Goal: Task Accomplishment & Management: Complete application form

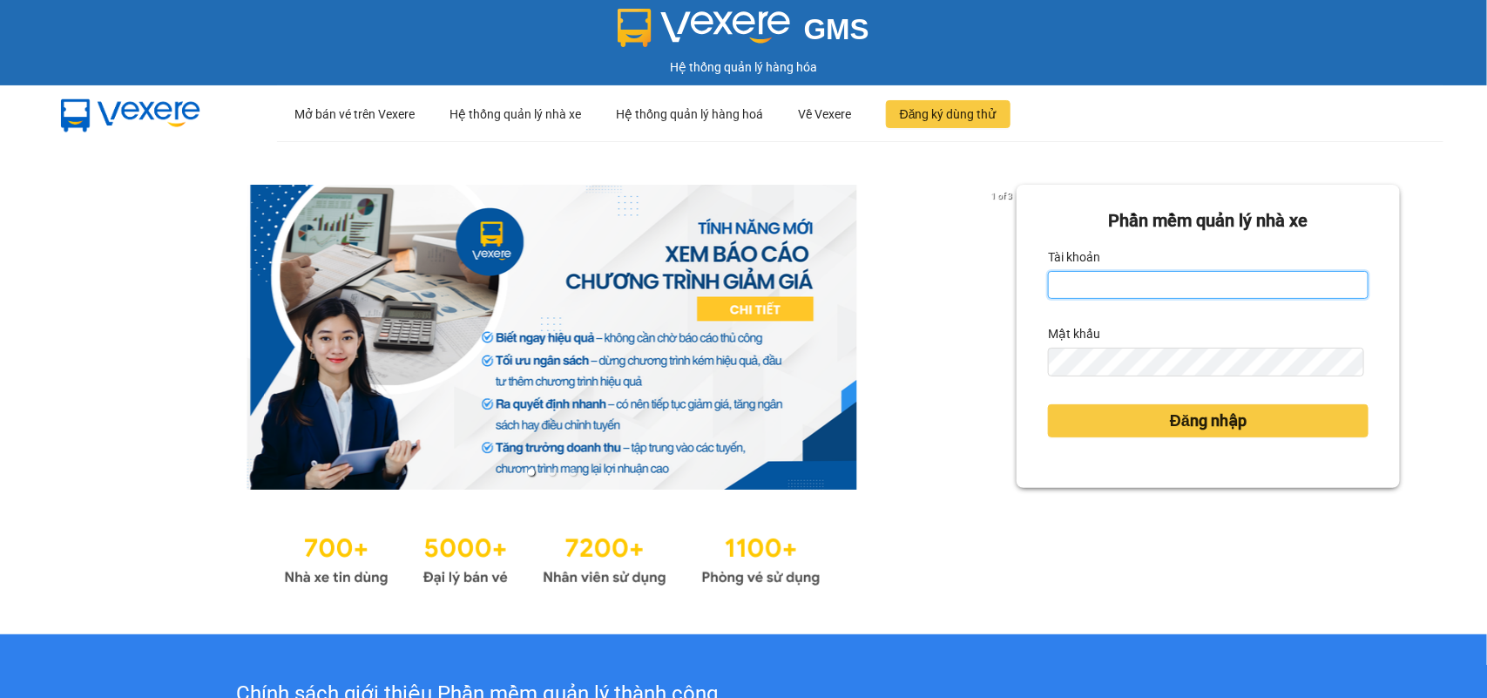
click at [1106, 290] on input "Tài khoản" at bounding box center [1208, 285] width 320 height 28
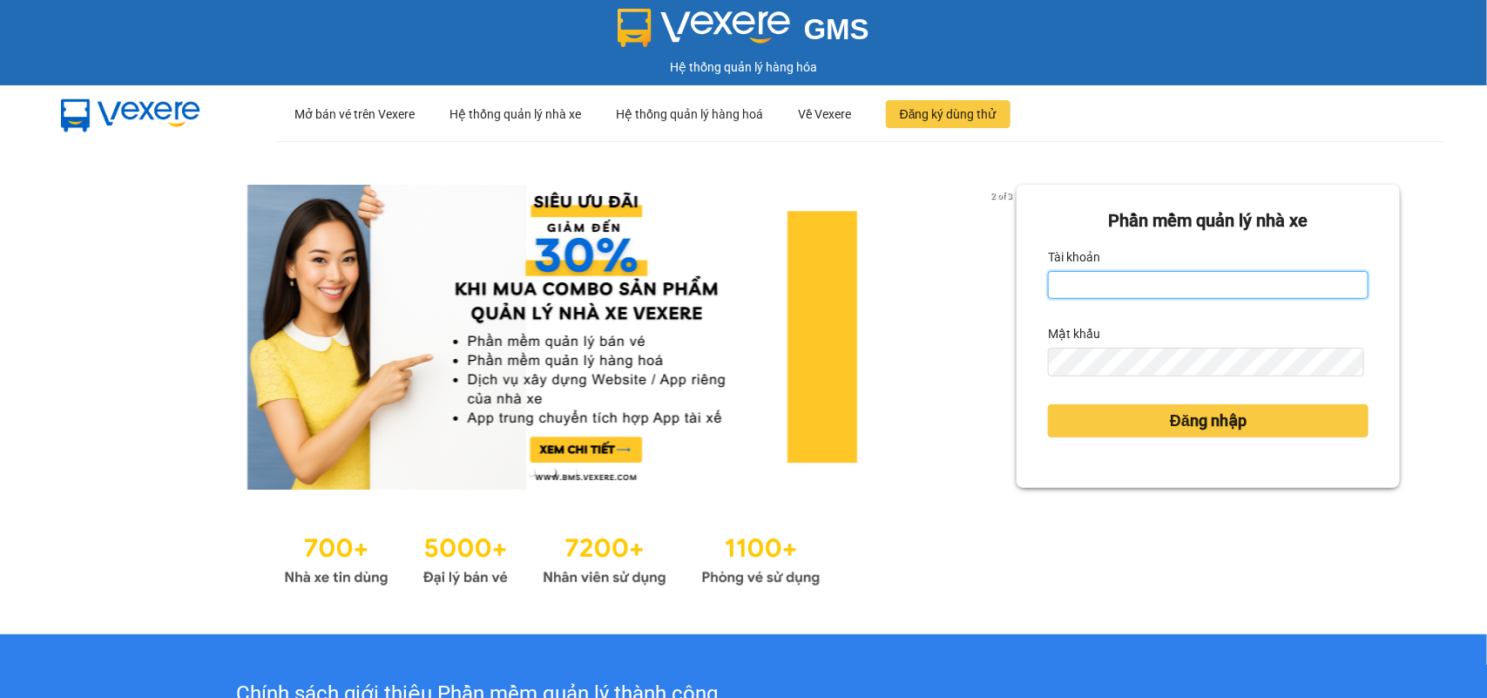
type input "huyennthhlc.saoviet"
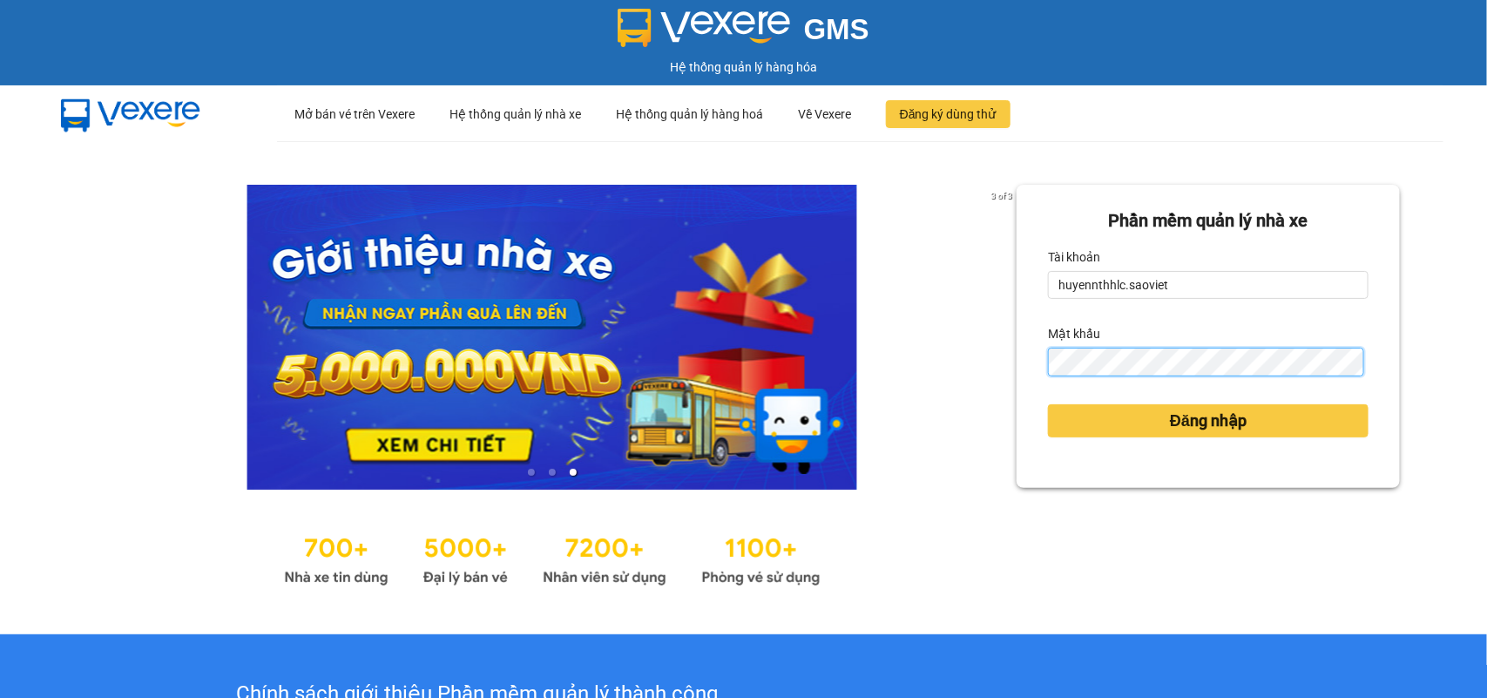
click at [1048, 404] on button "Đăng nhập" at bounding box center [1208, 420] width 320 height 33
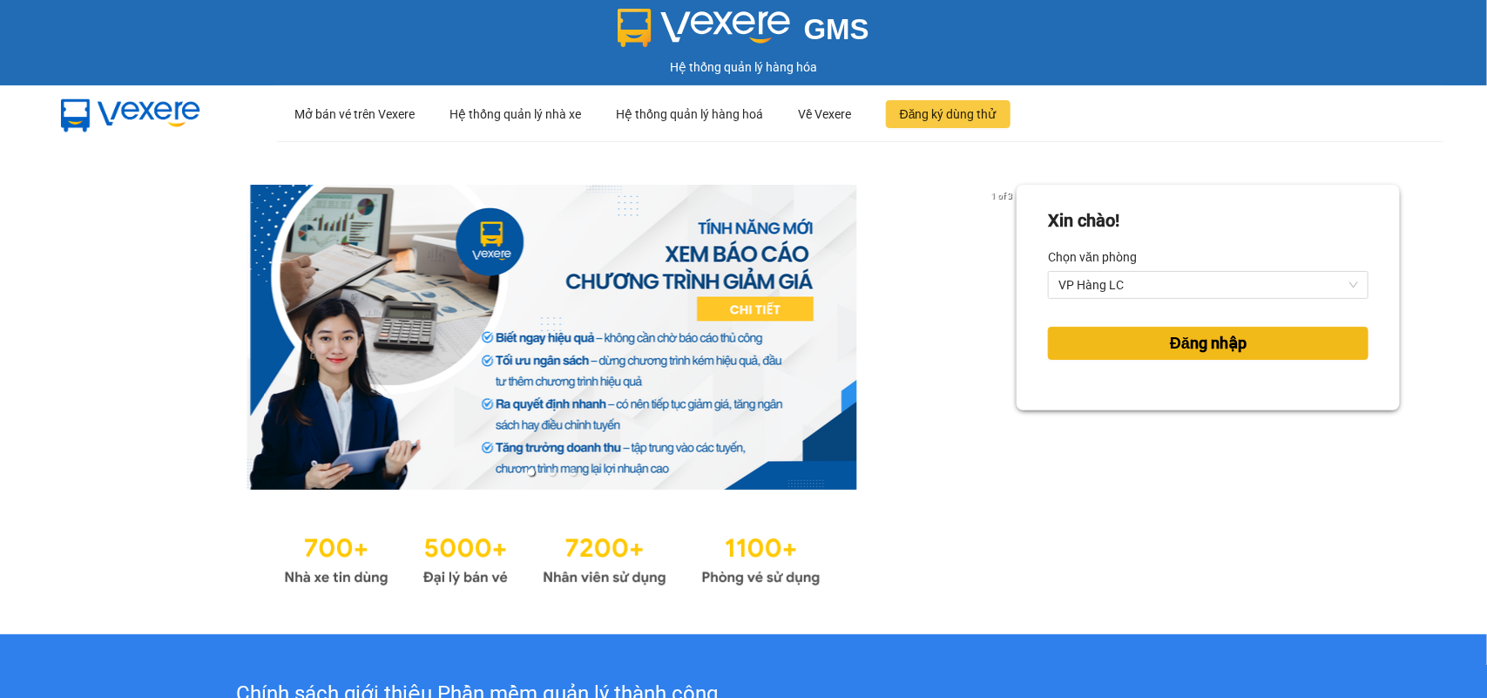
click at [1167, 328] on button "Đăng nhập" at bounding box center [1208, 343] width 320 height 33
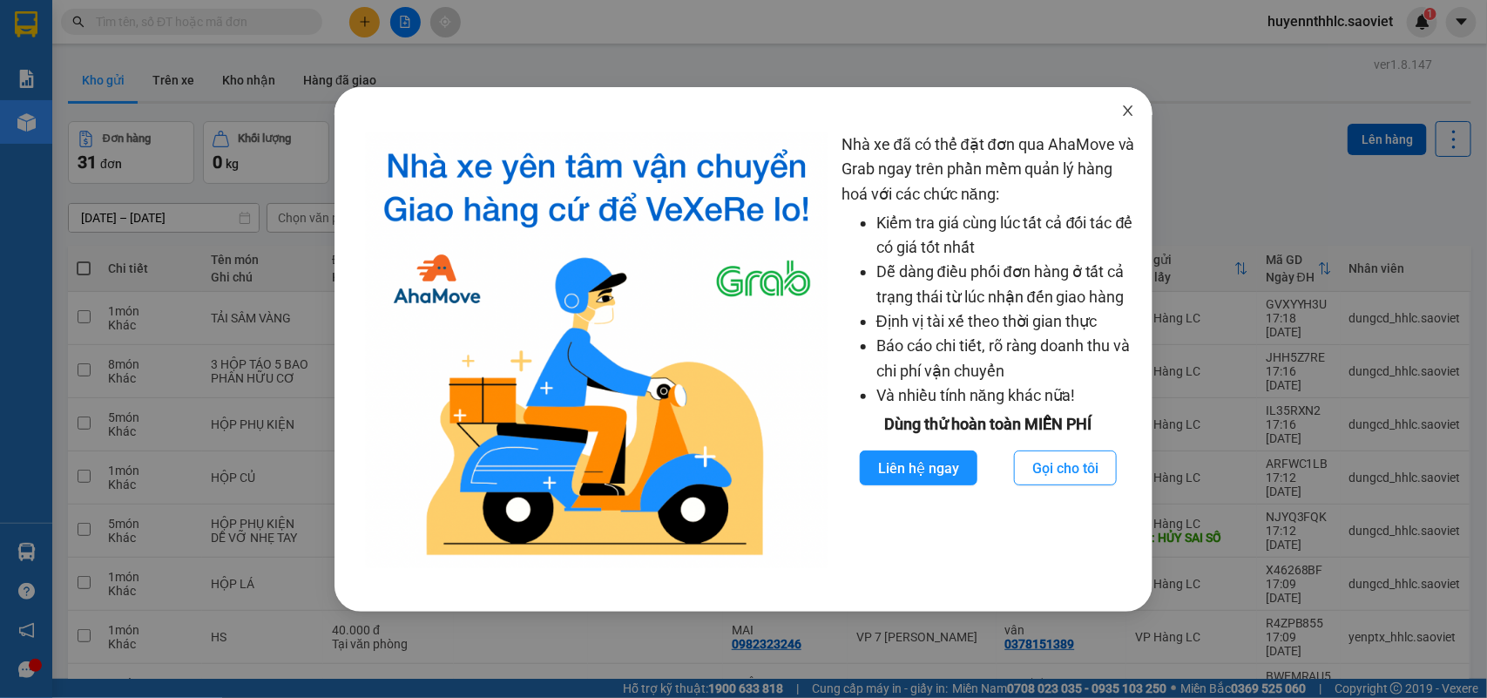
click at [1130, 111] on icon "close" at bounding box center [1128, 111] width 14 height 14
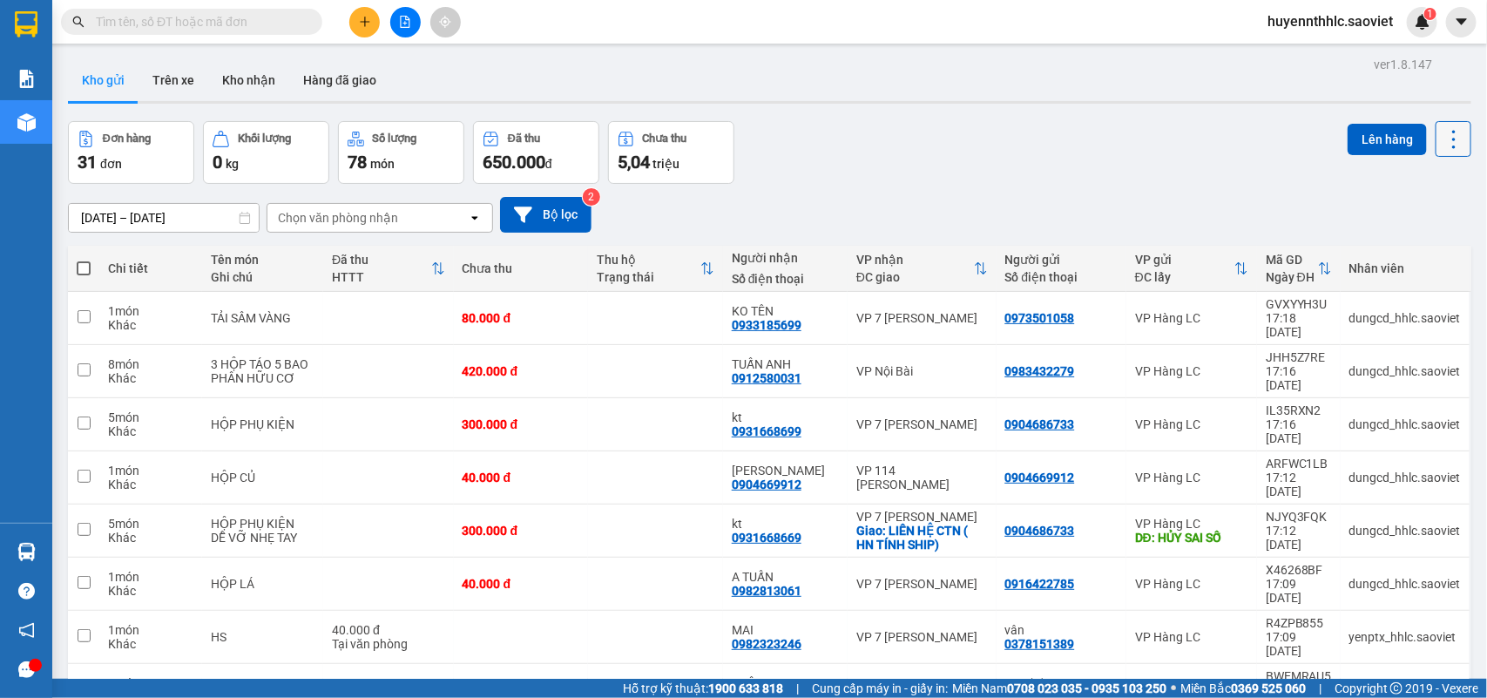
click at [1441, 145] on icon at bounding box center [1453, 139] width 24 height 24
click at [1413, 248] on span "Làm mới" at bounding box center [1412, 247] width 48 height 17
click at [0, 0] on div "Đang tải dữ liệu" at bounding box center [0, 0] width 0 height 0
click at [1441, 141] on icon at bounding box center [1453, 139] width 24 height 24
click at [1408, 246] on span "Làm mới" at bounding box center [1412, 247] width 48 height 17
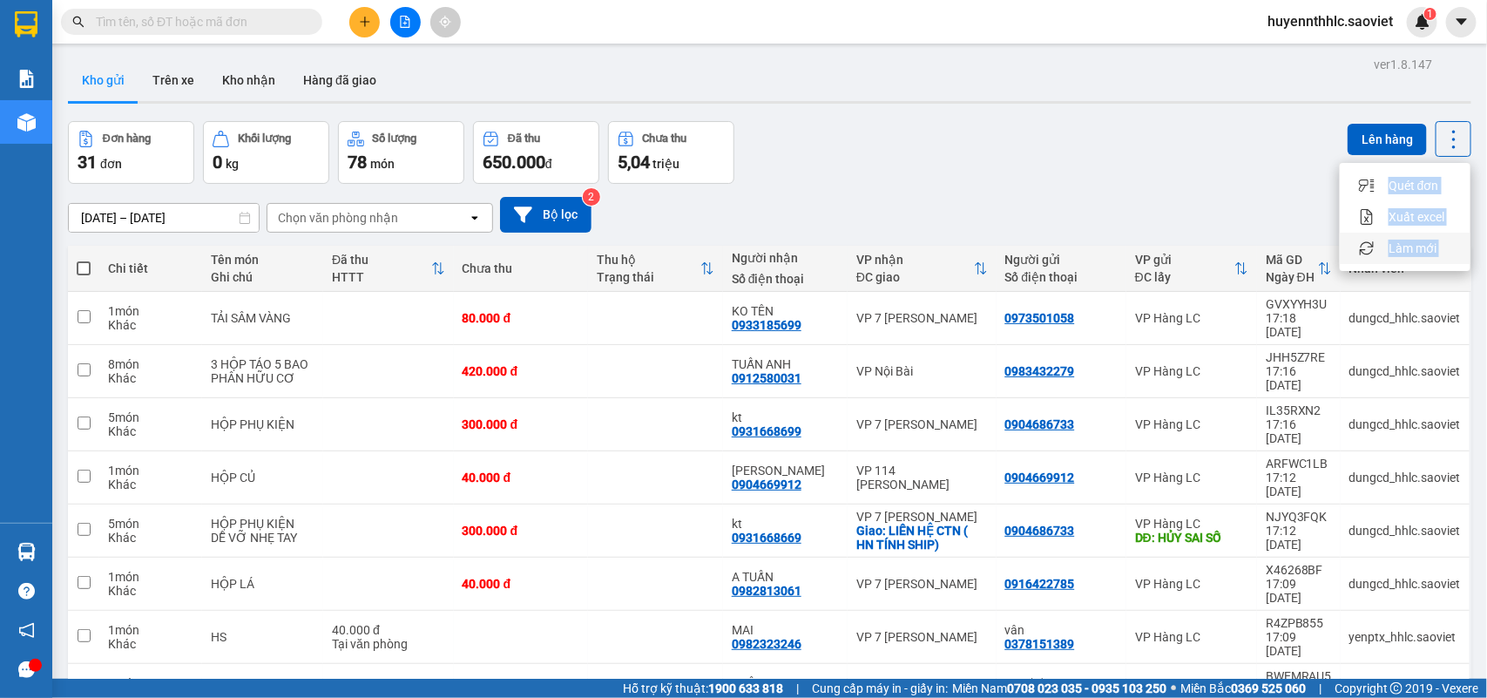
click at [0, 0] on div "Đang tải dữ liệu" at bounding box center [0, 0] width 0 height 0
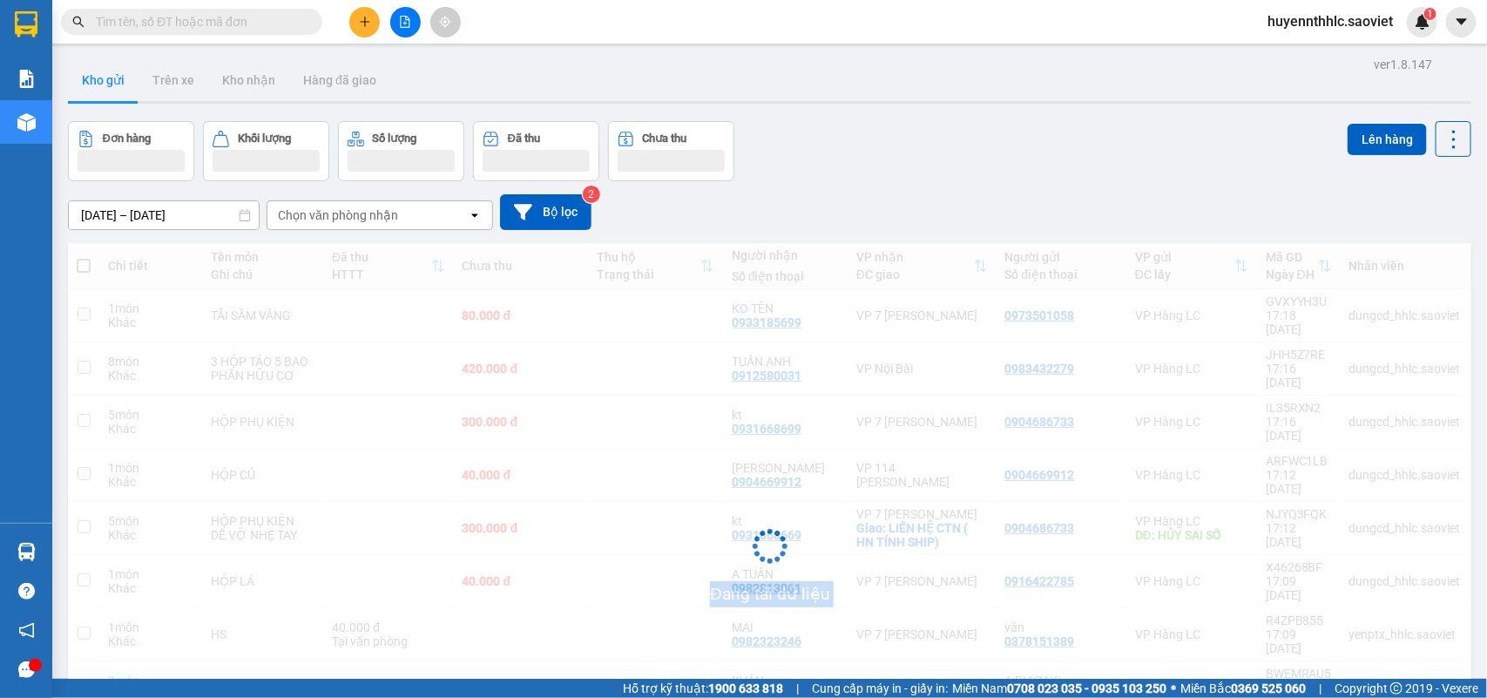
click at [1408, 246] on div "Đang tải dữ liệu" at bounding box center [769, 559] width 1403 height 633
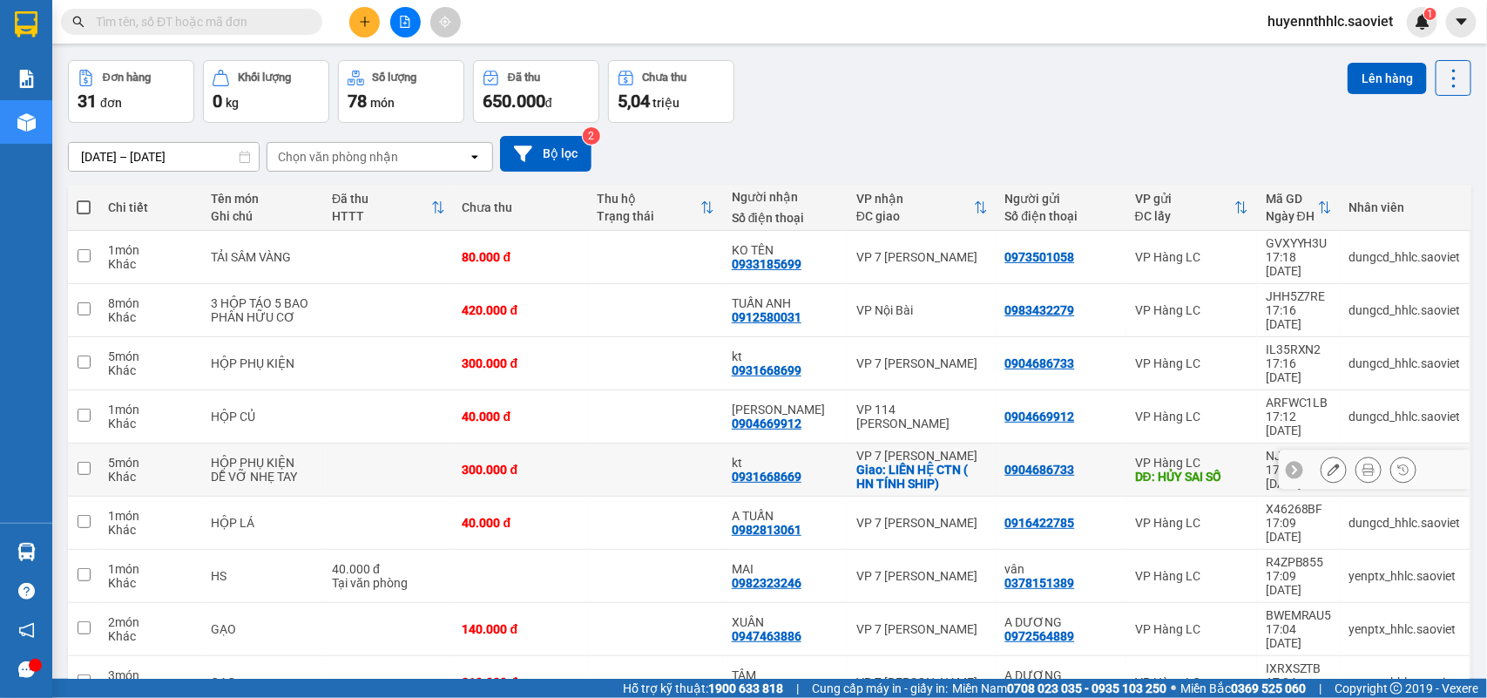
scroll to position [93, 0]
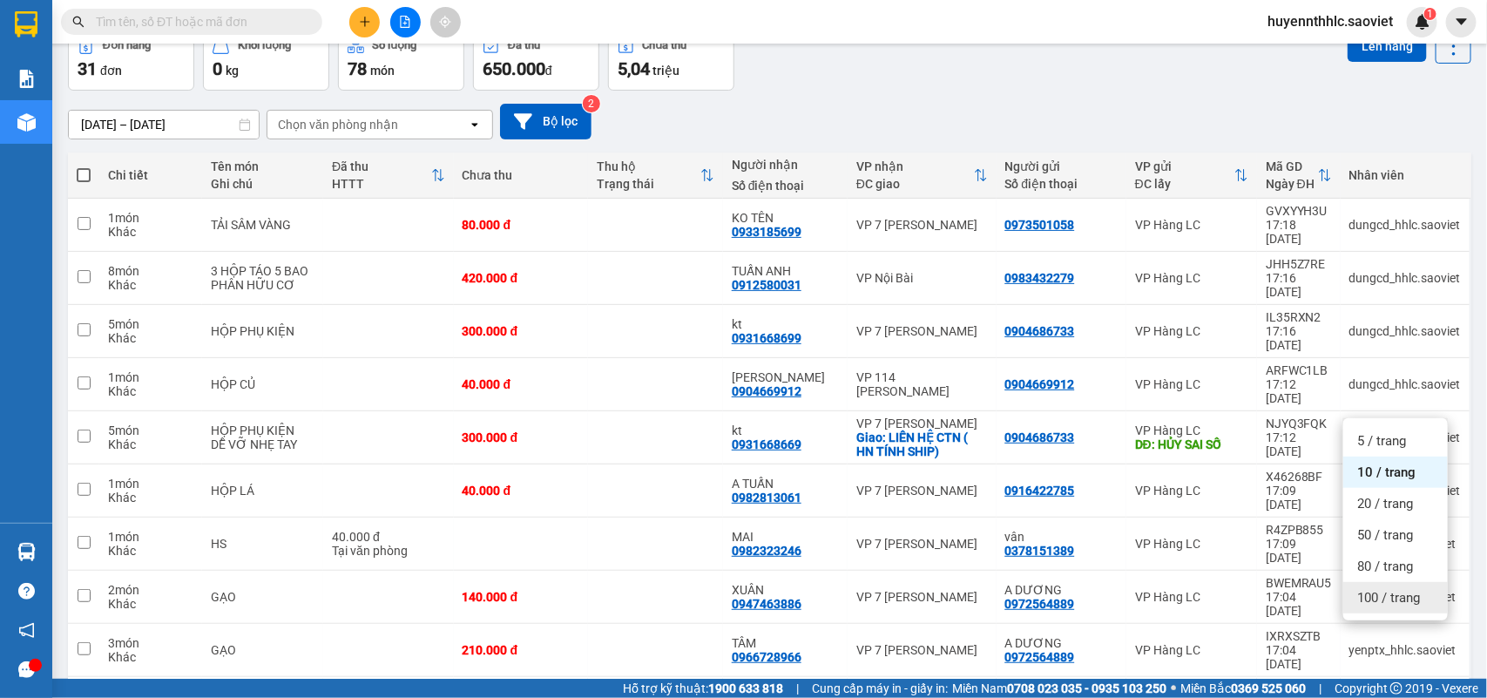
click at [1382, 593] on span "100 / trang" at bounding box center [1388, 597] width 63 height 17
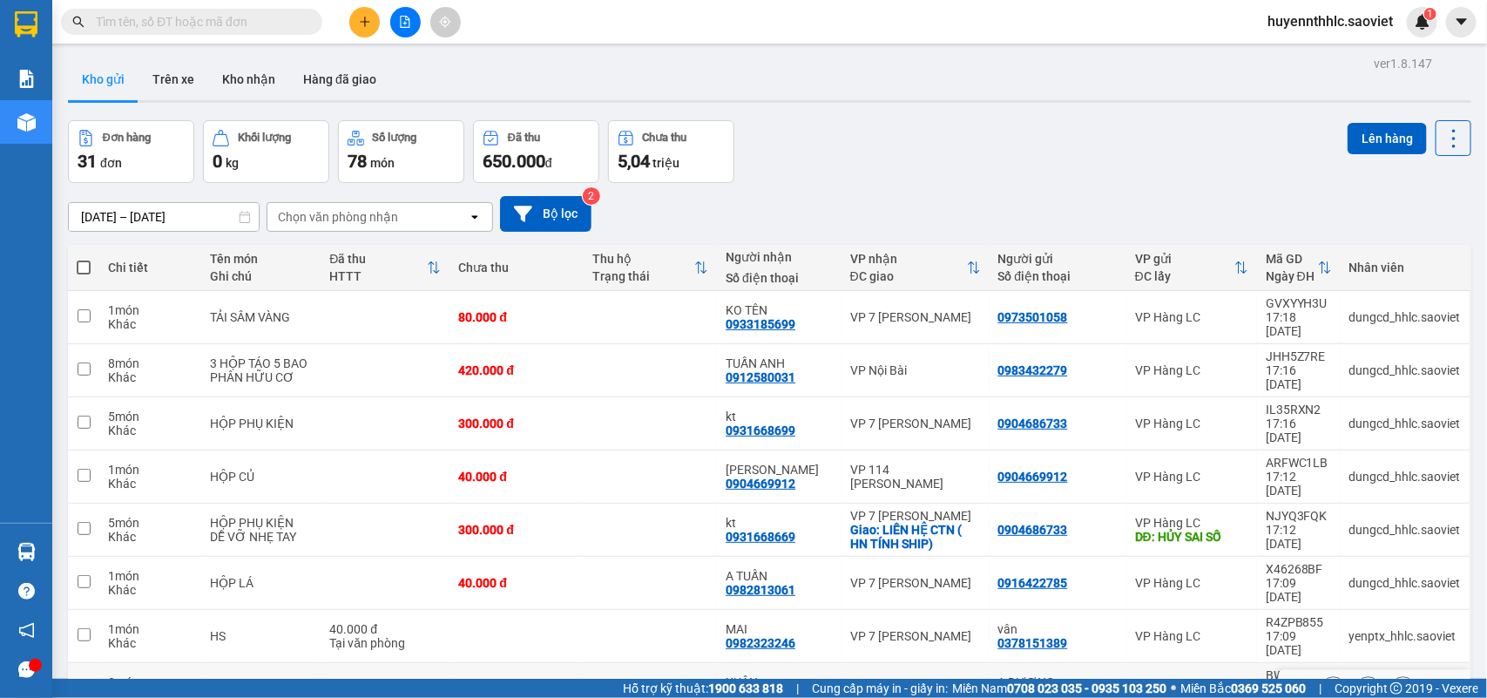
scroll to position [0, 0]
click at [1441, 141] on icon at bounding box center [1453, 139] width 24 height 24
click at [1425, 249] on span "Làm mới" at bounding box center [1412, 247] width 48 height 17
click at [0, 0] on div "Đang tải dữ liệu" at bounding box center [0, 0] width 0 height 0
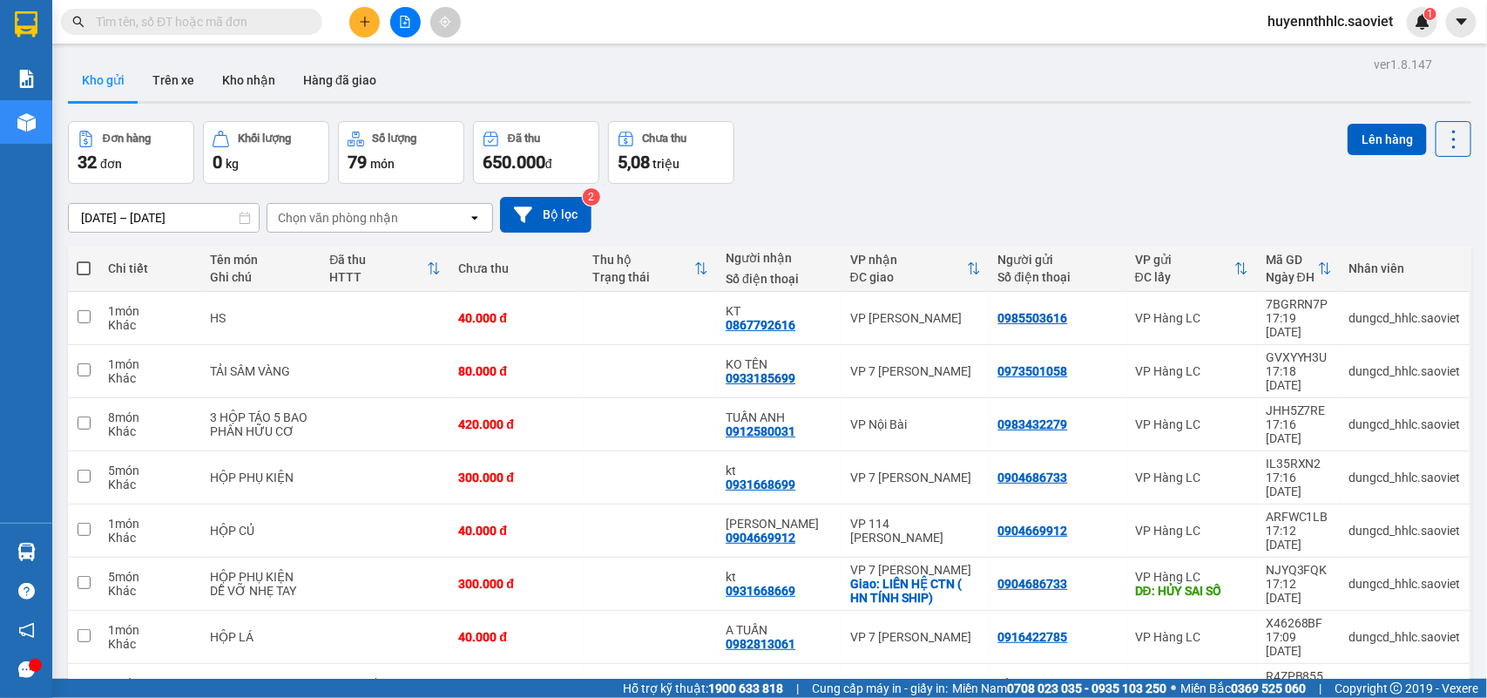
click at [298, 20] on input "text" at bounding box center [199, 21] width 206 height 19
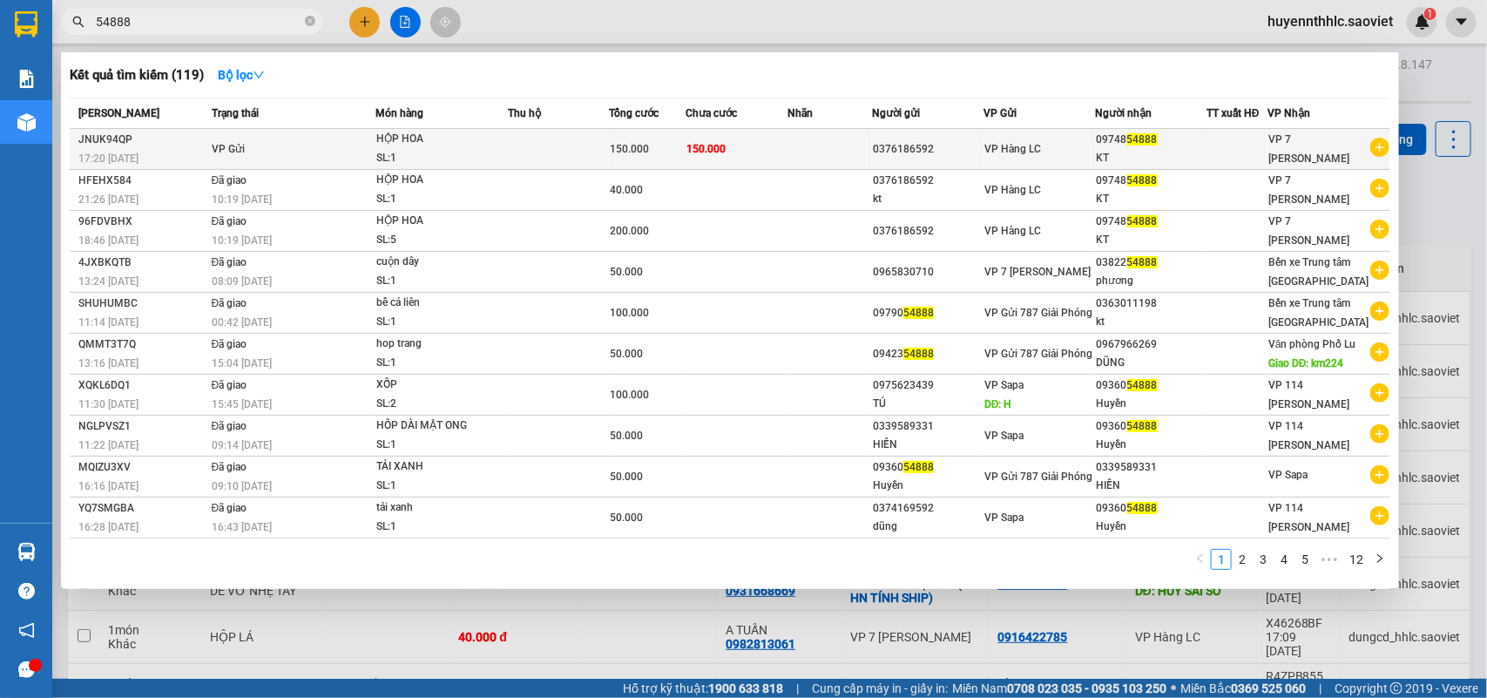
type input "54888"
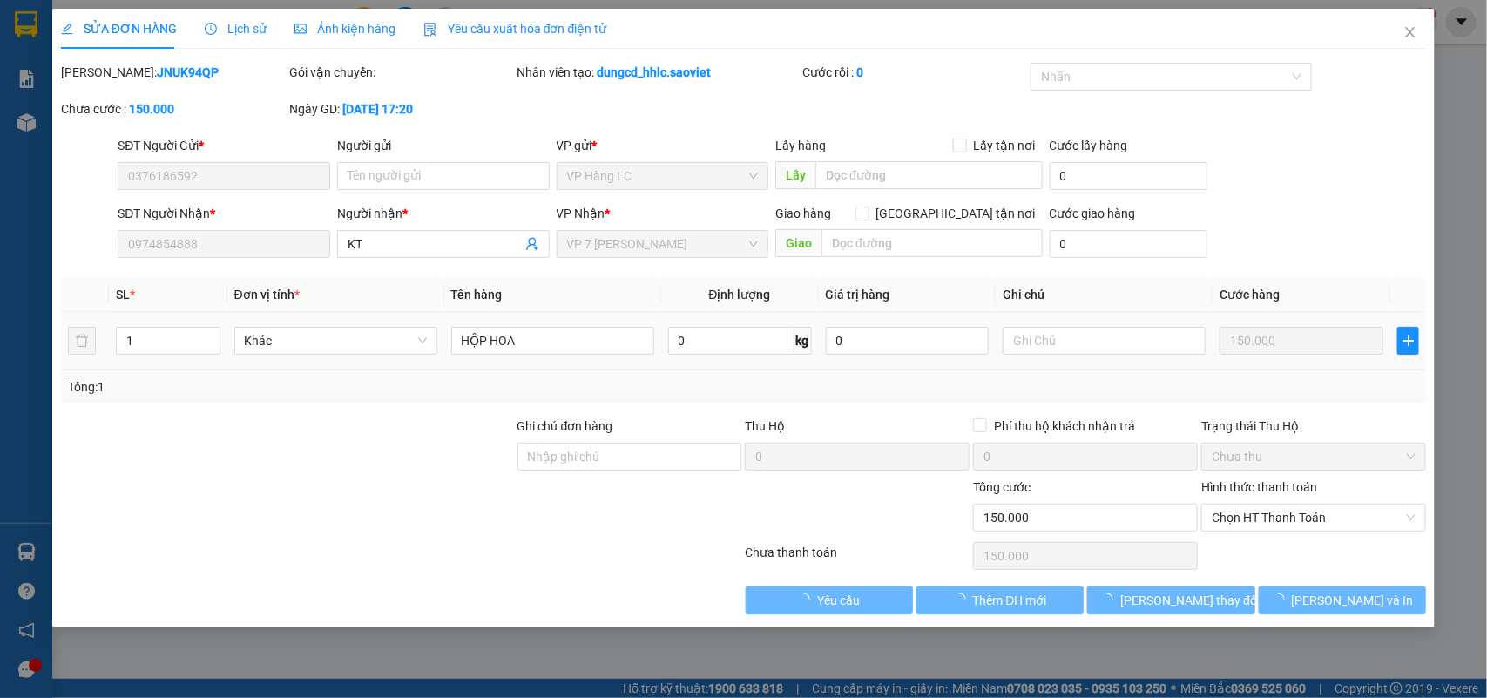
type input "0376186592"
type input "0974854888"
type input "KT"
type input "0"
type input "150.000"
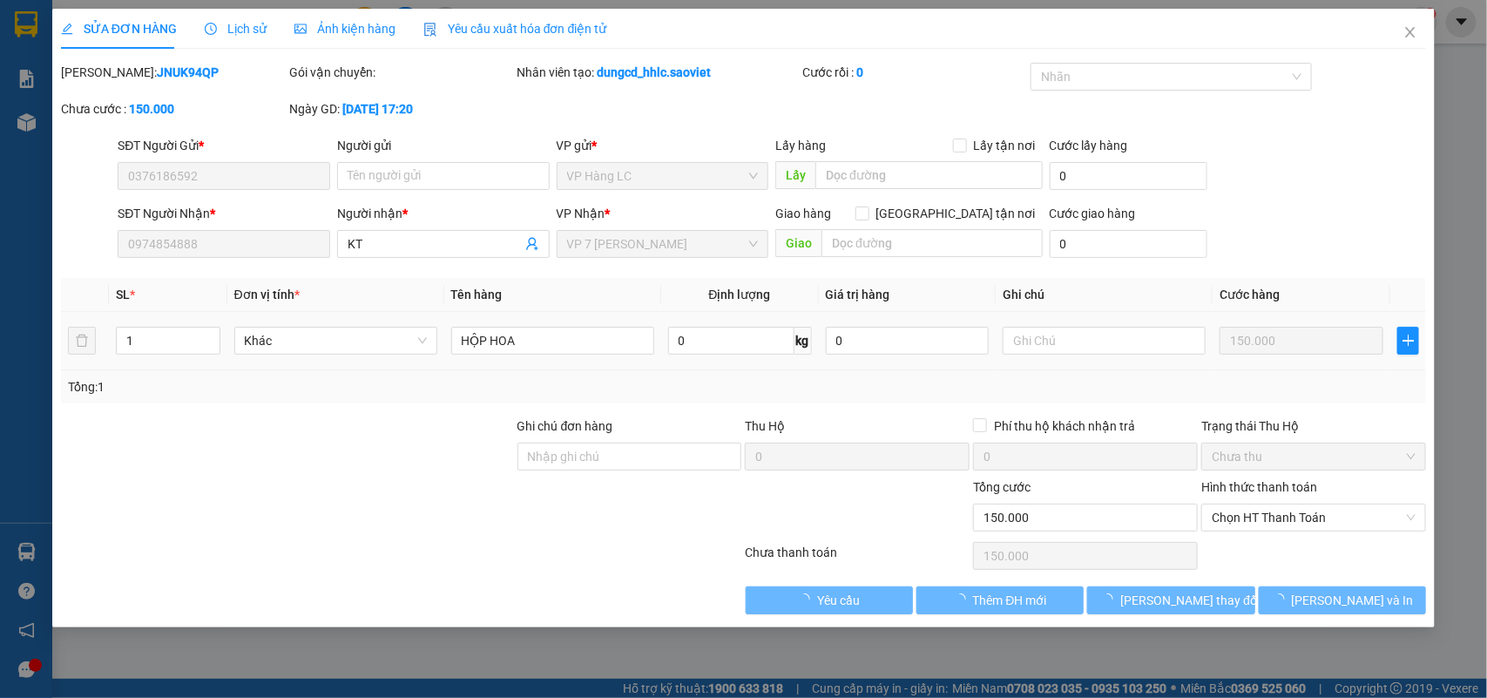
type input "150.000"
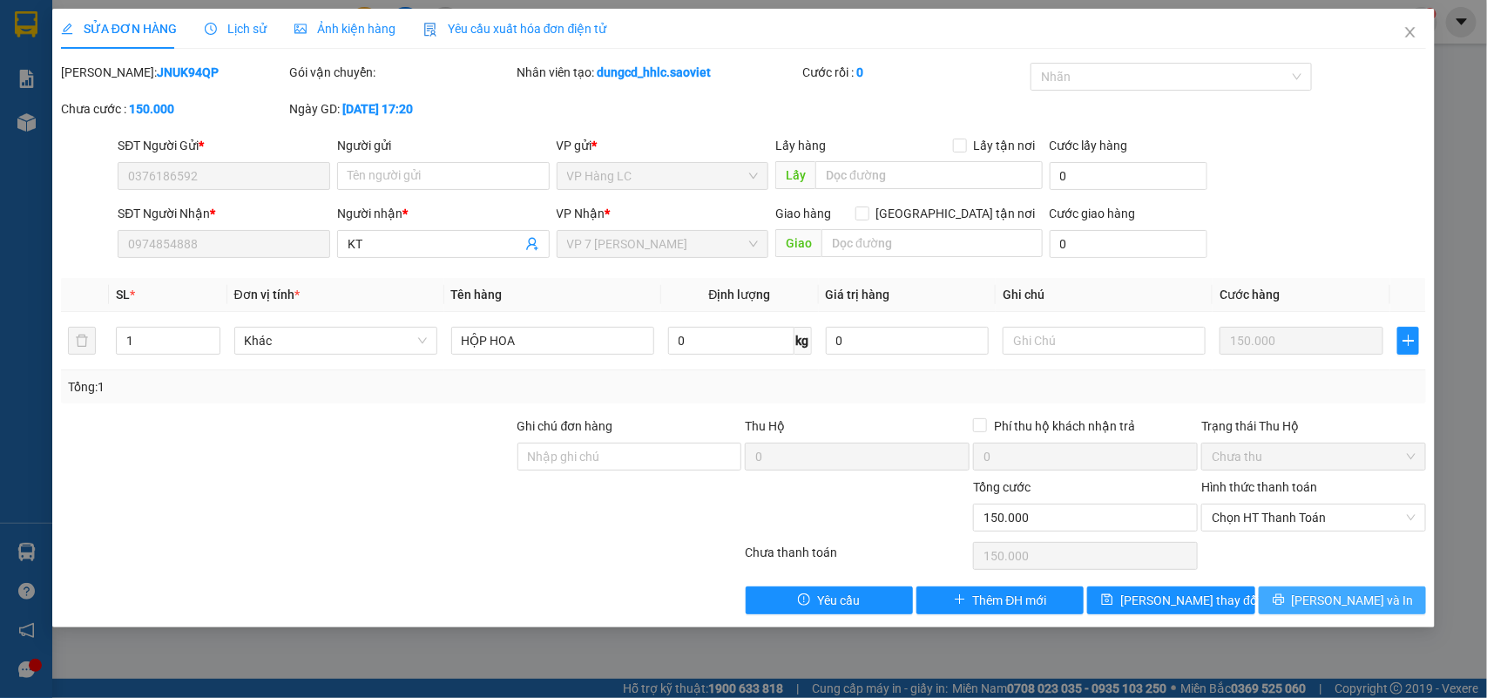
click at [1339, 604] on span "Lưu và In" at bounding box center [1353, 599] width 122 height 19
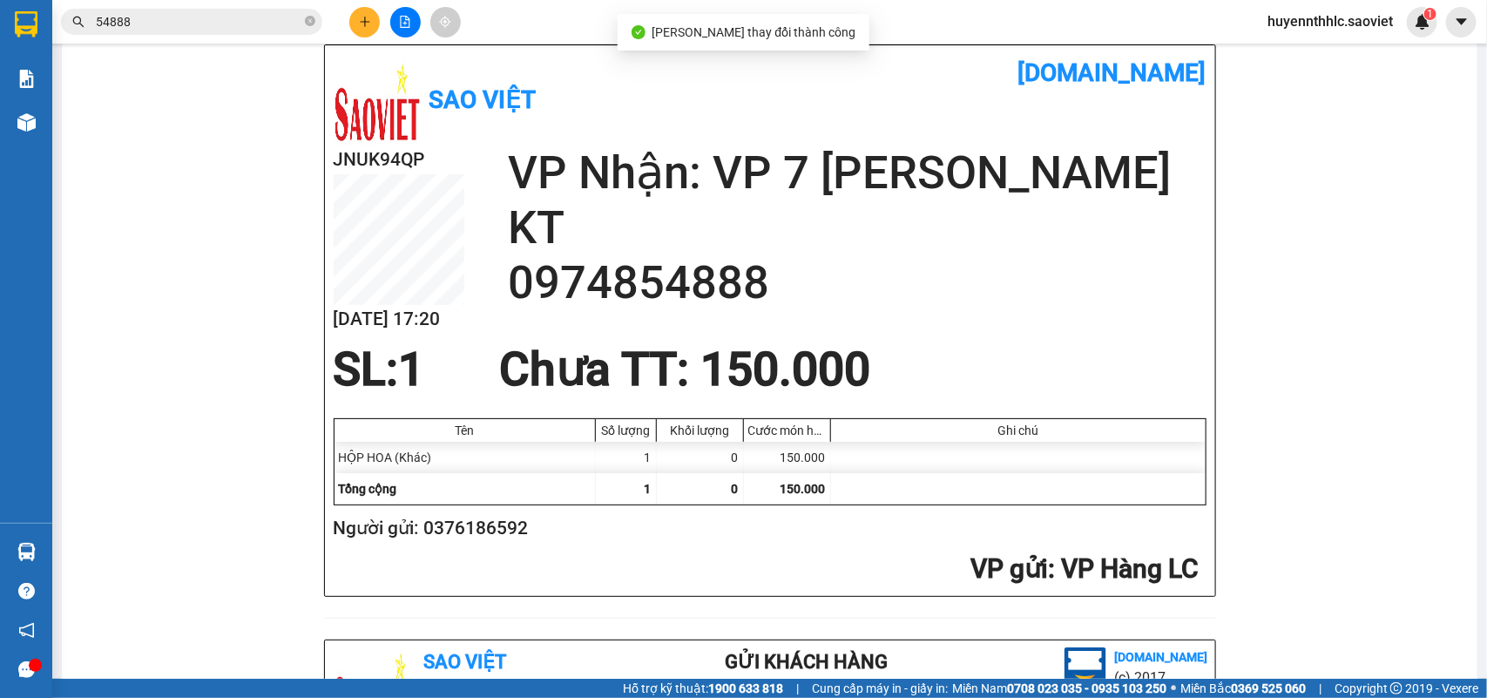
scroll to position [327, 0]
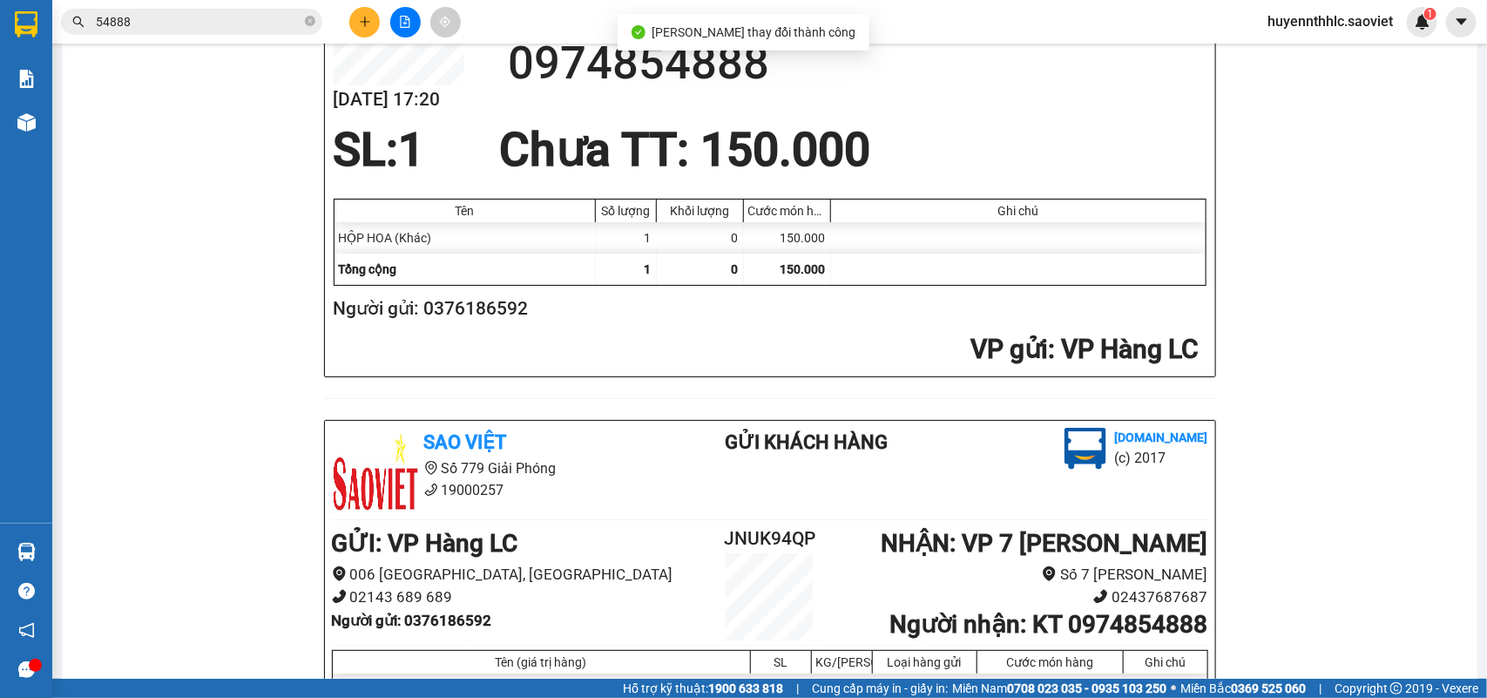
click at [495, 311] on h2 "Người gửi: 0376186592" at bounding box center [767, 308] width 866 height 29
click at [493, 310] on h2 "Người gửi: 0376186592" at bounding box center [767, 308] width 866 height 29
copy h2 "0376186592"
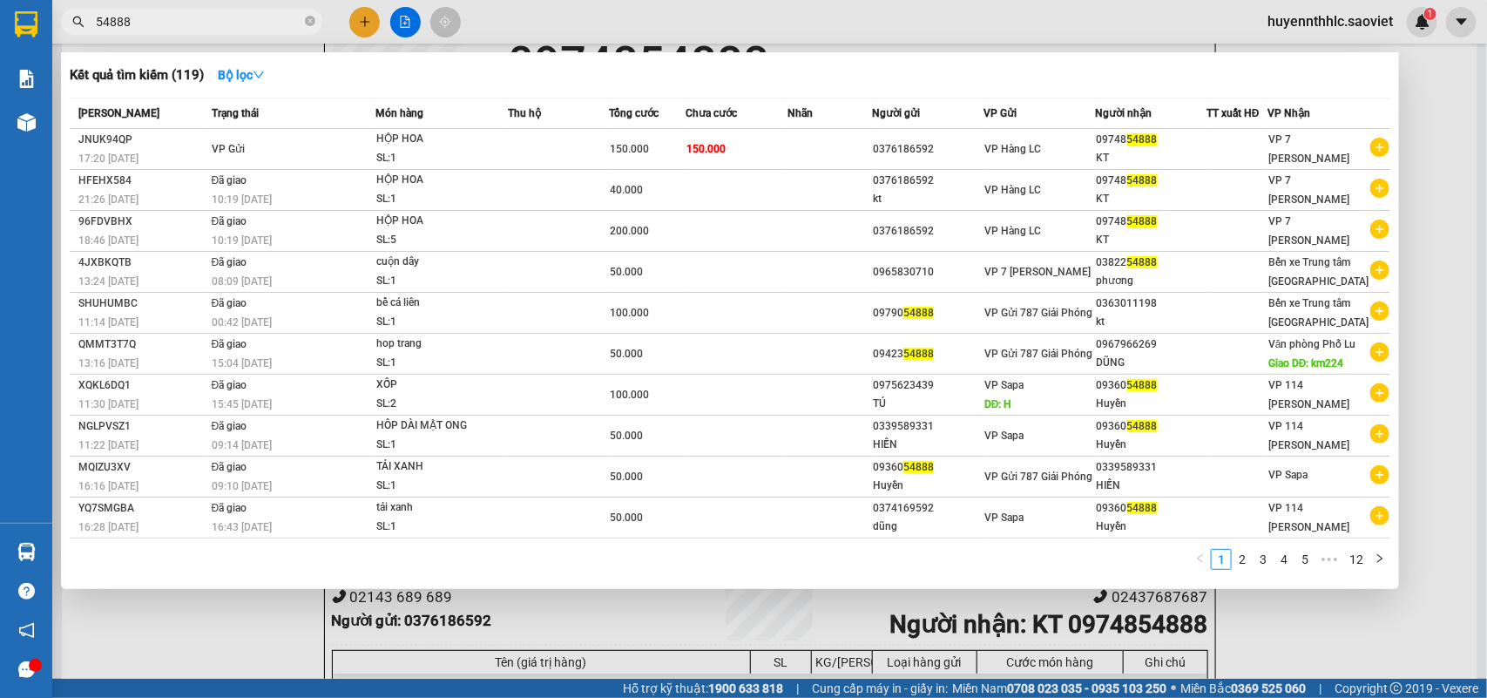
click at [142, 16] on input "54888" at bounding box center [199, 21] width 206 height 19
type input "5"
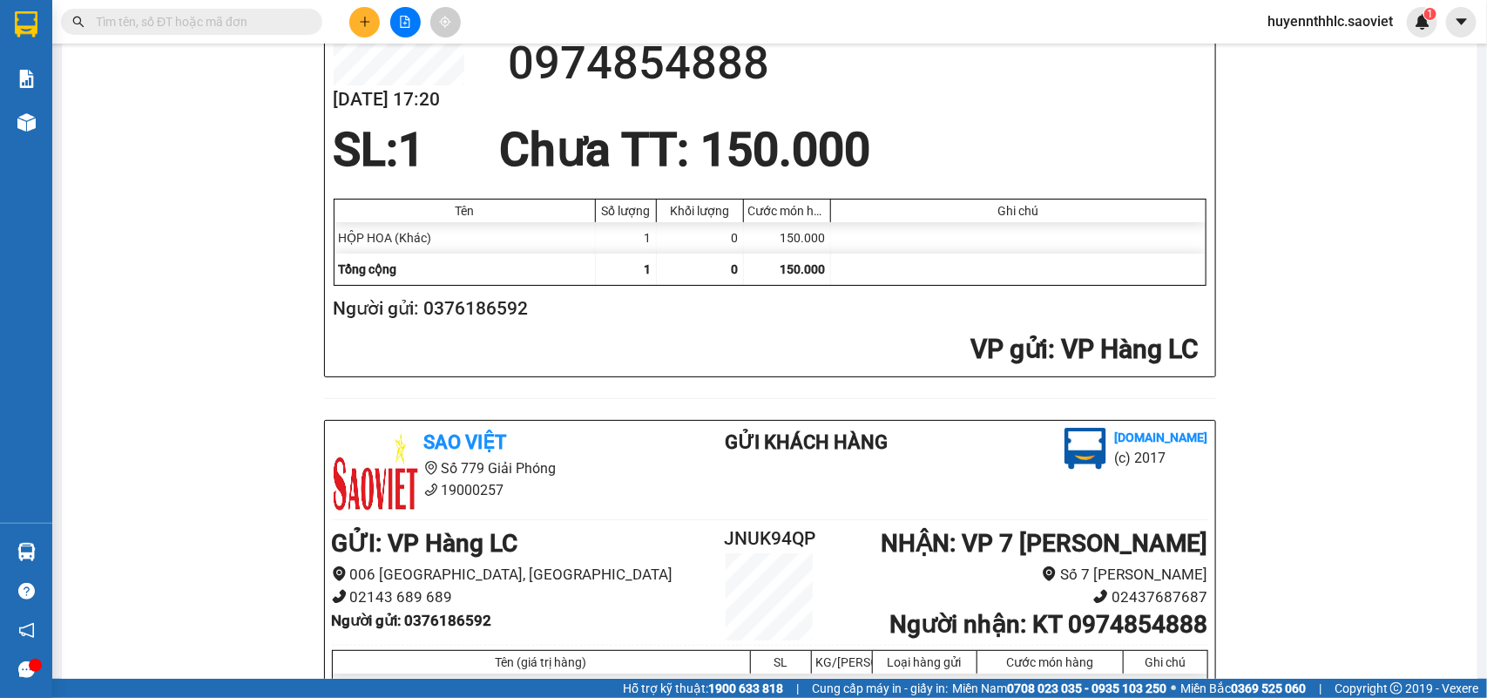
paste input "0376186592"
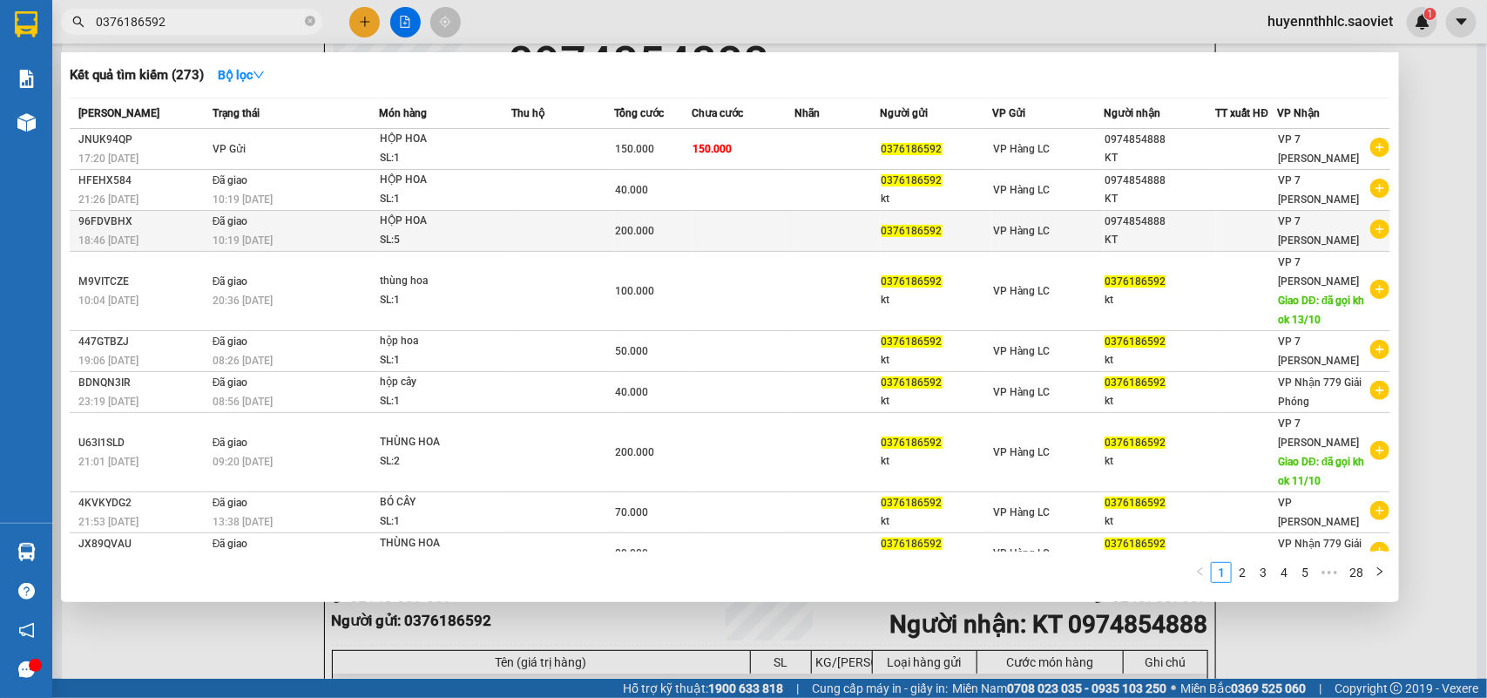
type input "0376186592"
click at [856, 229] on td at bounding box center [836, 231] width 85 height 41
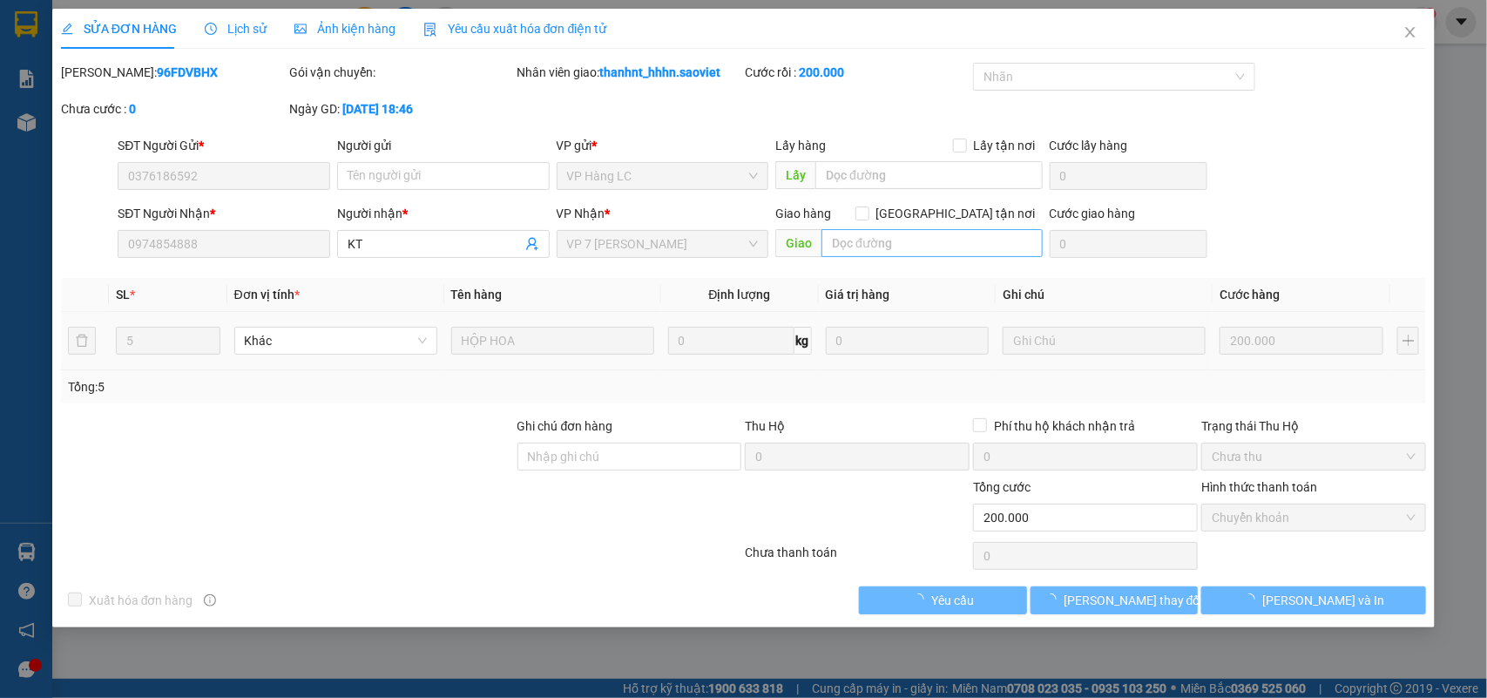
type input "0376186592"
type input "0974854888"
type input "KT"
type input "0"
type input "200.000"
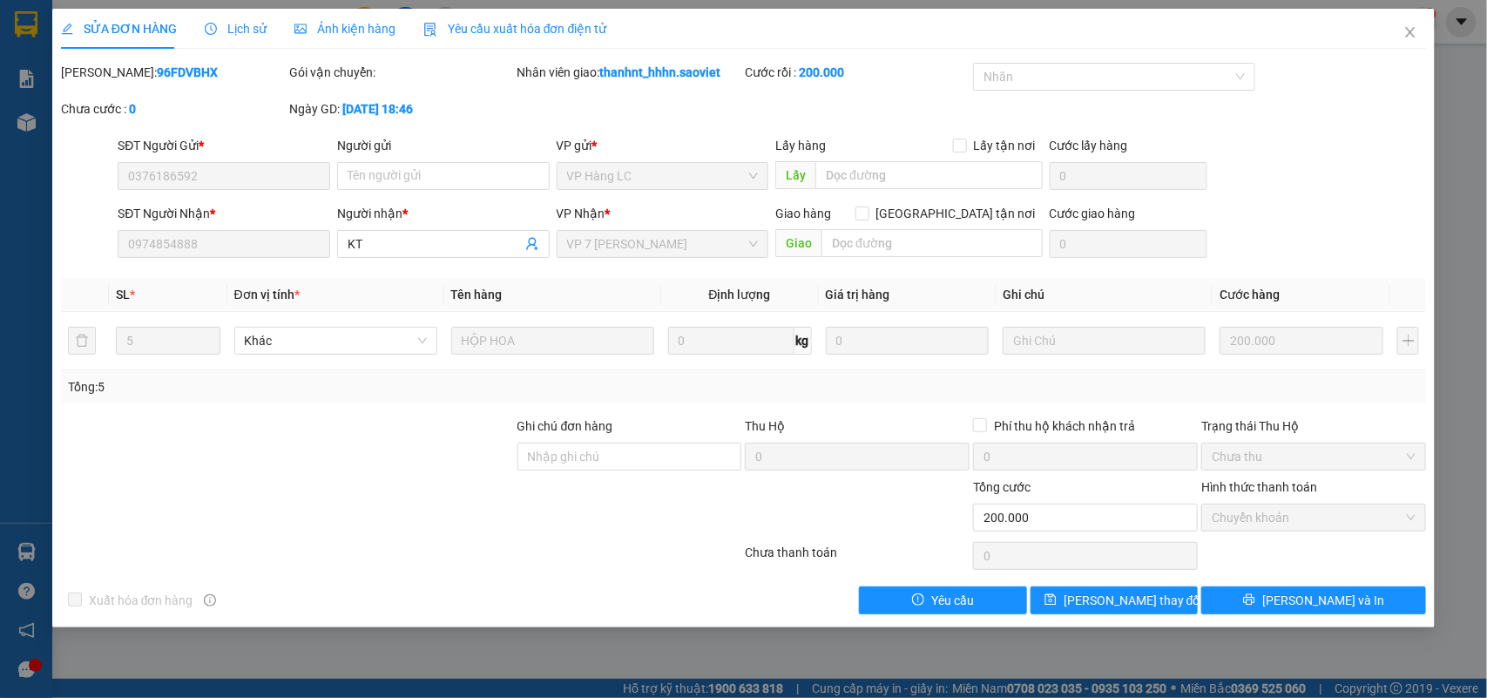
click at [235, 26] on span "Lịch sử" at bounding box center [236, 29] width 62 height 14
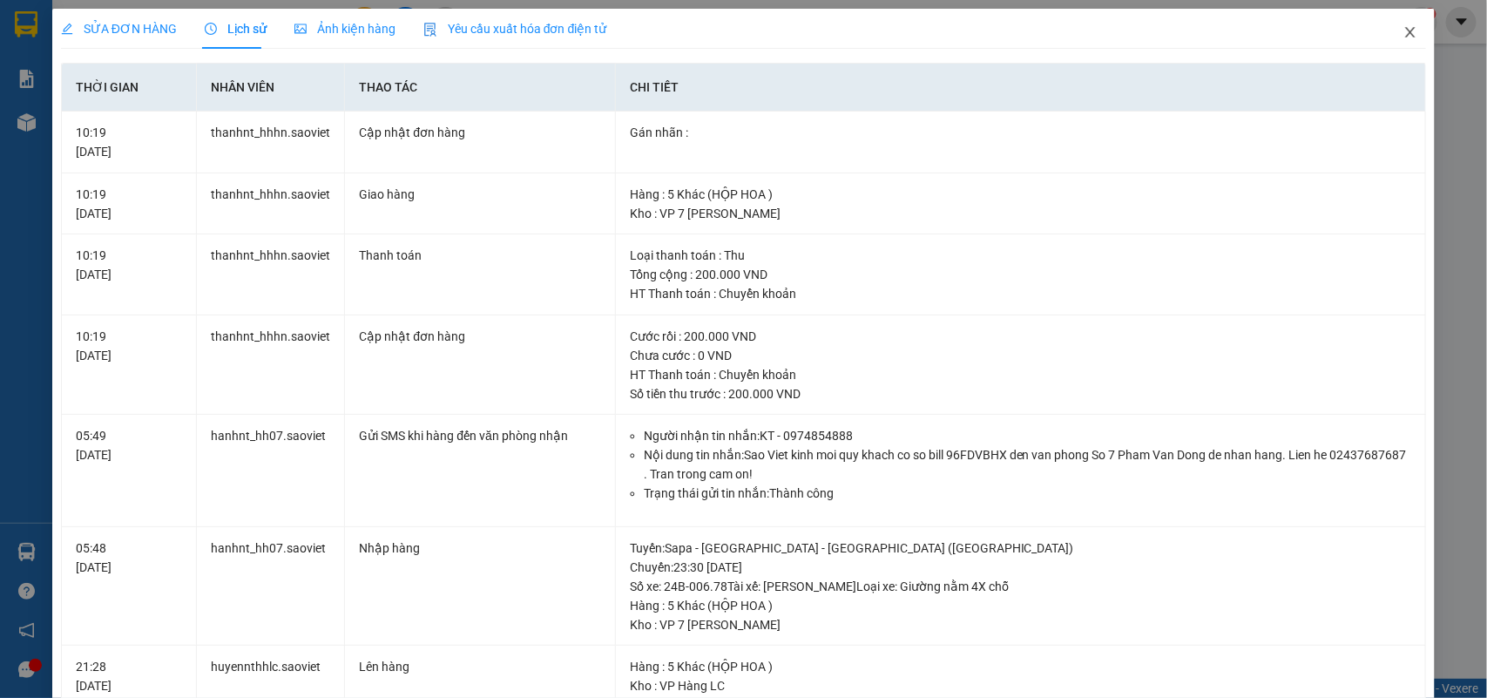
click at [1403, 32] on icon "close" at bounding box center [1410, 32] width 14 height 14
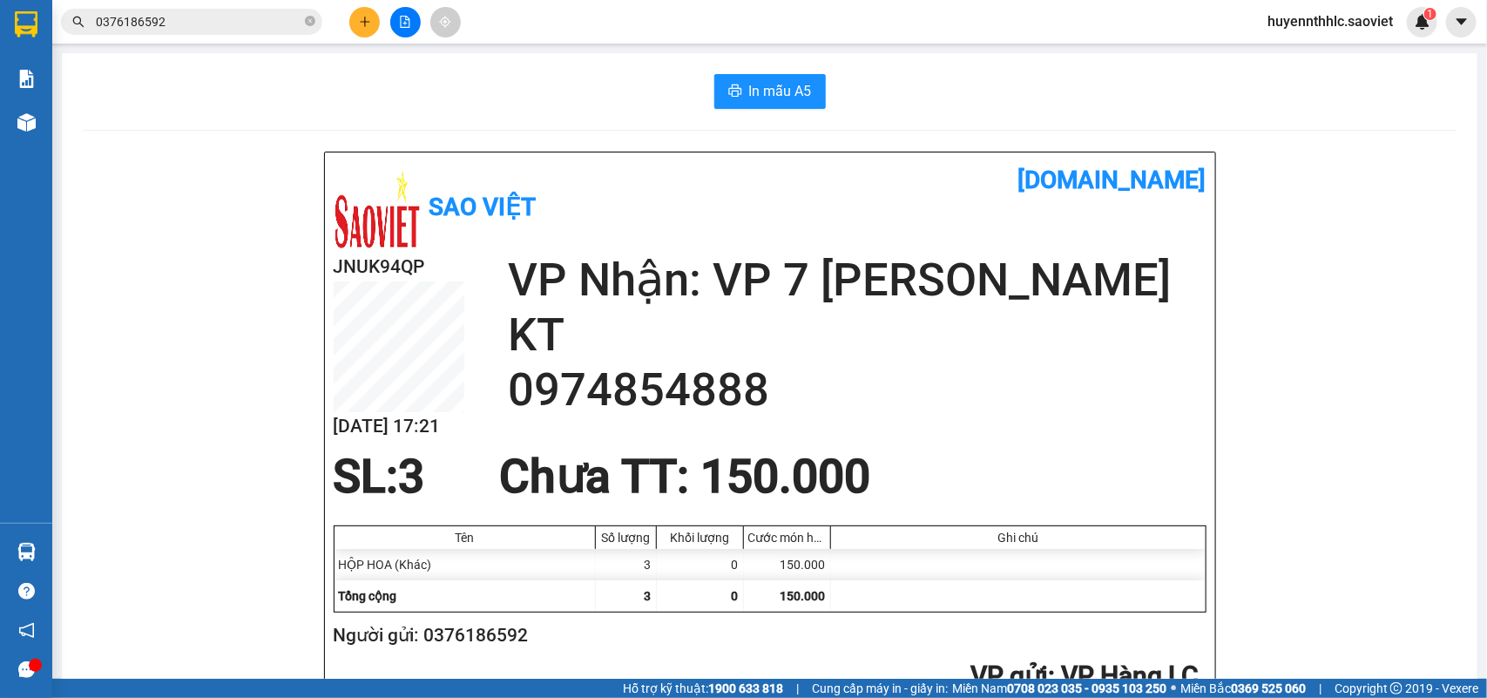
click at [200, 19] on input "0376186592" at bounding box center [199, 21] width 206 height 19
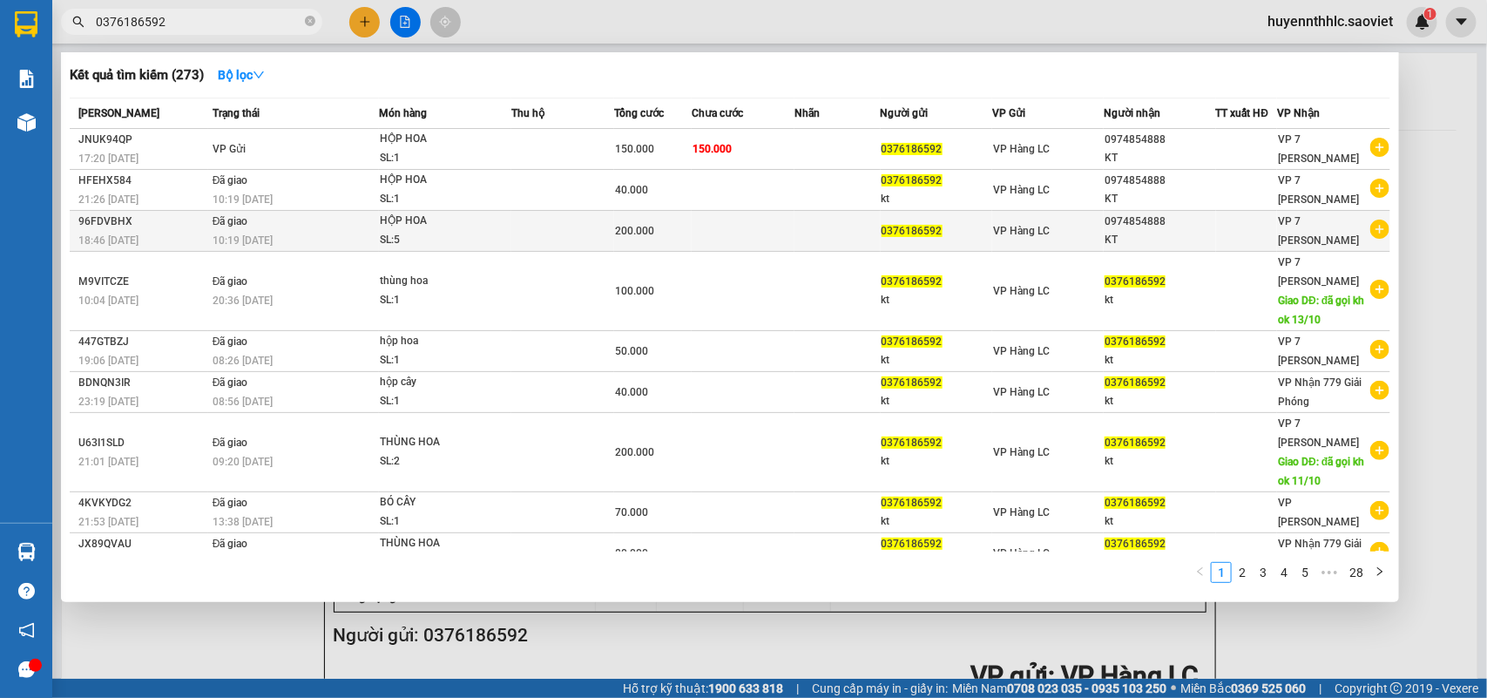
click at [624, 228] on span "200.000" at bounding box center [634, 231] width 39 height 12
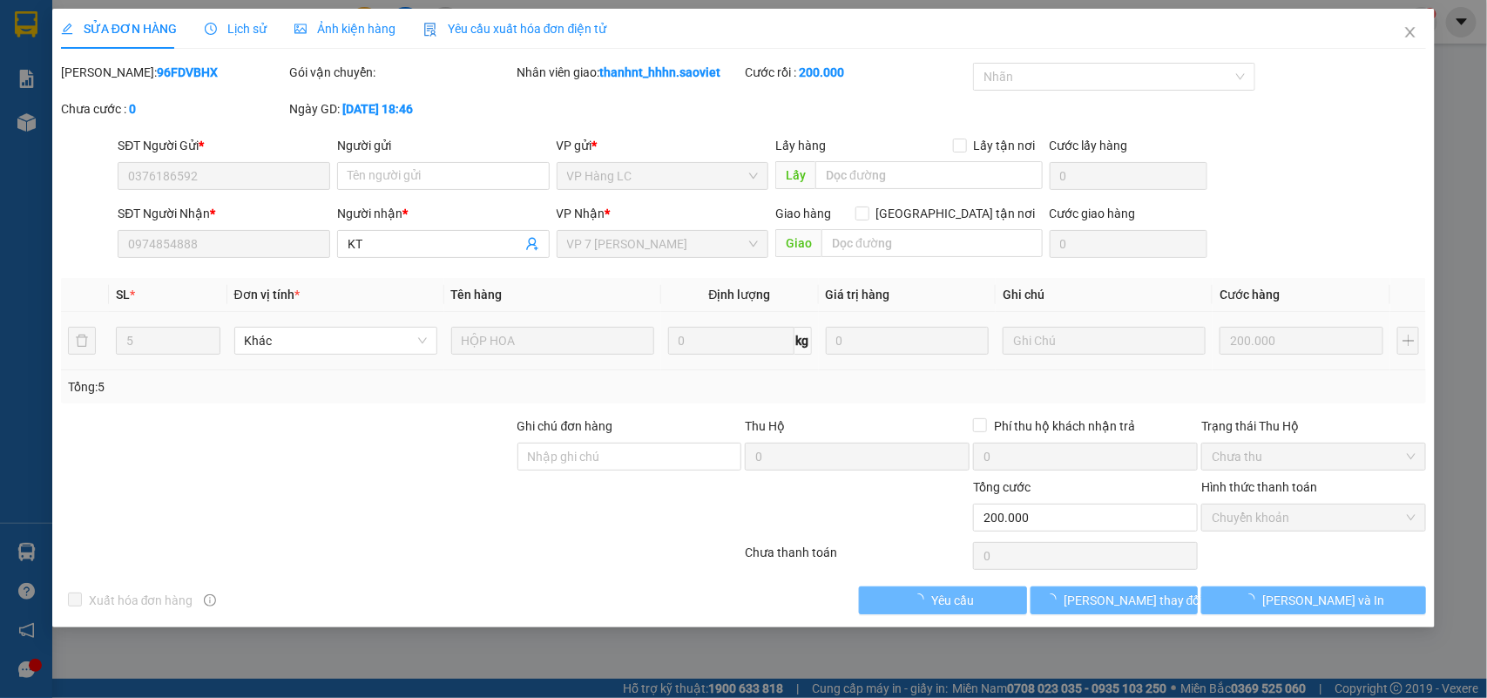
type input "0376186592"
type input "0974854888"
type input "KT"
type input "0"
type input "200.000"
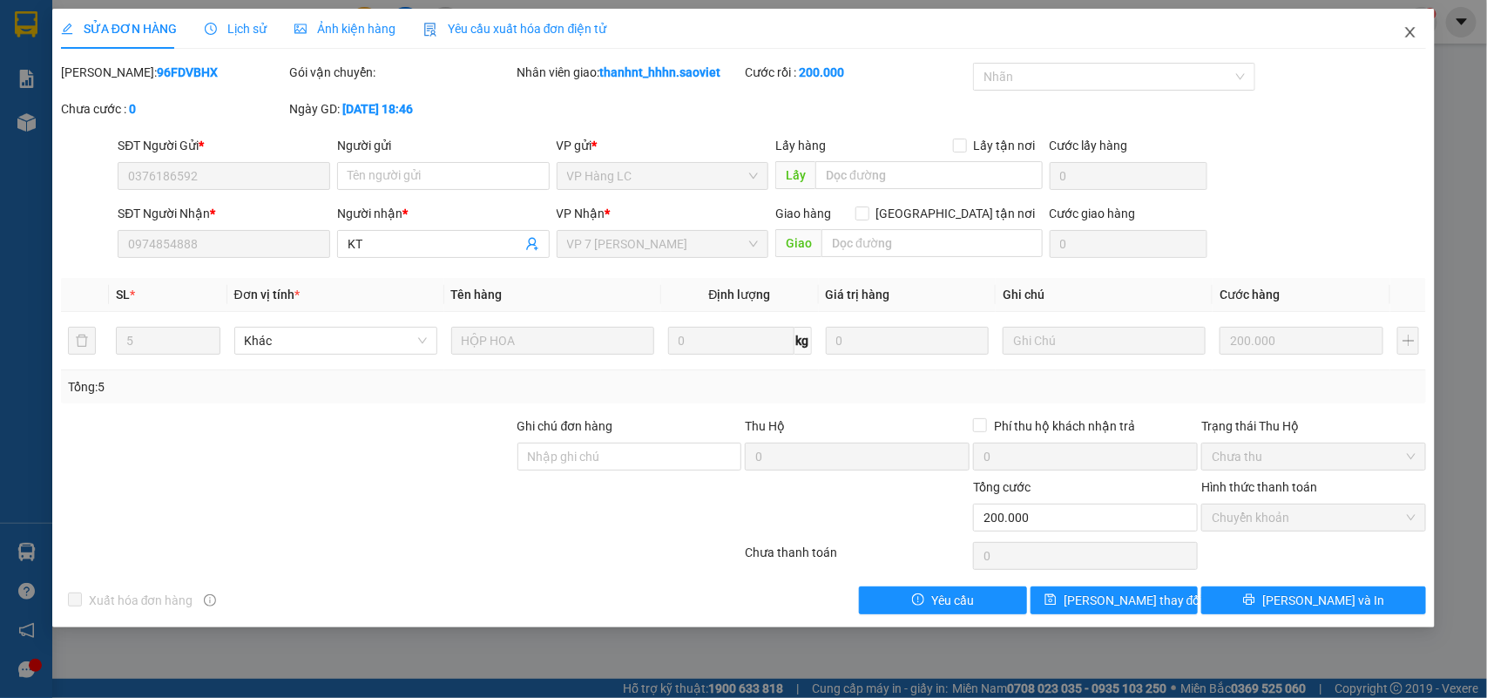
click at [1402, 30] on span "Close" at bounding box center [1410, 33] width 49 height 49
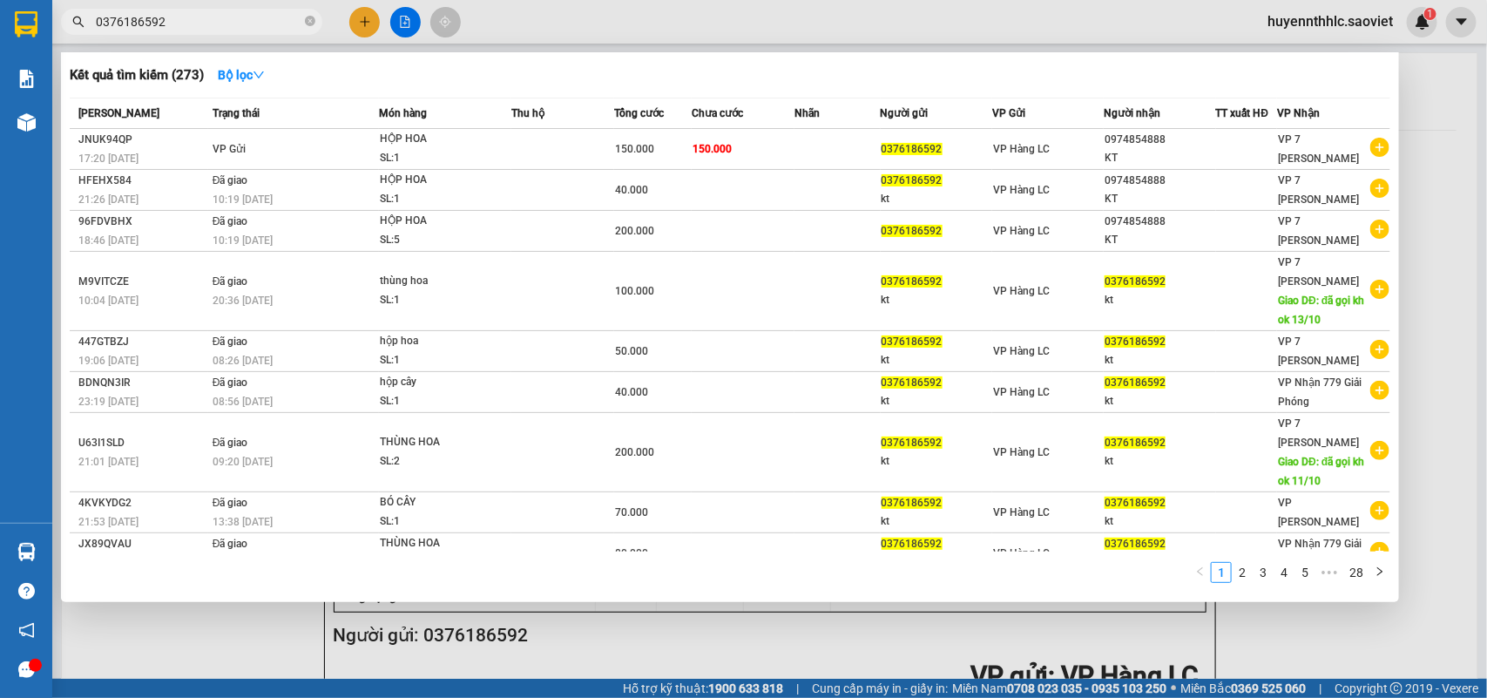
drag, startPoint x: 170, startPoint y: 24, endPoint x: 97, endPoint y: 58, distance: 81.0
click at [97, 37] on div "Kết quả tìm kiếm ( 273 ) Bộ lọc Mã ĐH Trạng thái Món hàng Thu hộ Tổng cước Chưa…" at bounding box center [170, 22] width 340 height 30
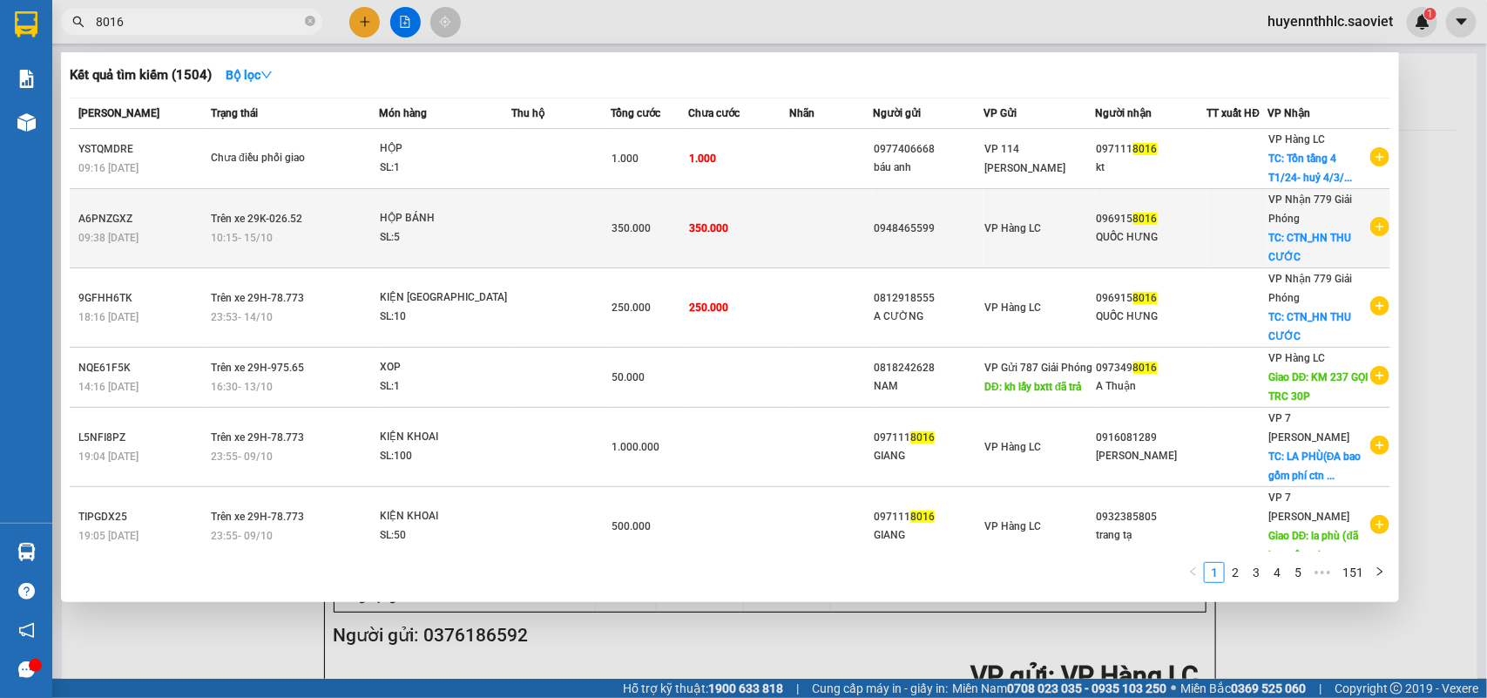
type input "8016"
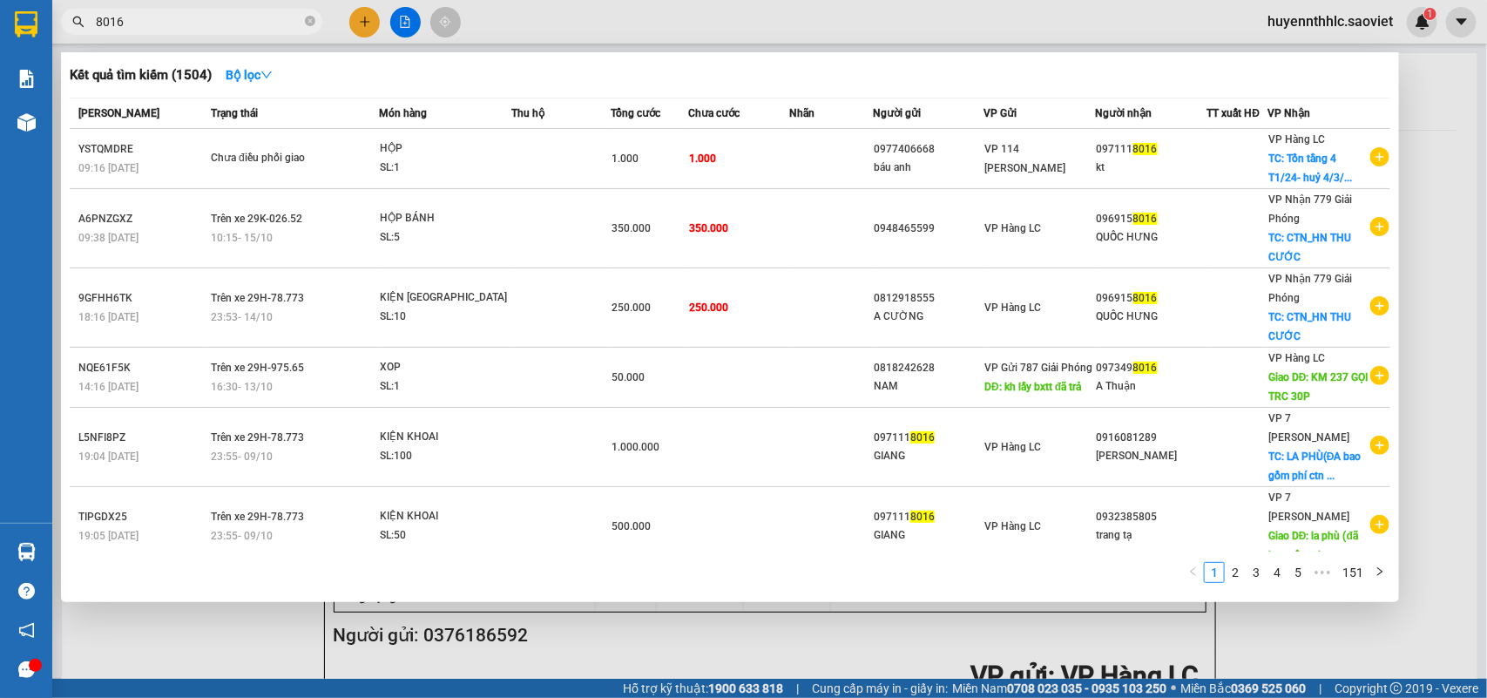
click at [1115, 236] on div "QUỐC HƯNG" at bounding box center [1151, 237] width 110 height 18
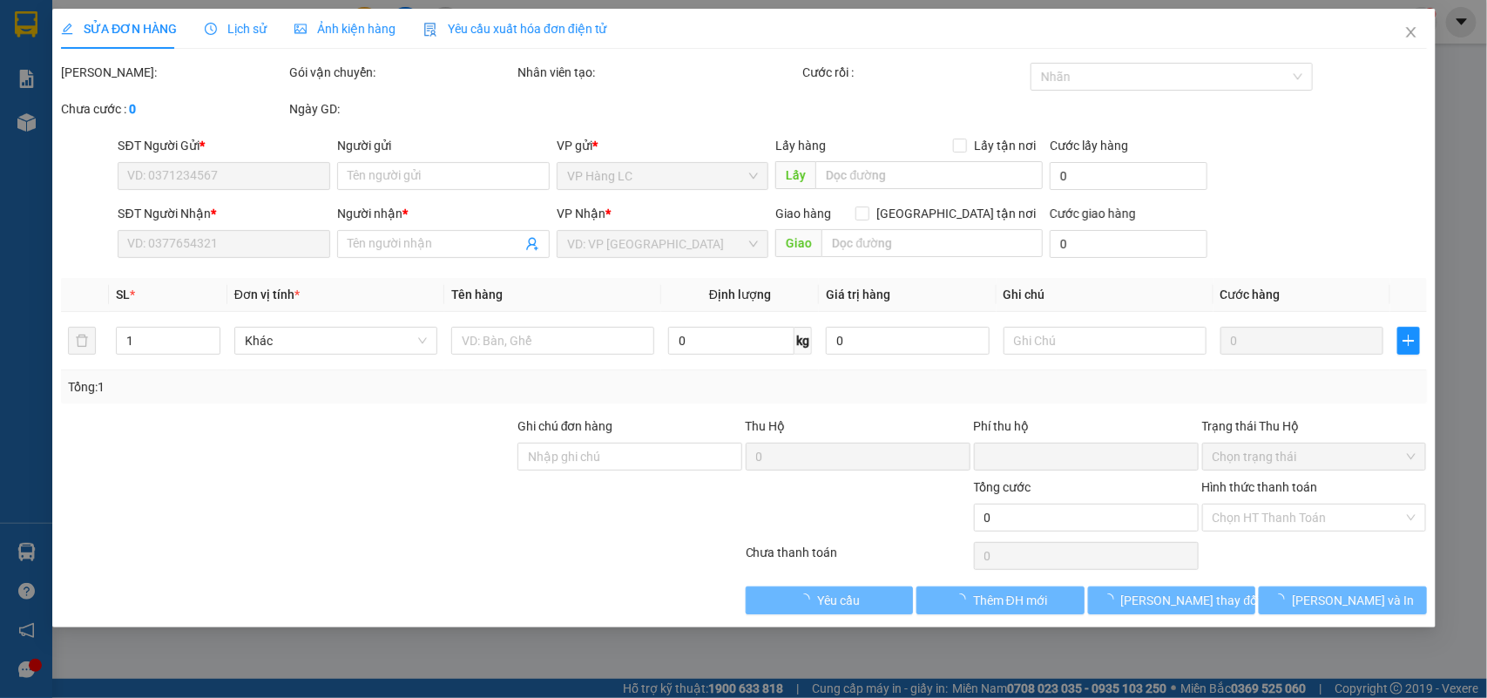
type input "0948465599"
type input "0969158016"
type input "QUỐC HƯNG"
checkbox input "true"
type input "CTN_HN THU CƯỚC"
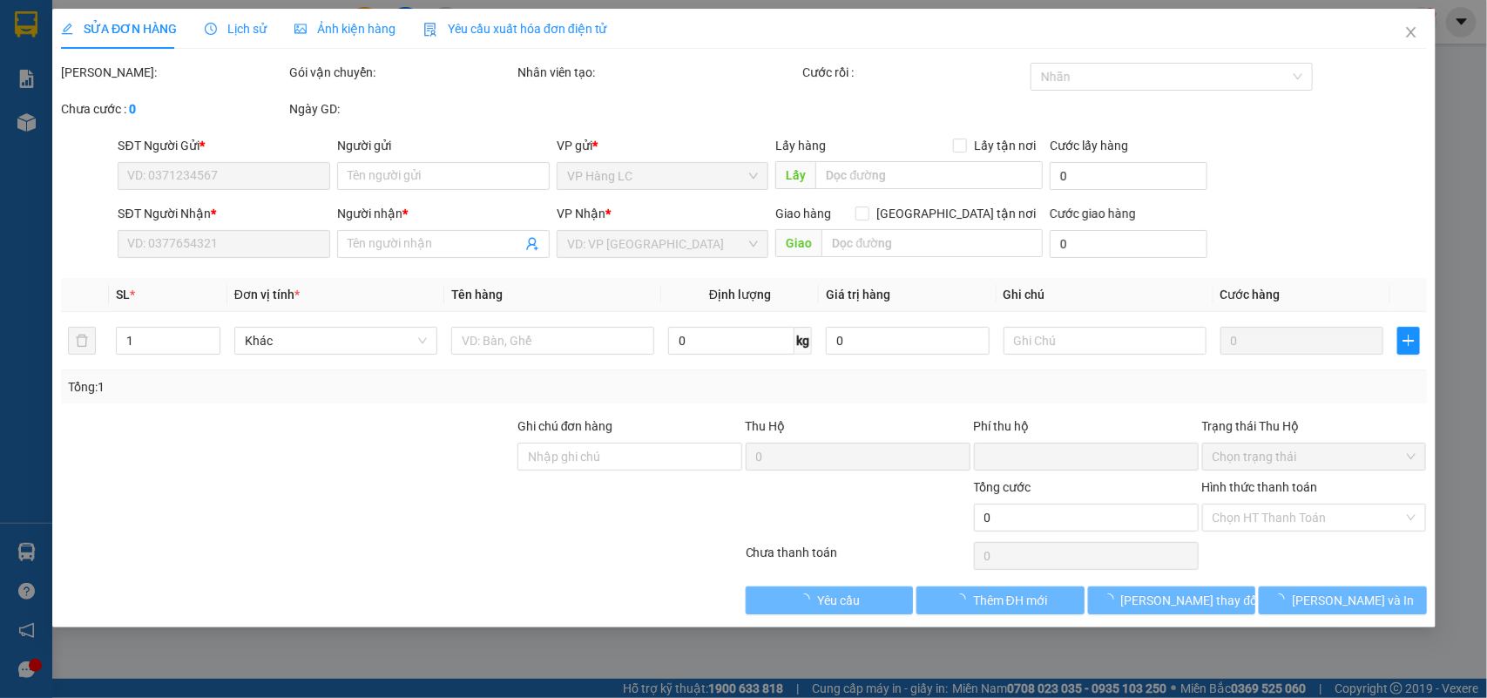
type input "0"
type input "350.000"
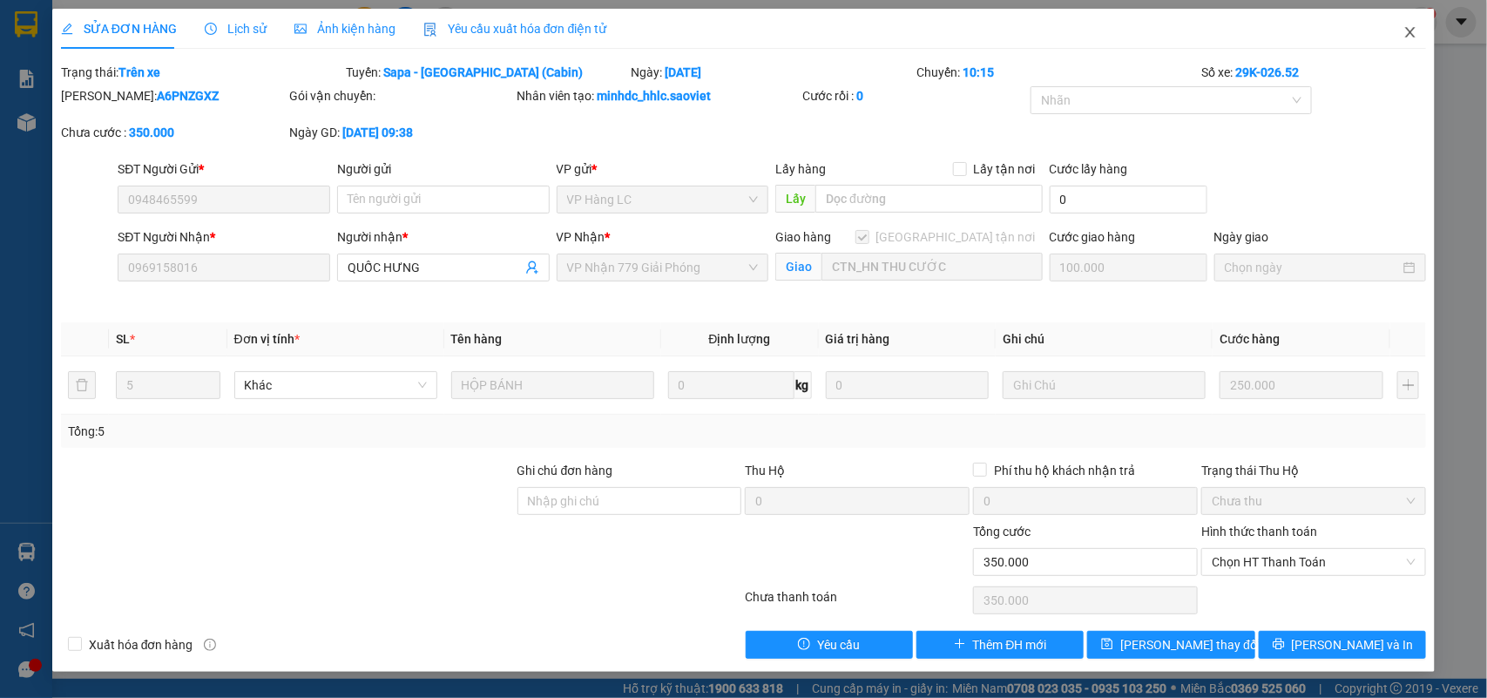
click at [1408, 32] on icon "close" at bounding box center [1410, 32] width 14 height 14
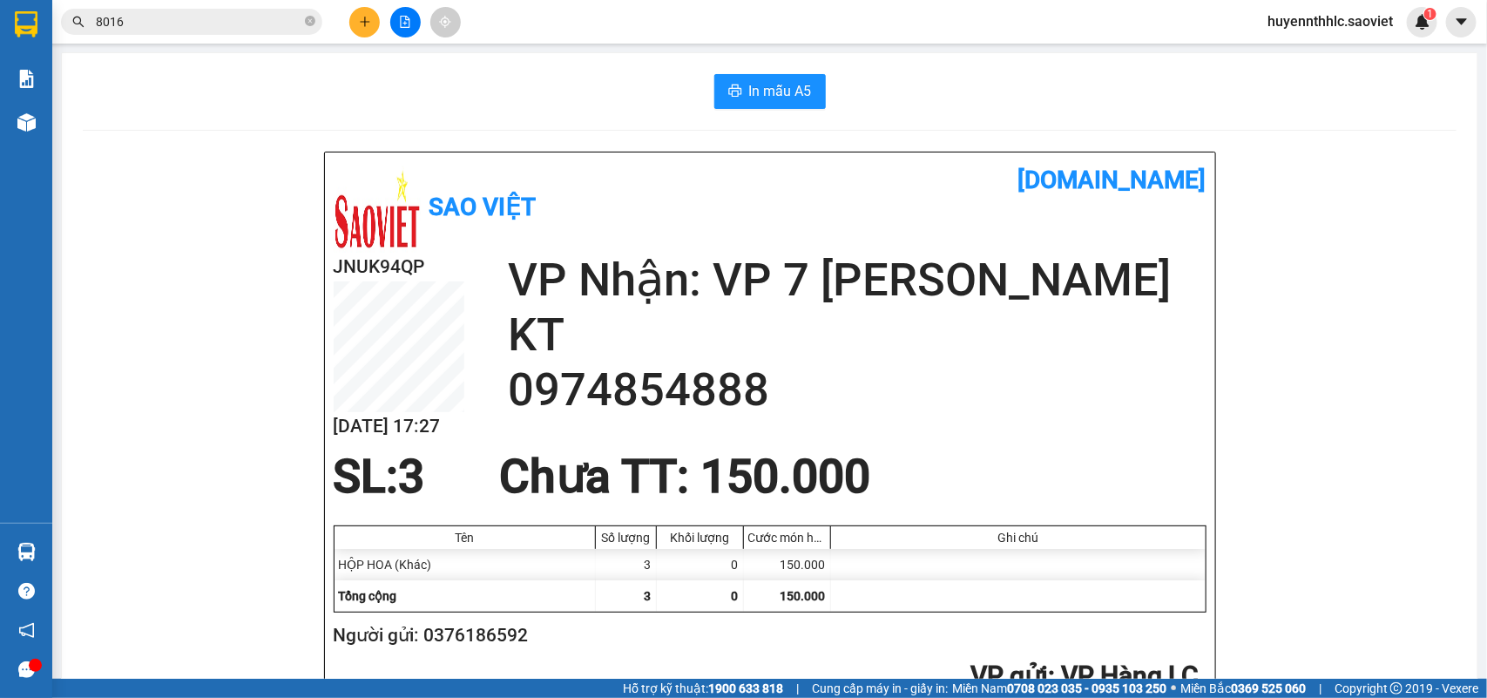
click at [184, 16] on input "8016" at bounding box center [199, 21] width 206 height 19
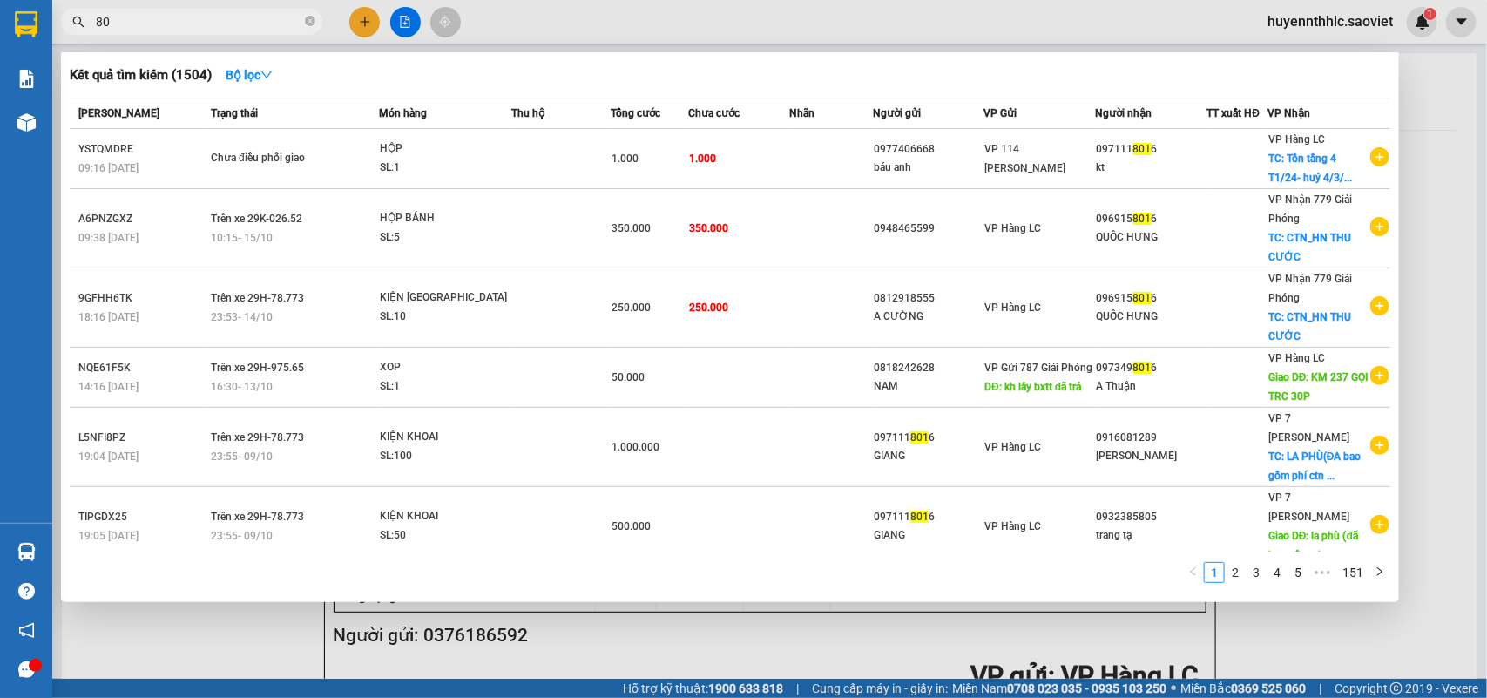
type input "8"
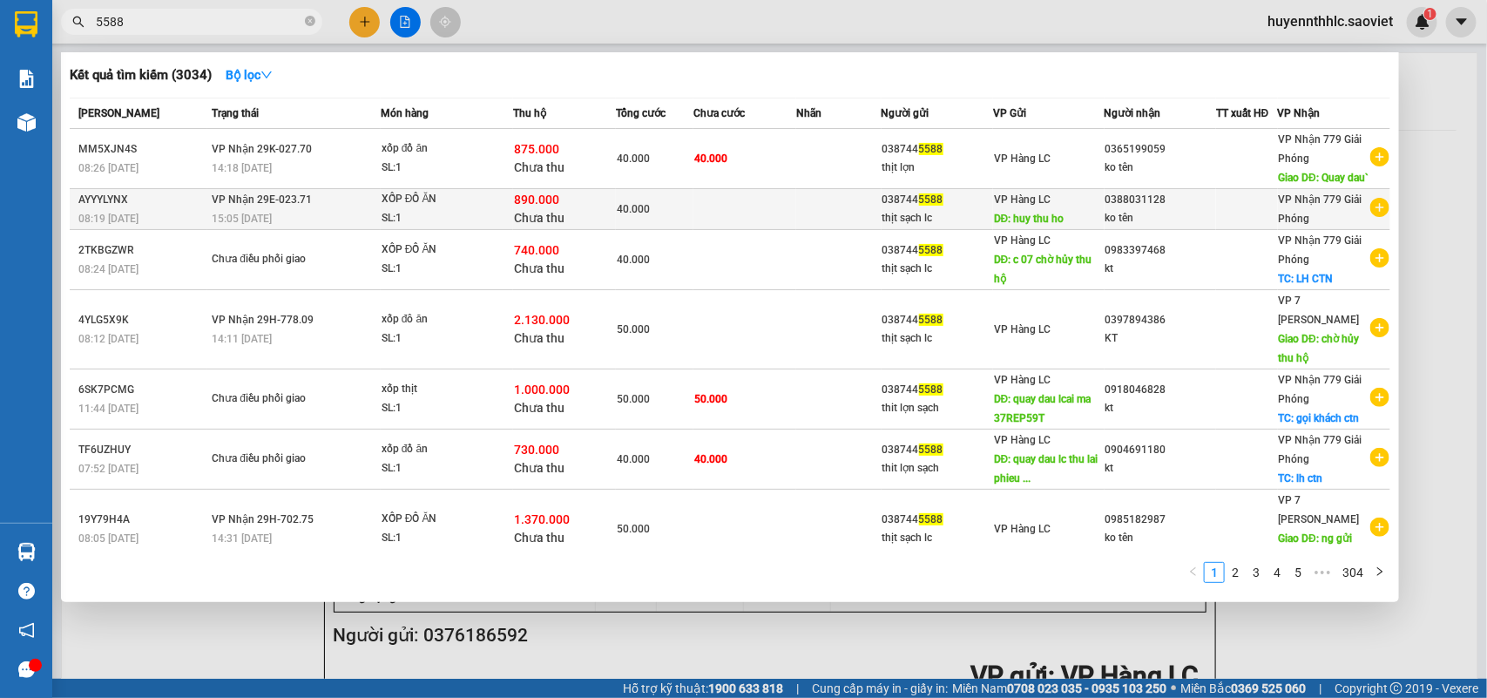
type input "5588"
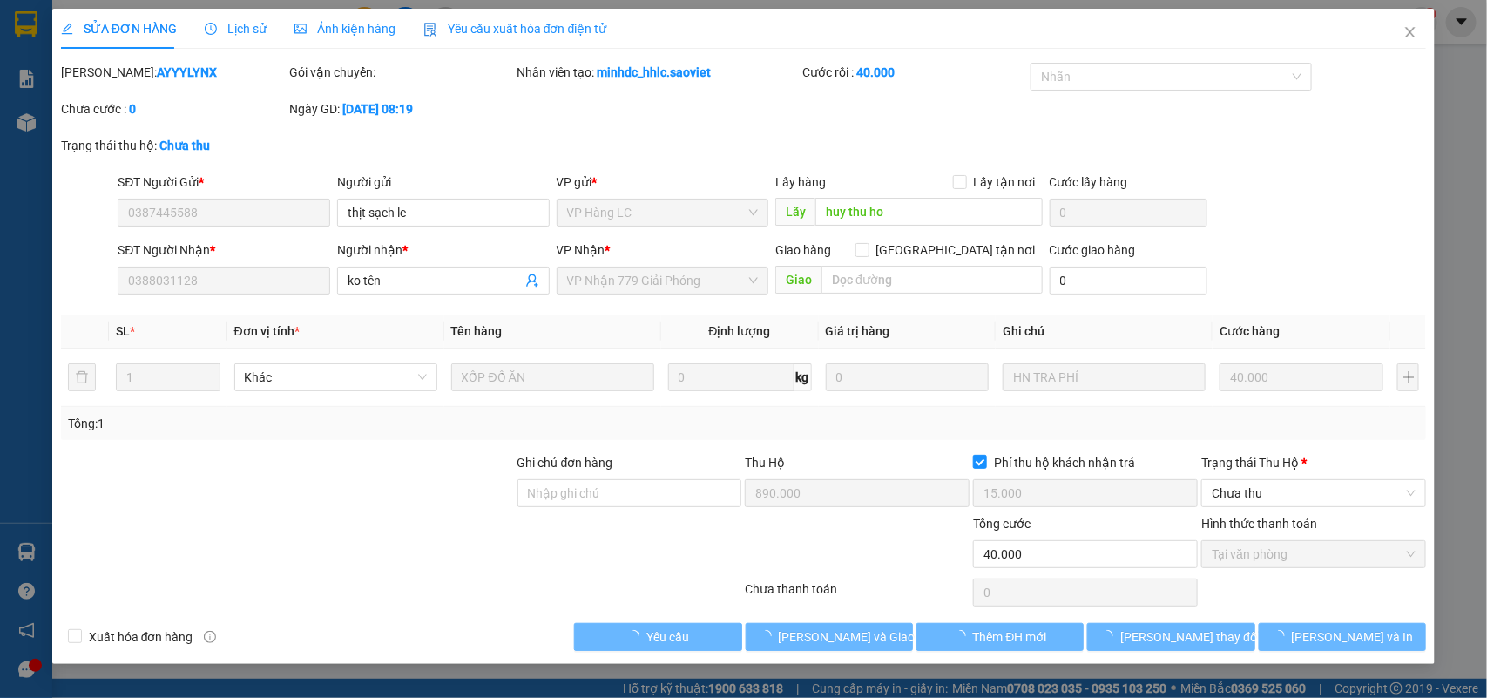
type input "0387445588"
type input "thịt sạch lc"
type input "huy thu ho"
type input "0388031128"
type input "ko tên"
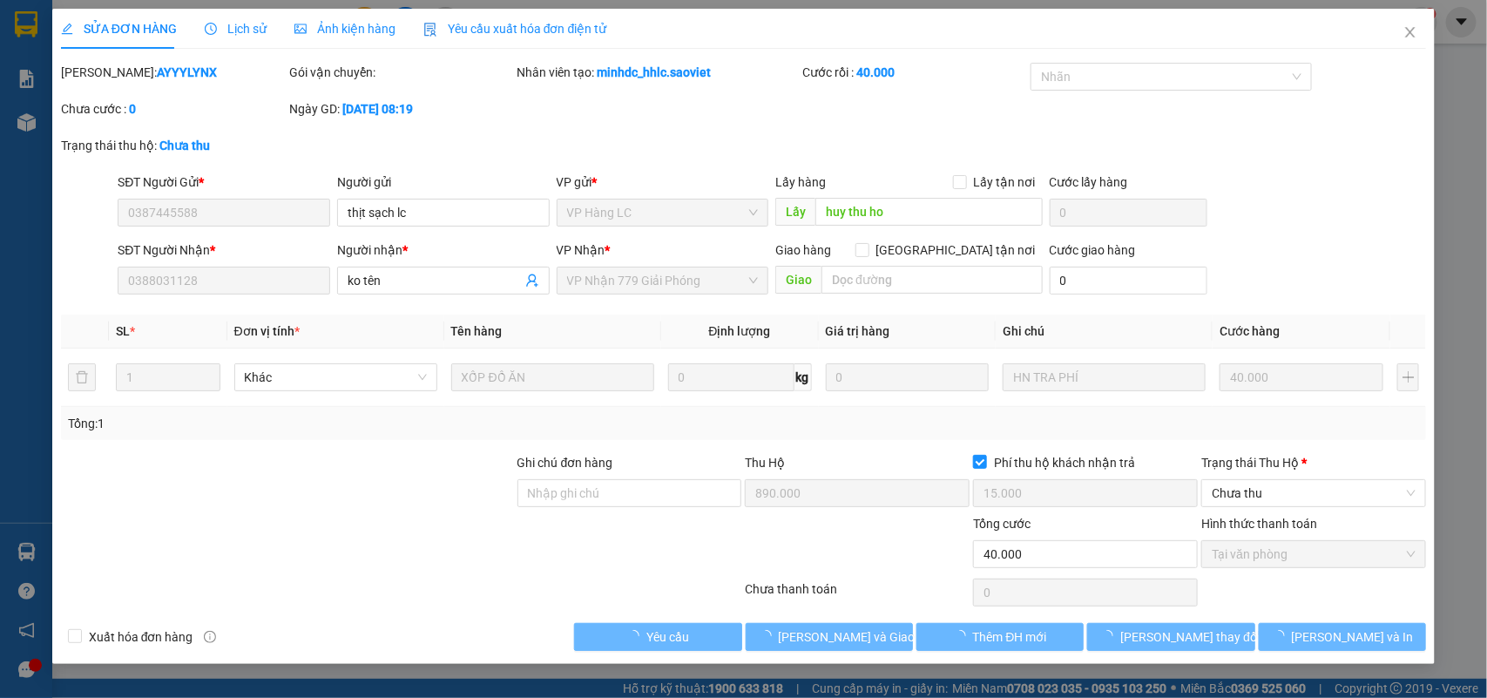
type input "890.000"
type input "15.000"
type input "40.000"
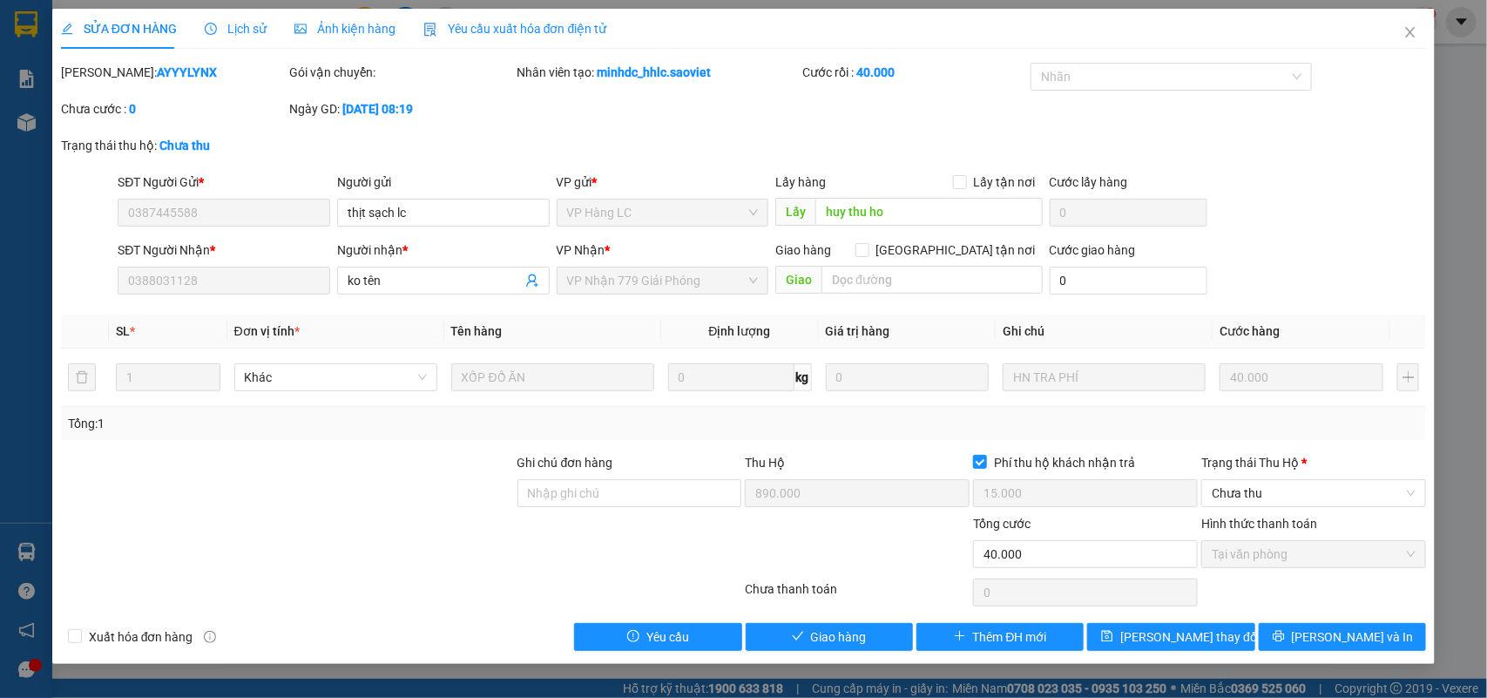
click at [237, 30] on span "Lịch sử" at bounding box center [236, 29] width 62 height 14
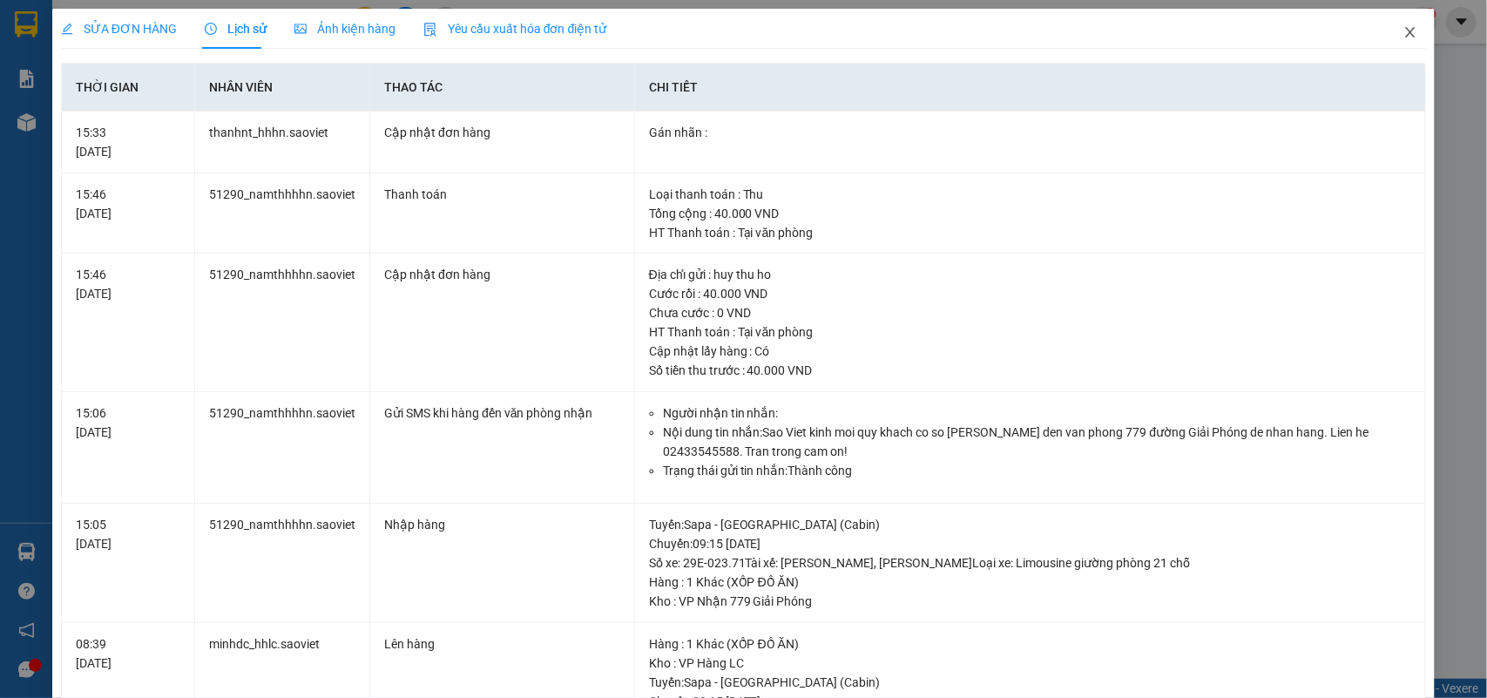
click at [1403, 33] on icon "close" at bounding box center [1410, 32] width 14 height 14
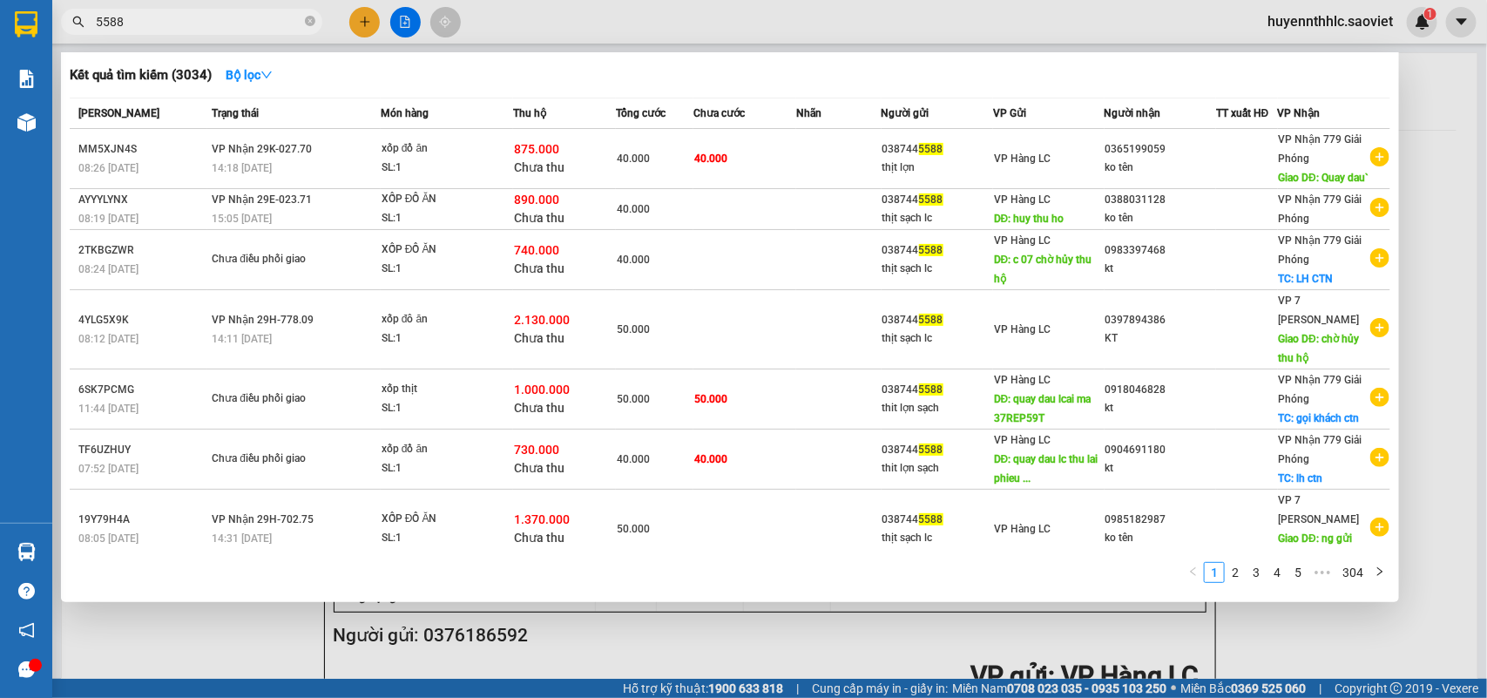
click at [165, 24] on input "5588" at bounding box center [199, 21] width 206 height 19
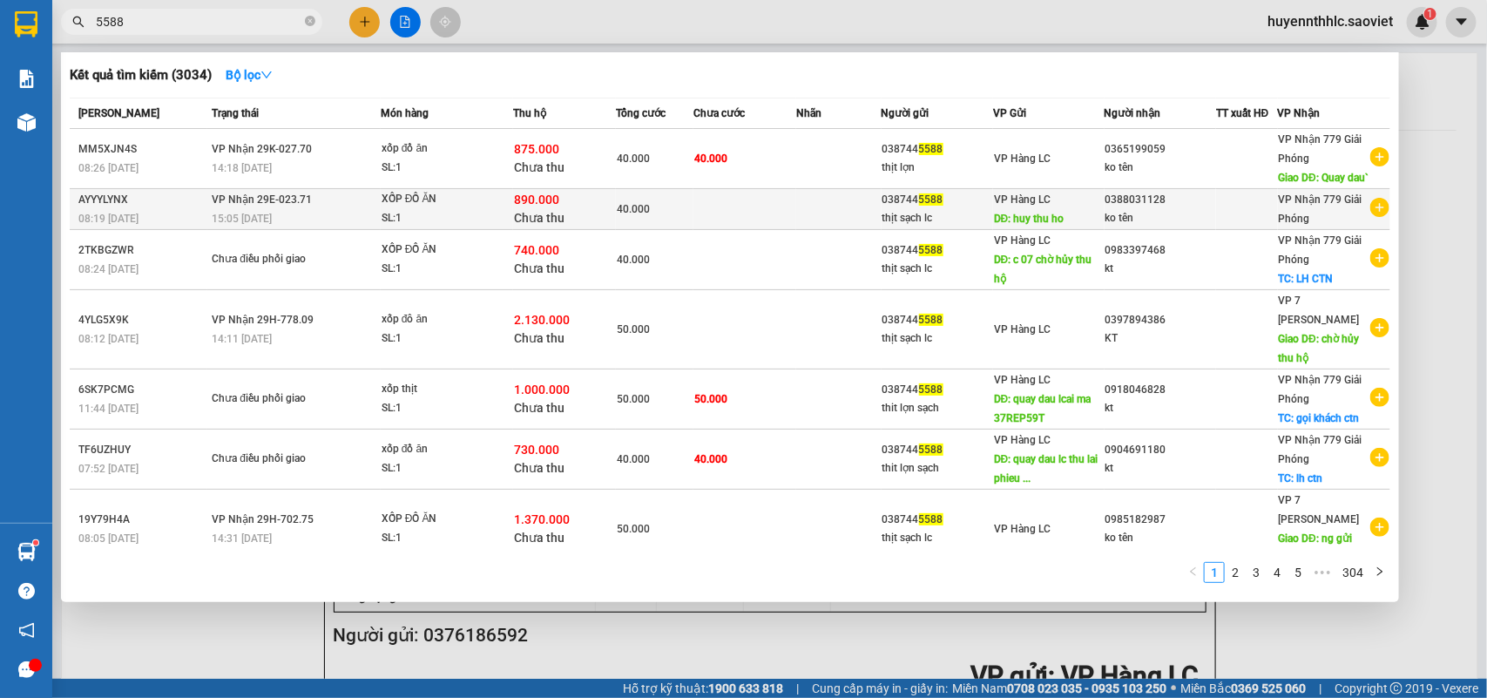
click at [1163, 227] on div "ko tên" at bounding box center [1160, 218] width 110 height 18
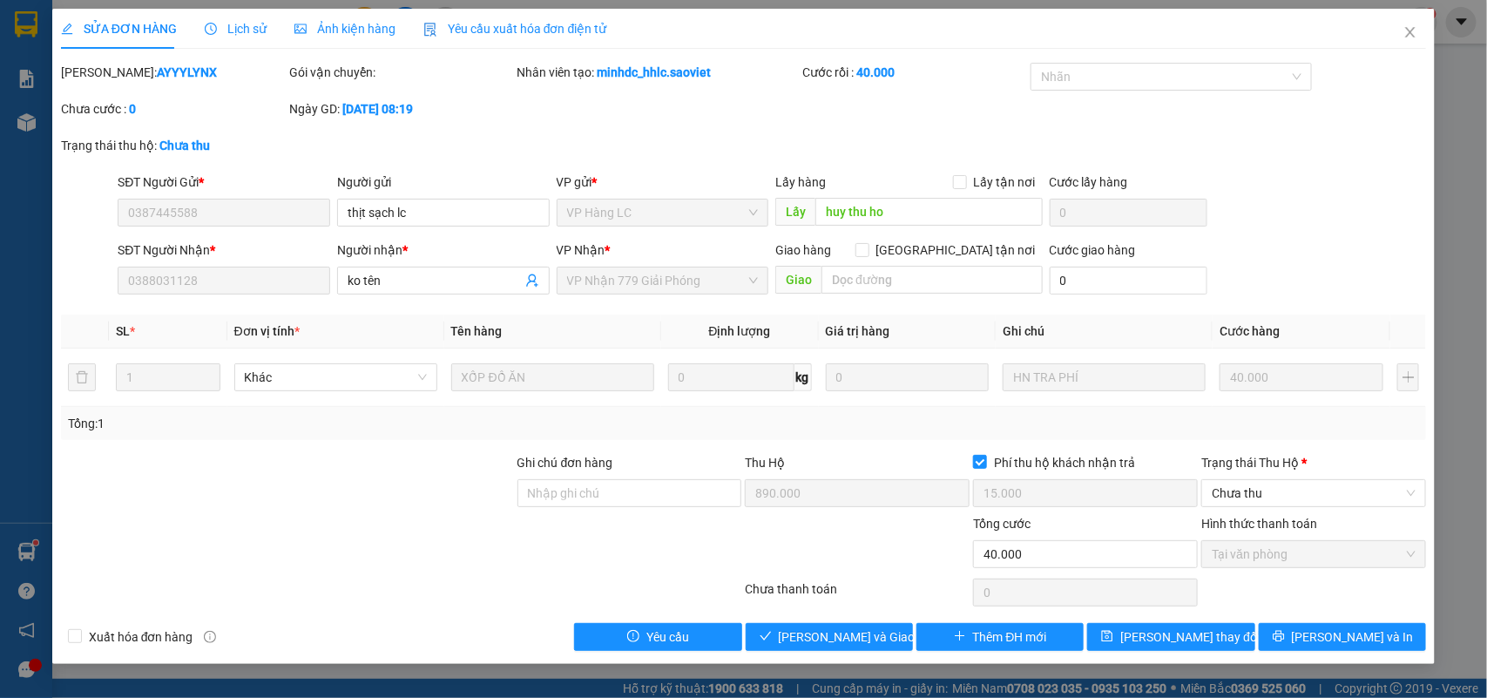
type input "0387445588"
type input "thịt sạch lc"
type input "huy thu ho"
type input "0388031128"
type input "ko tên"
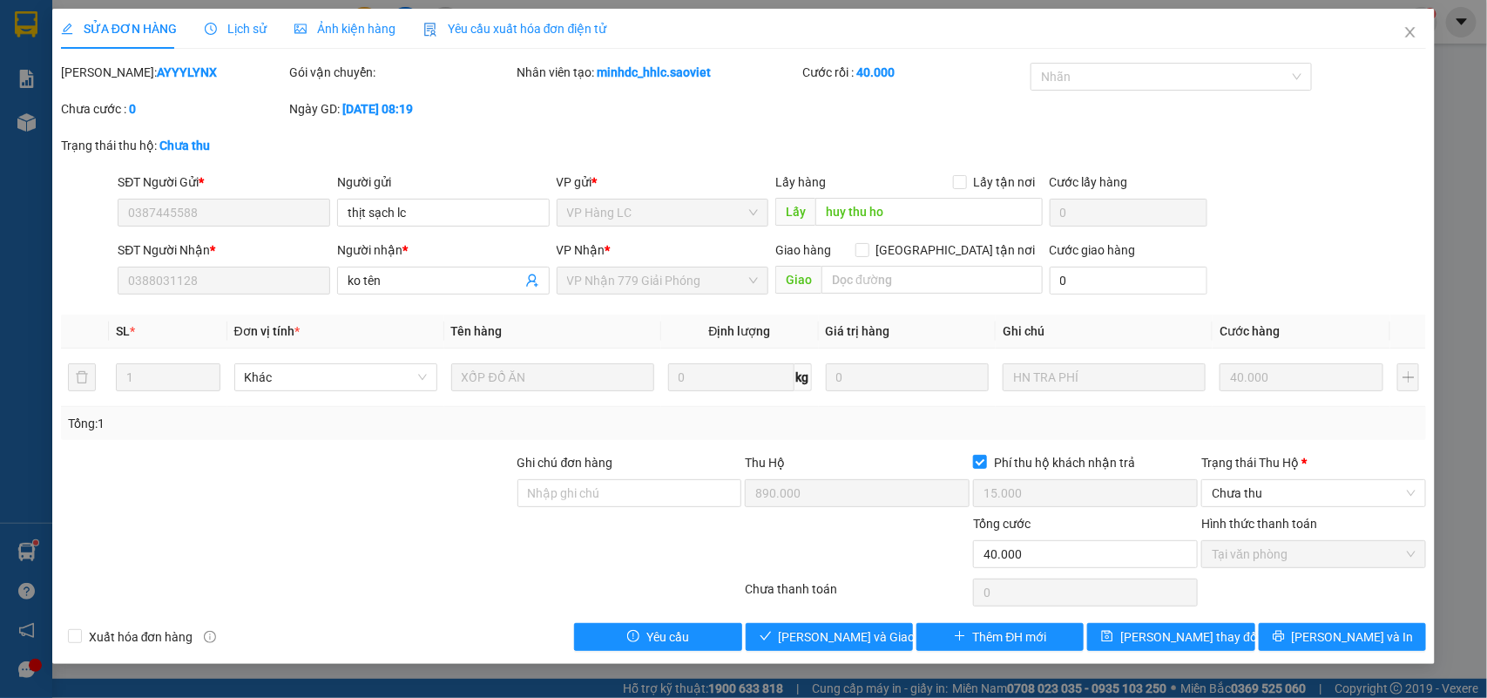
type input "890.000"
type input "15.000"
type input "40.000"
click at [238, 26] on span "Lịch sử" at bounding box center [236, 29] width 62 height 14
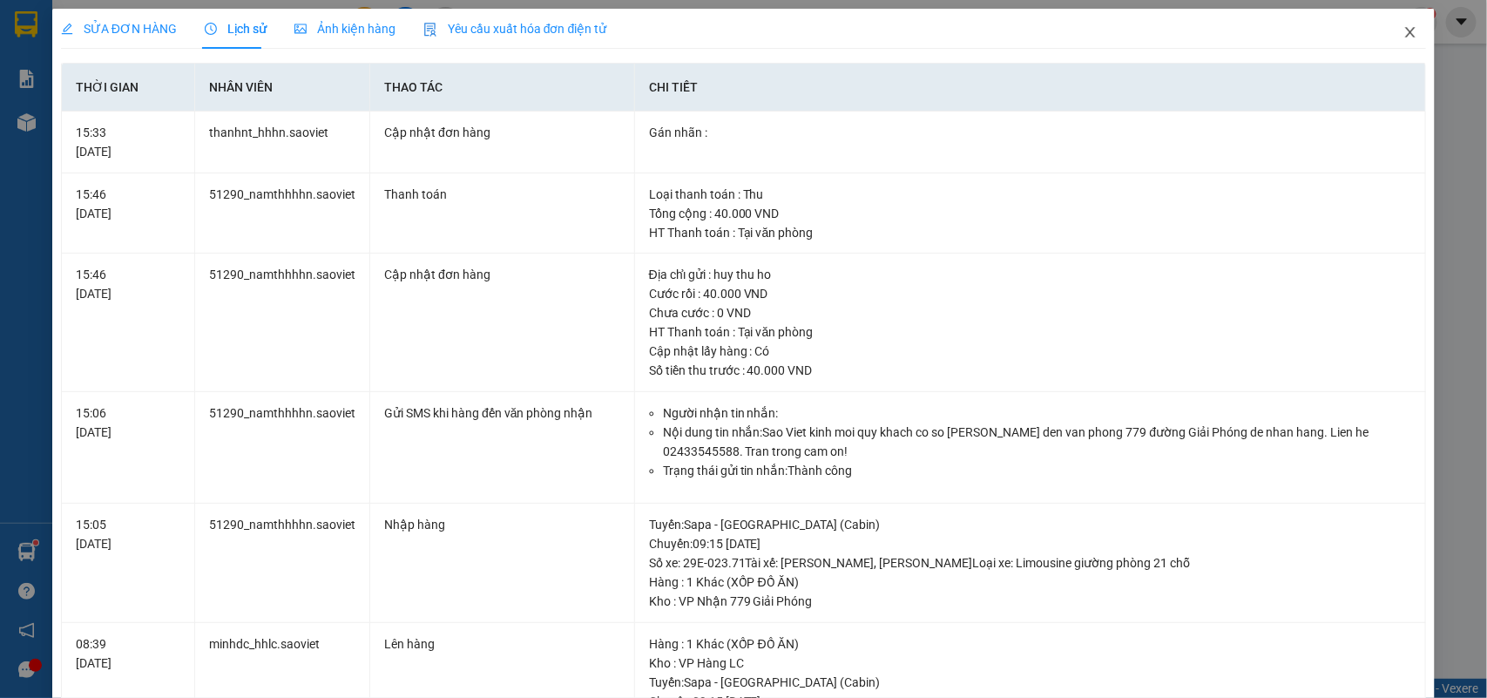
click at [1406, 37] on icon "close" at bounding box center [1411, 32] width 10 height 10
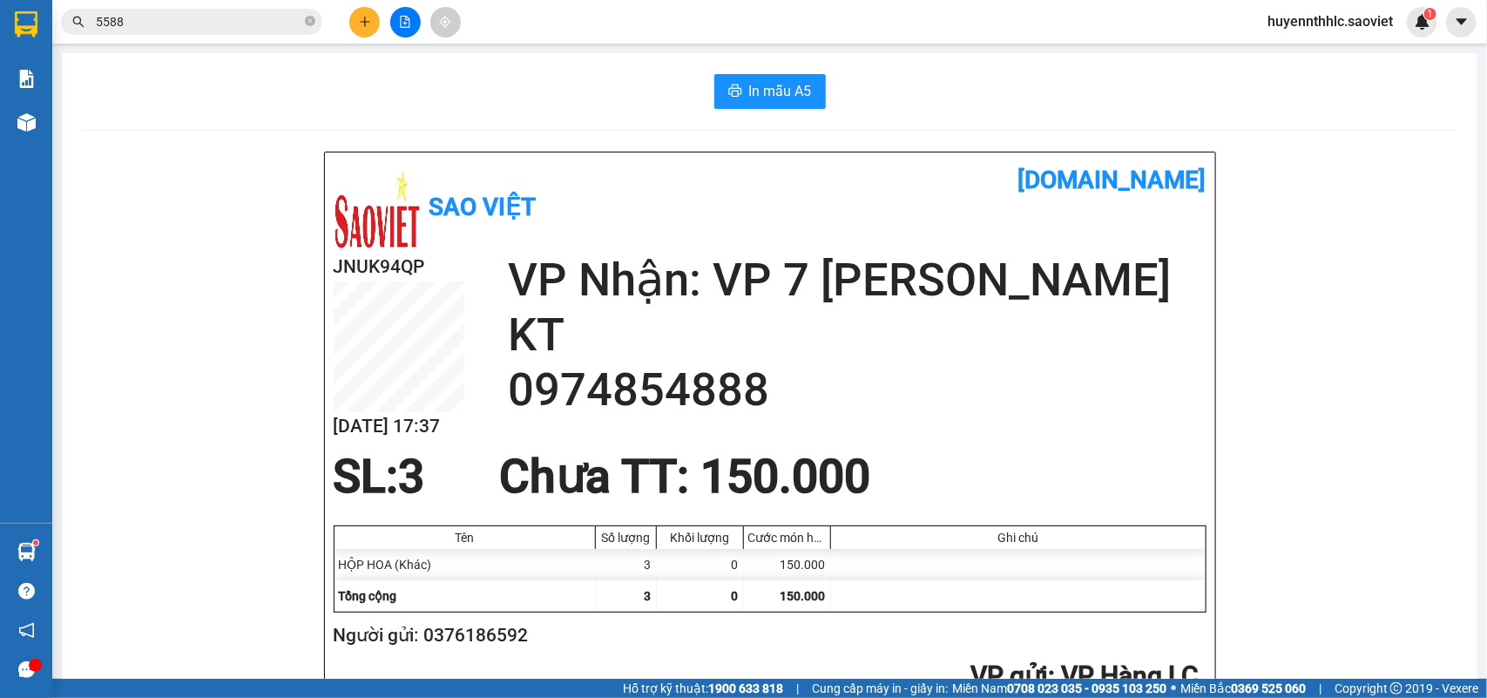
click at [254, 27] on input "5588" at bounding box center [199, 21] width 206 height 19
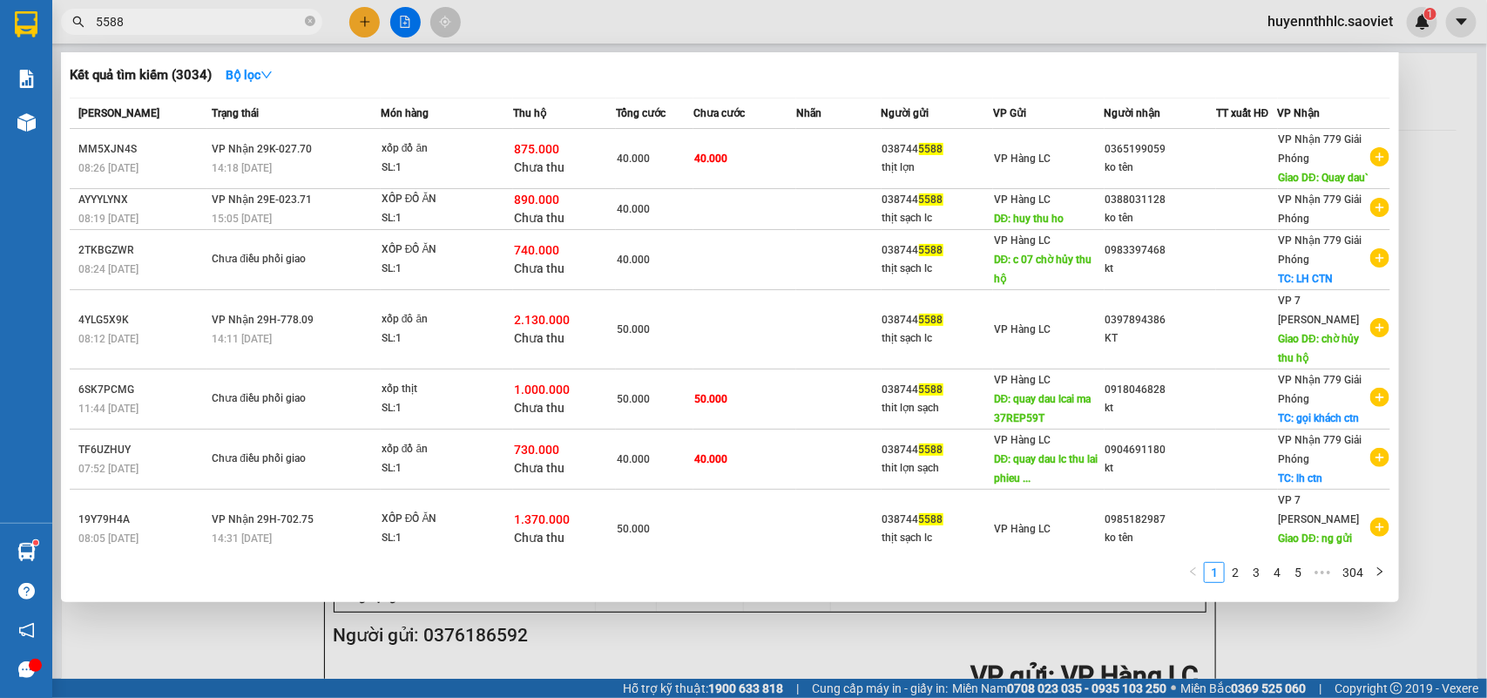
drag, startPoint x: 158, startPoint y: 23, endPoint x: 131, endPoint y: 16, distance: 27.9
click at [109, 29] on input "5588" at bounding box center [199, 21] width 206 height 19
type input "5"
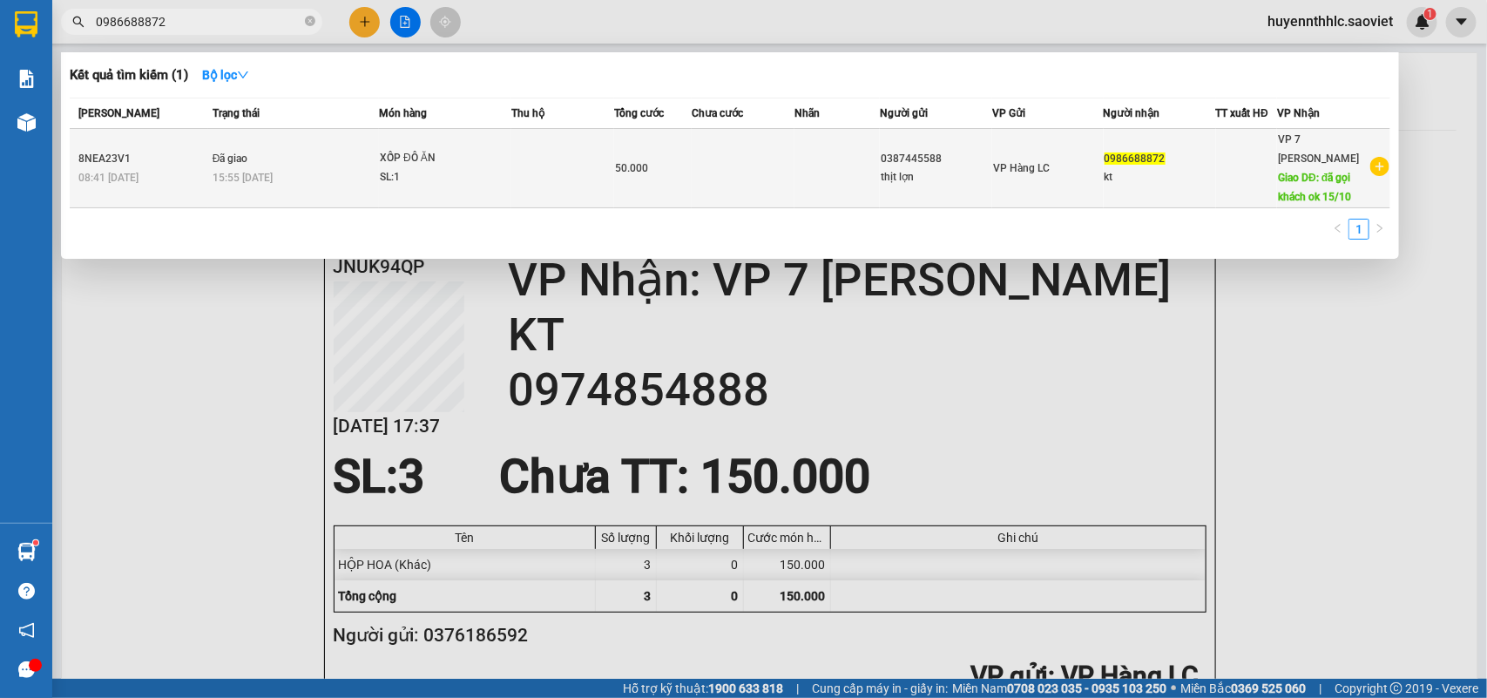
type input "0986688872"
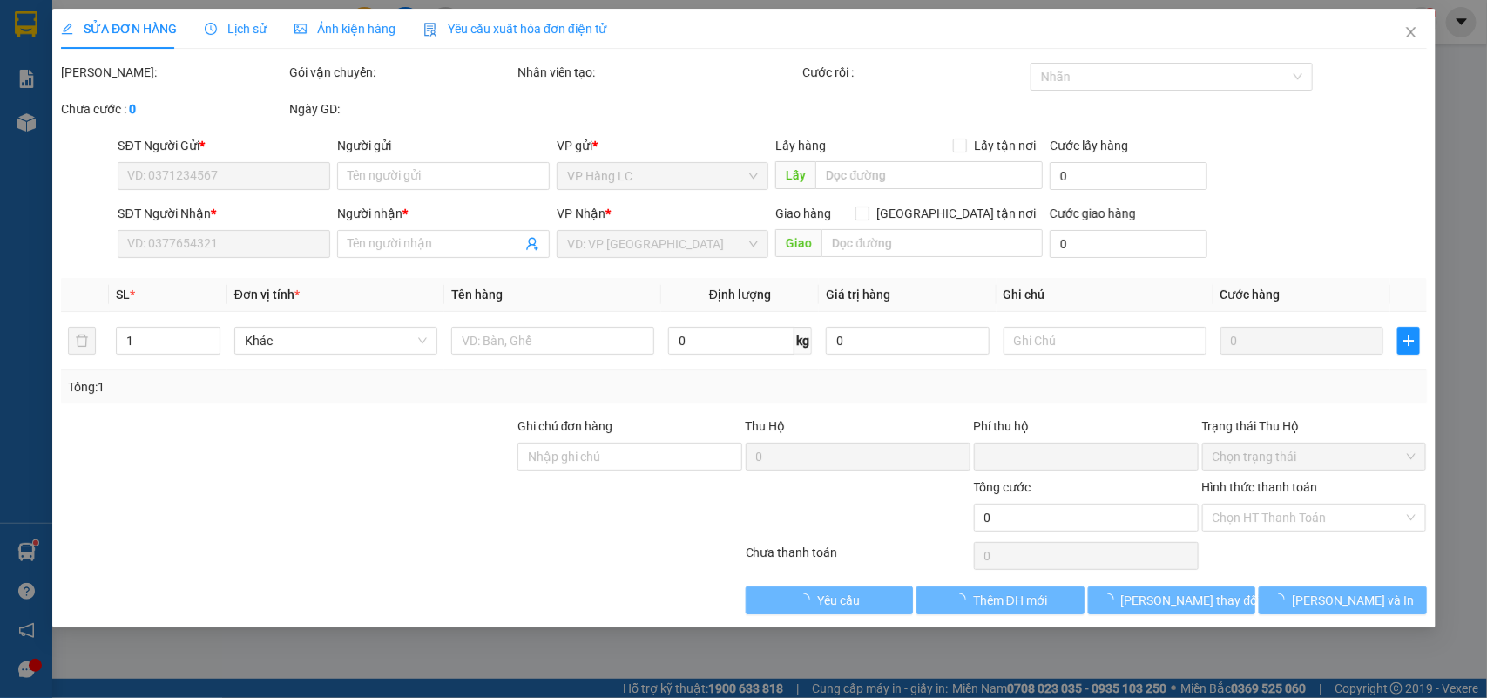
type input "0387445588"
type input "thịt lợn"
type input "0986688872"
type input "kt"
type input "đã gọi khách ok 15/10"
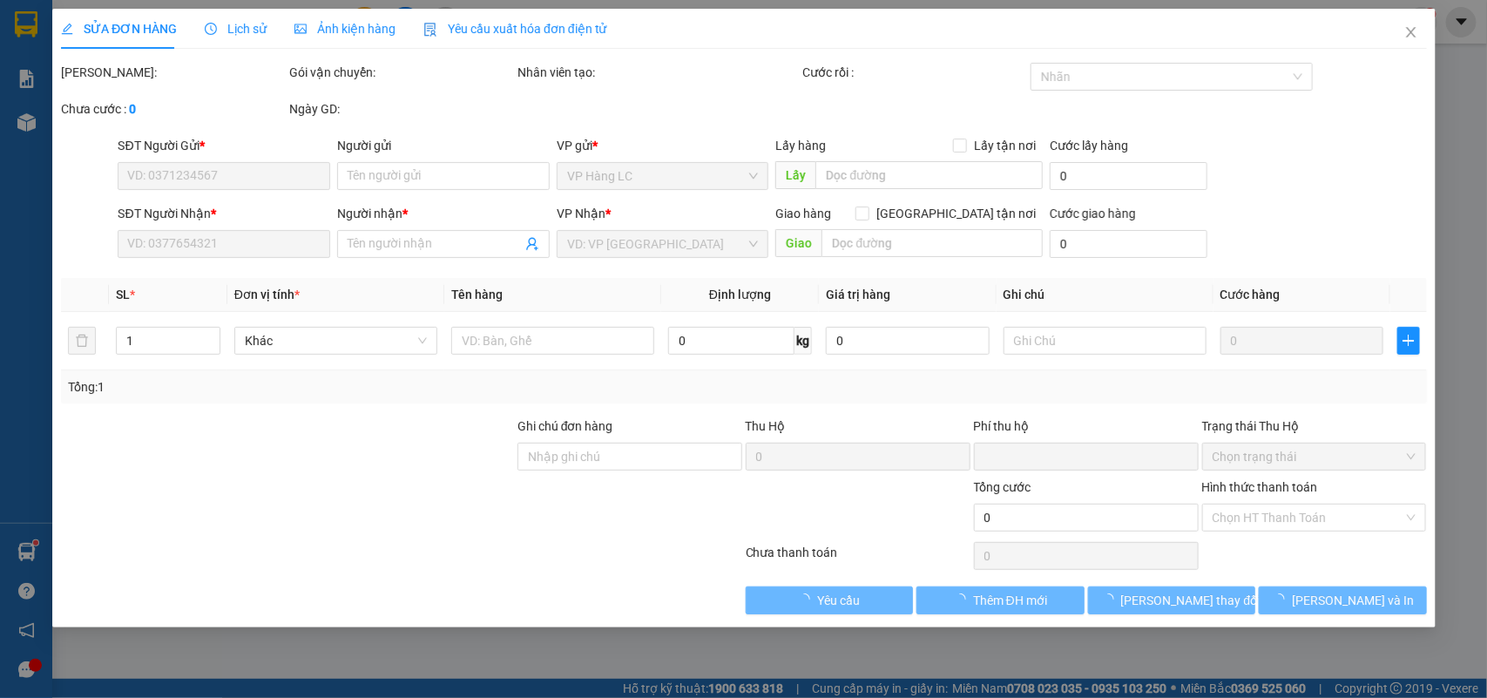
type input "0"
type input "50.000"
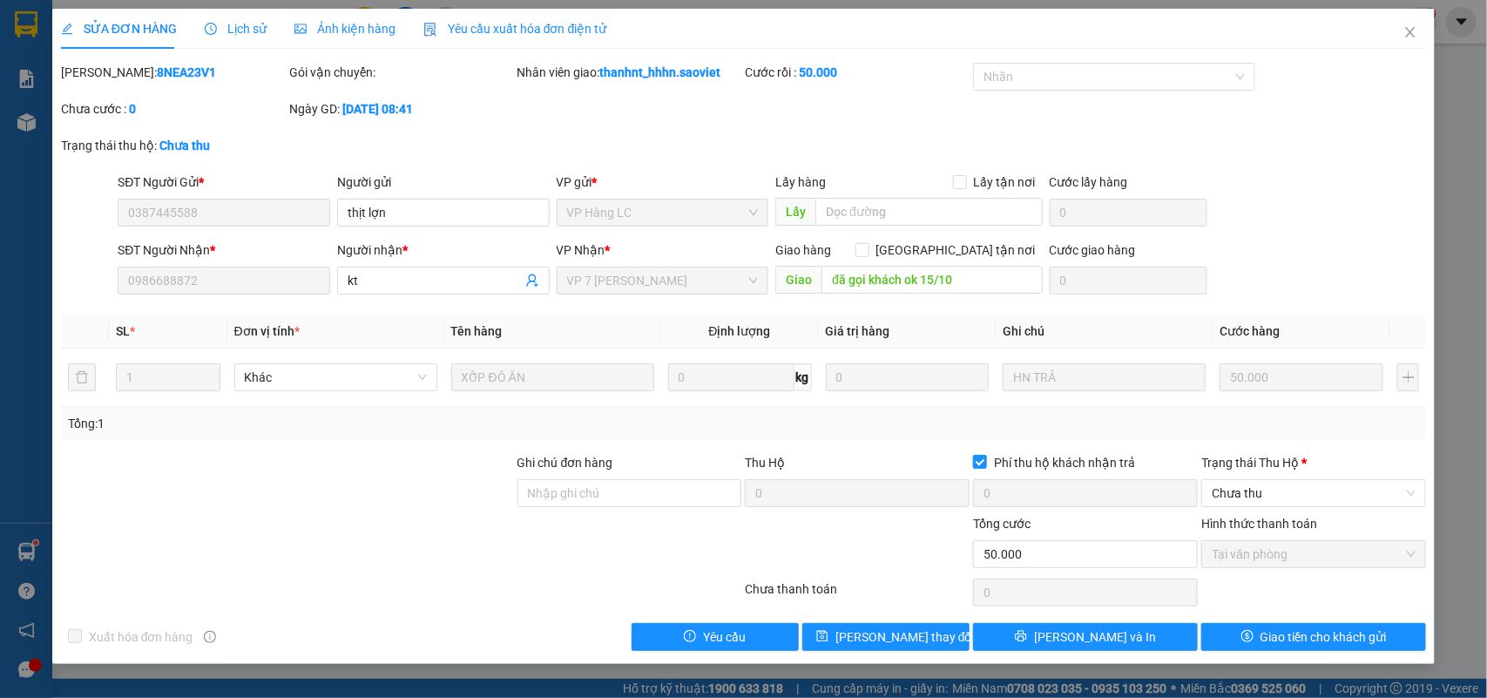
click at [244, 26] on span "Lịch sử" at bounding box center [236, 29] width 62 height 14
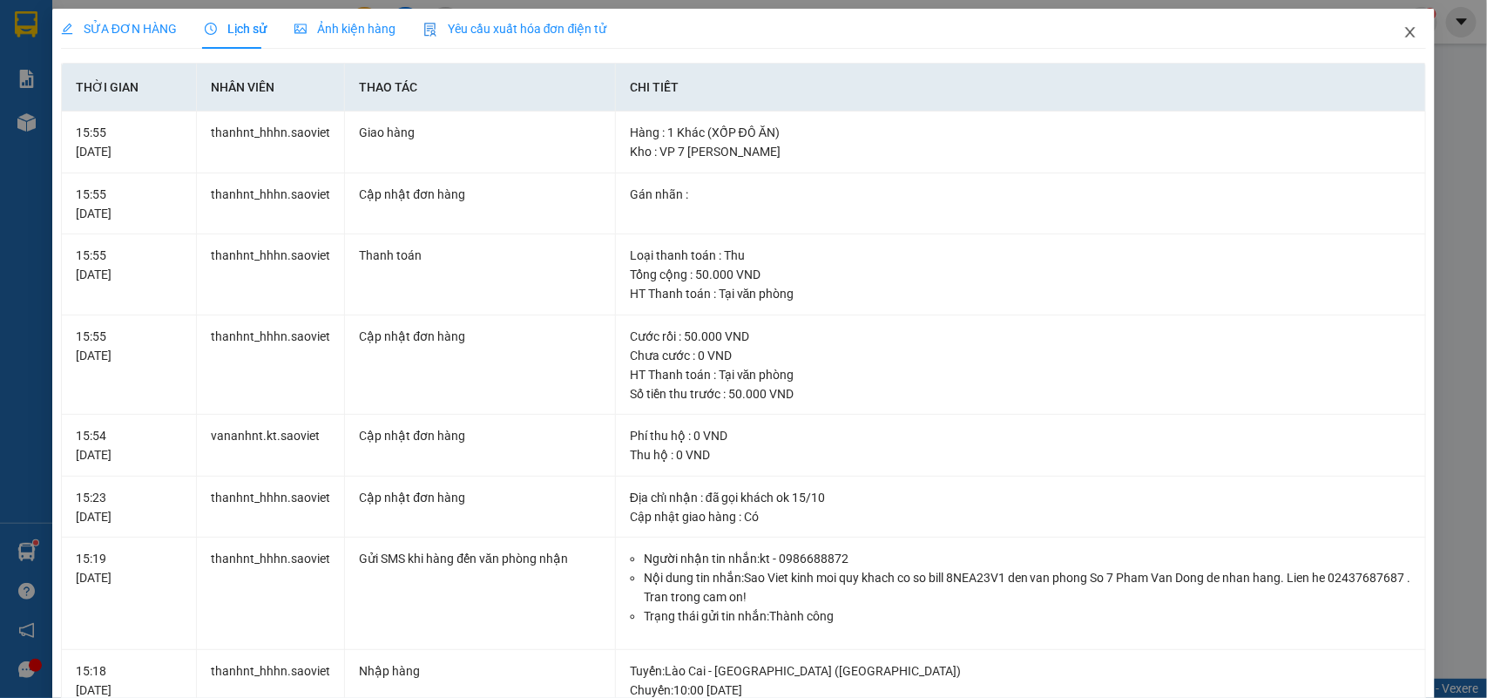
click at [1386, 35] on span "Close" at bounding box center [1410, 33] width 49 height 49
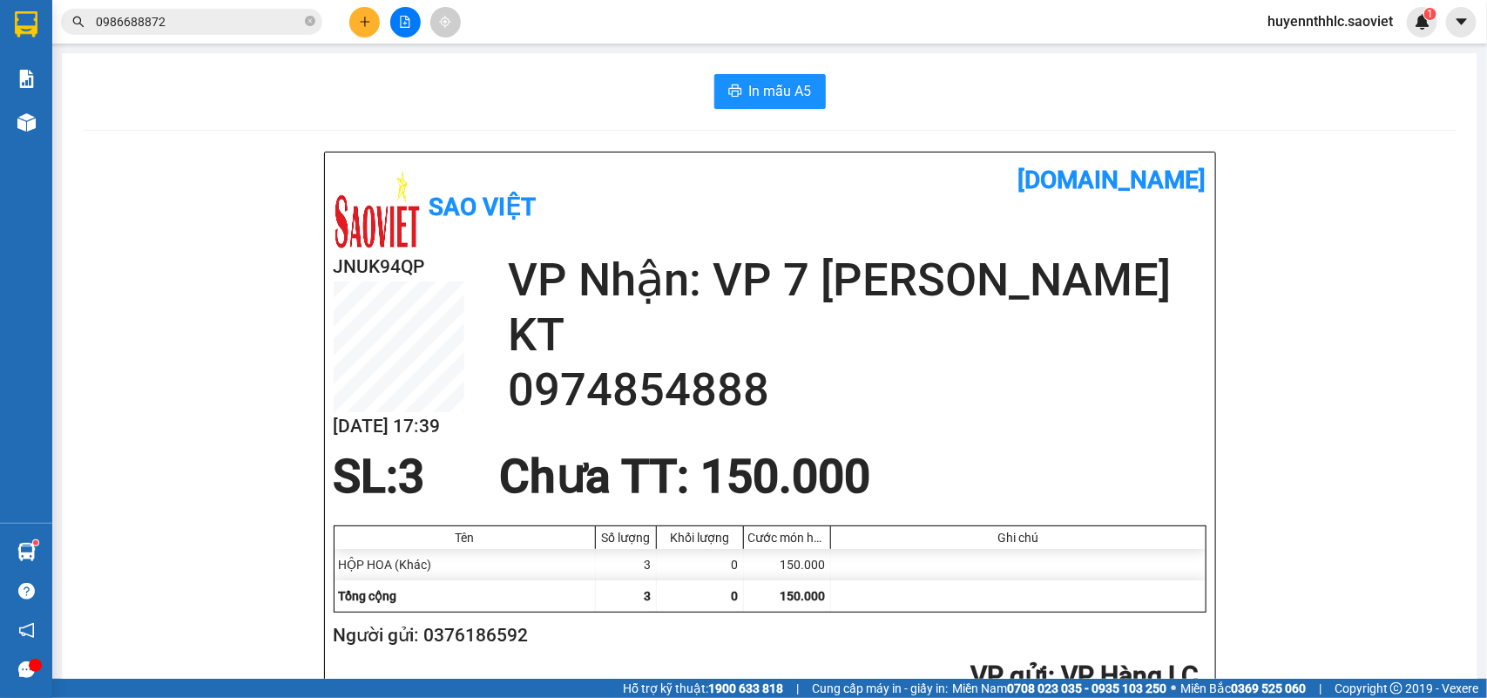
click at [227, 7] on div "Kết quả tìm kiếm ( 1 ) Bộ lọc Mã ĐH Trạng thái Món hàng Thu hộ Tổng cước Chưa c…" at bounding box center [170, 22] width 340 height 30
click at [233, 17] on input "0986688872" at bounding box center [199, 21] width 206 height 19
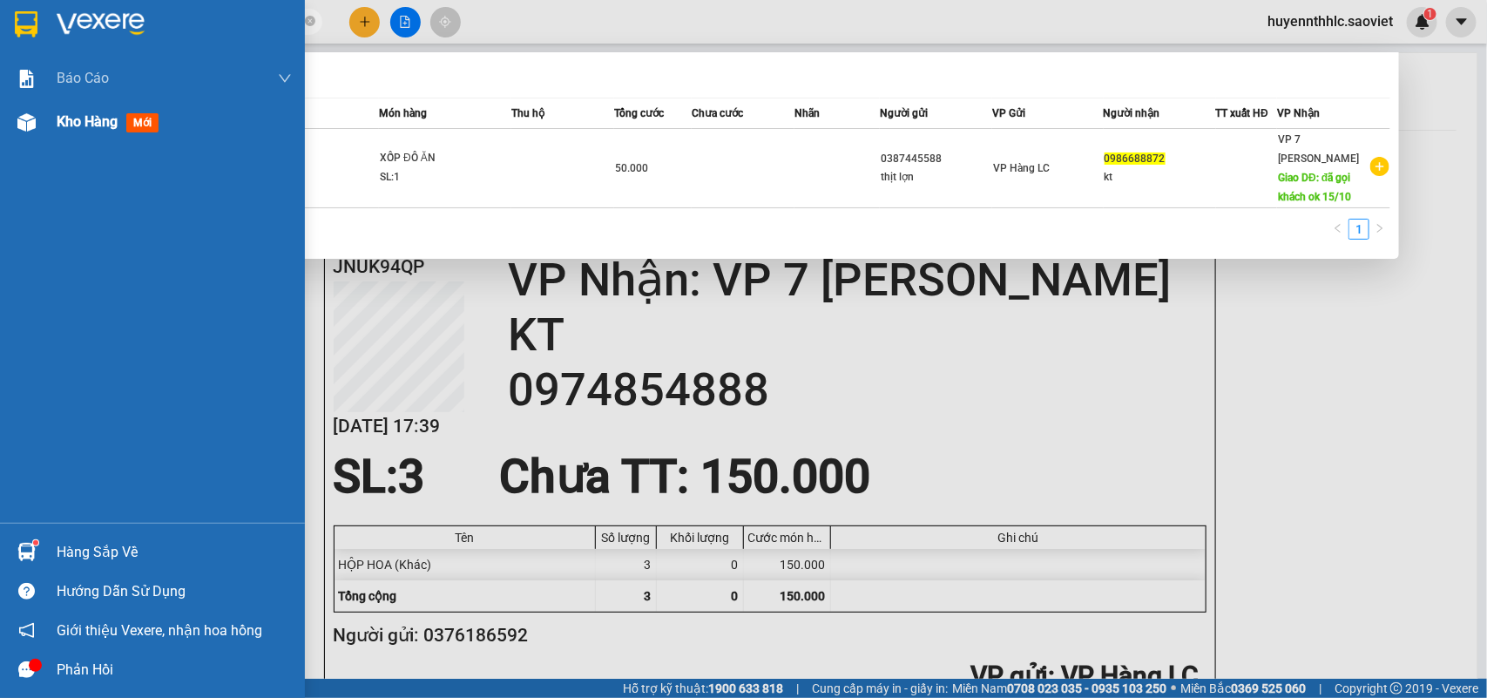
click at [75, 118] on span "Kho hàng" at bounding box center [87, 121] width 61 height 17
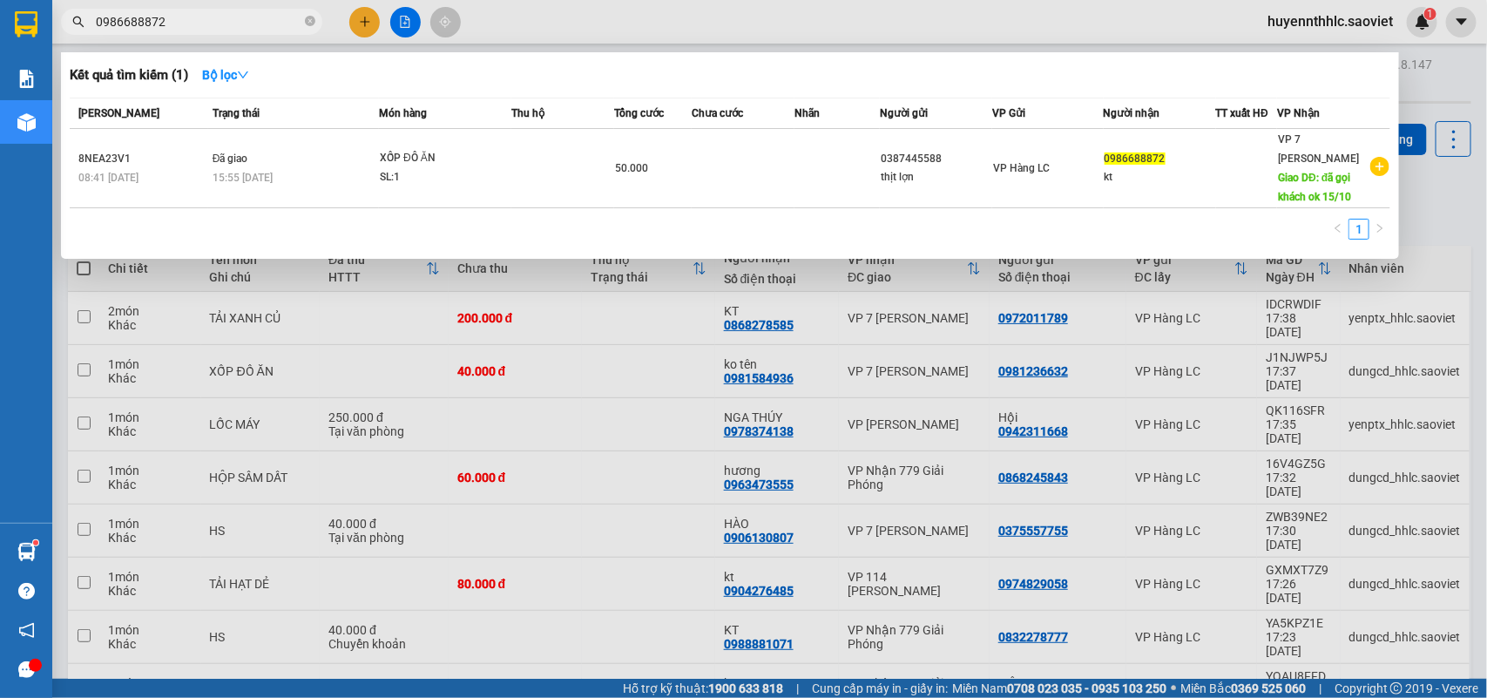
click at [1454, 222] on div at bounding box center [743, 349] width 1487 height 698
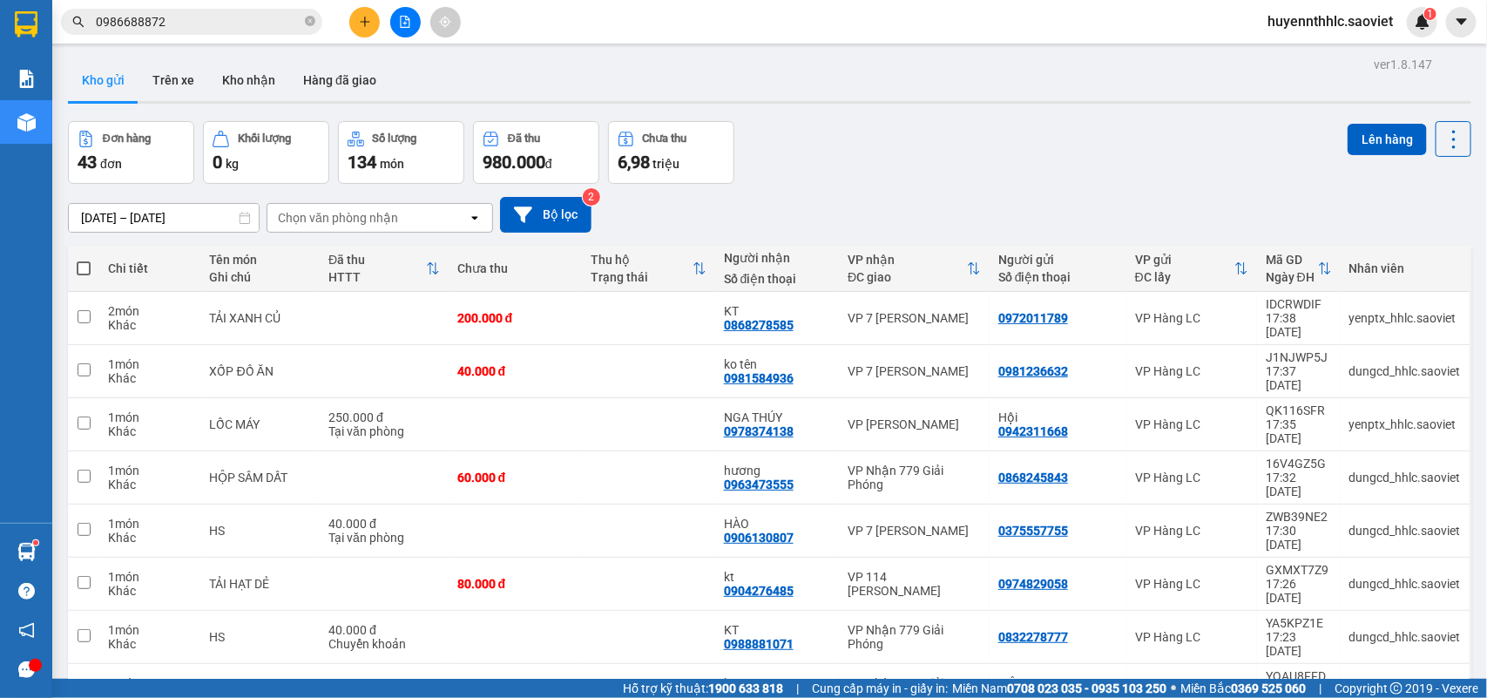
click at [228, 19] on input "0986688872" at bounding box center [199, 21] width 206 height 19
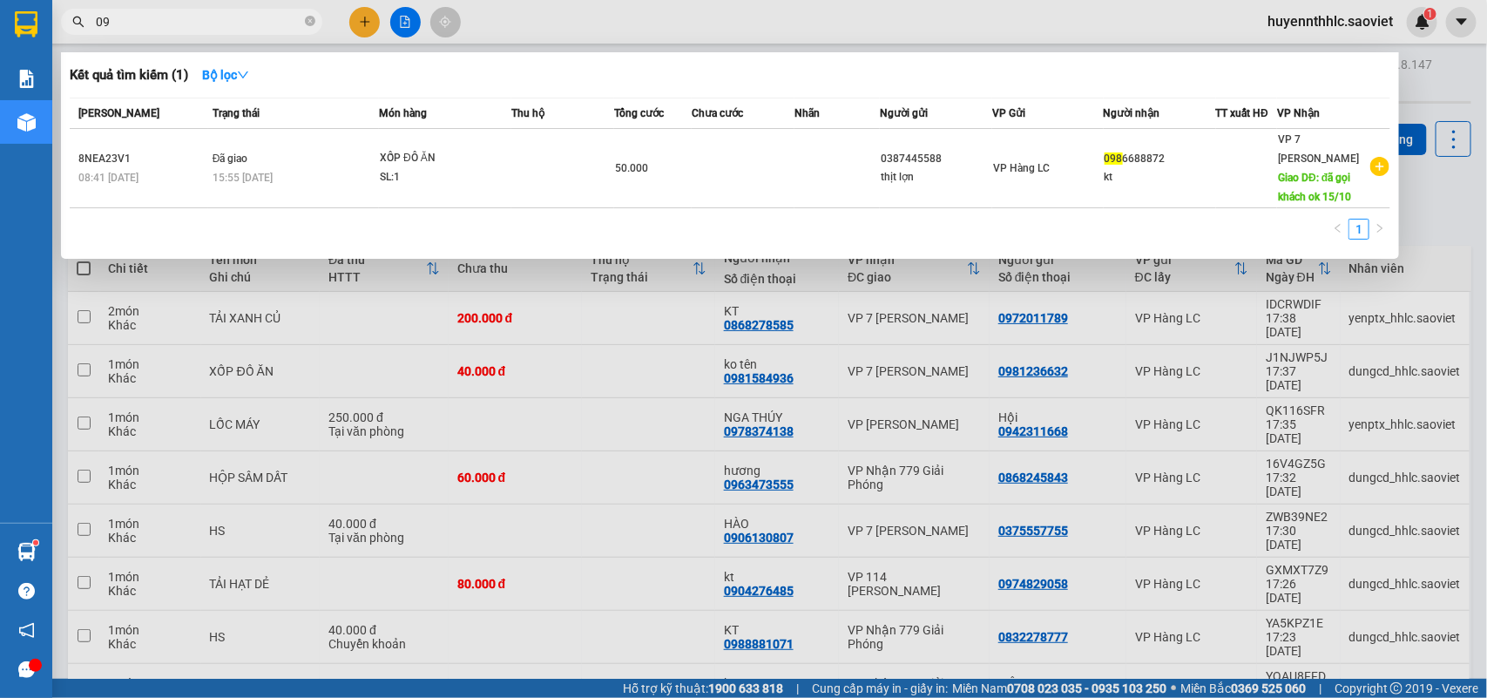
type input "0"
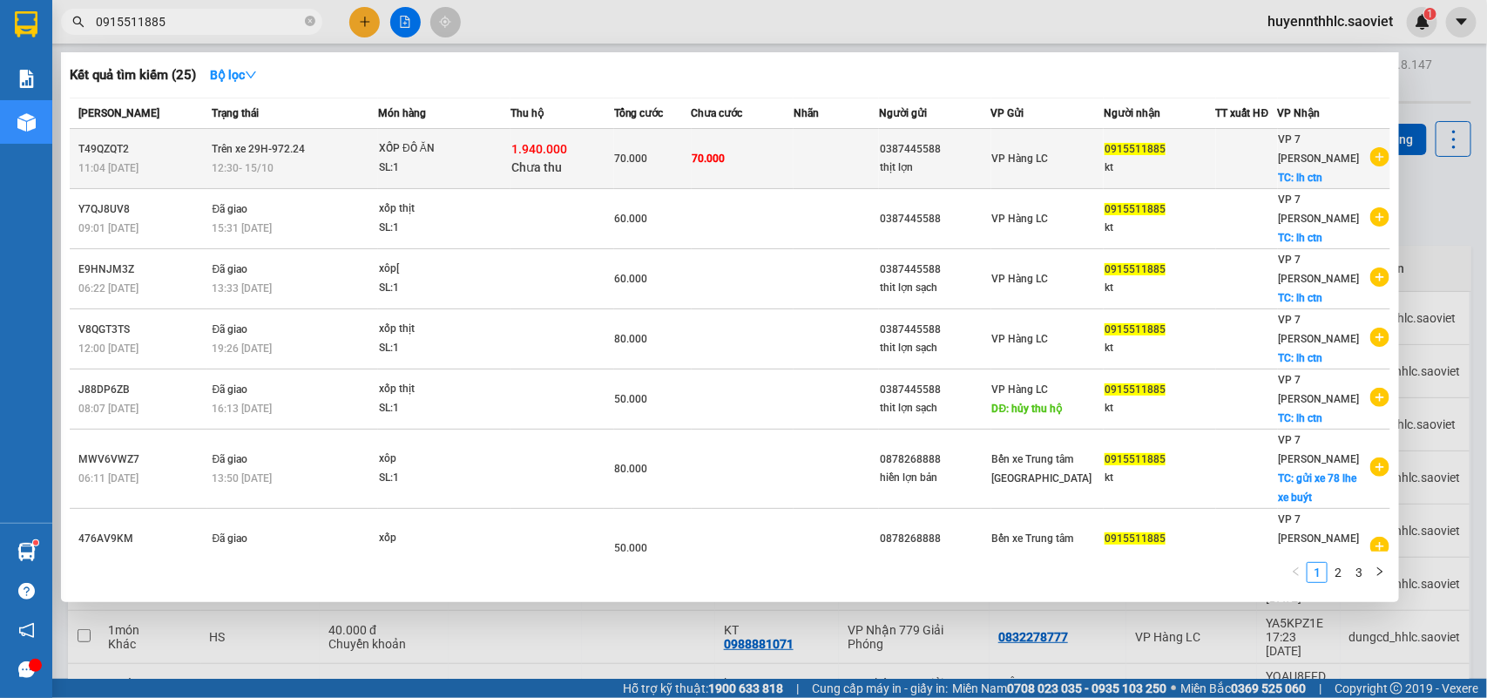
type input "0915511885"
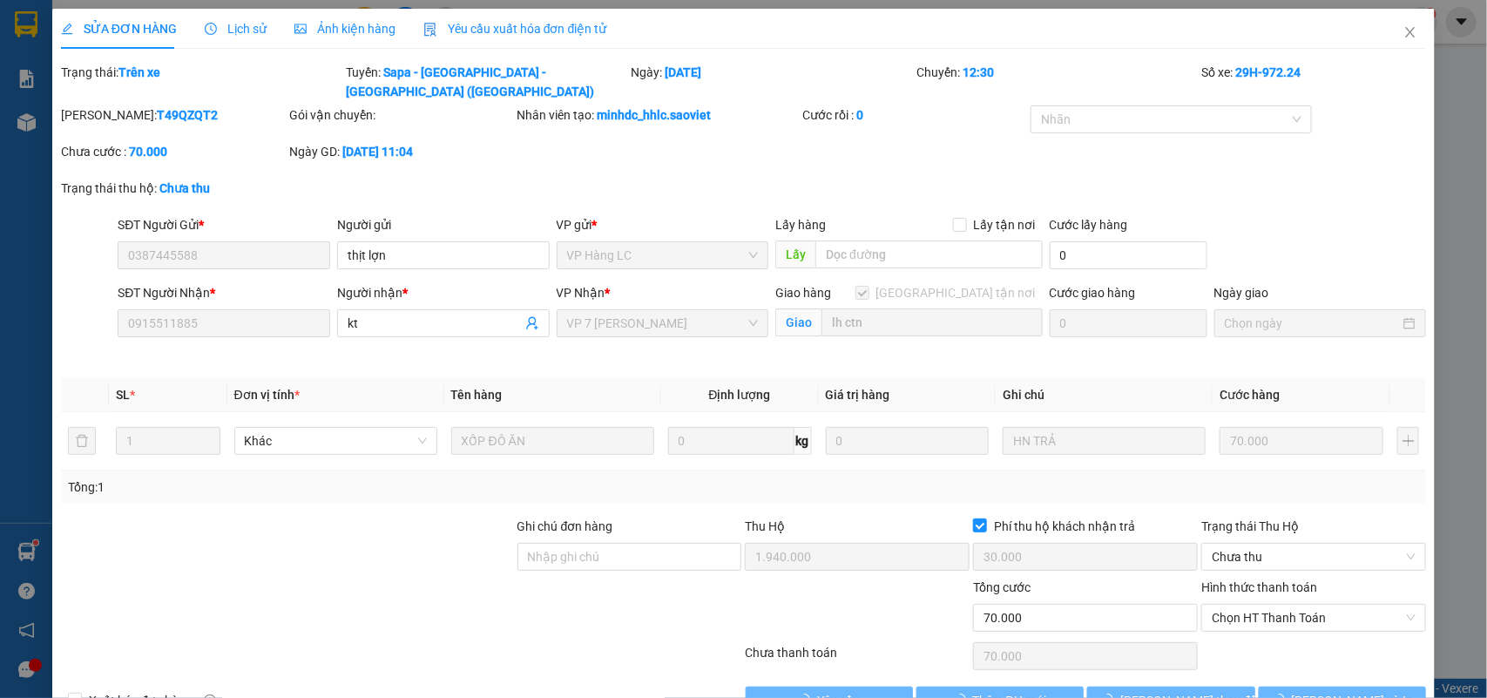
type input "0387445588"
type input "thịt lợn"
type input "0915511885"
type input "kt"
checkbox input "true"
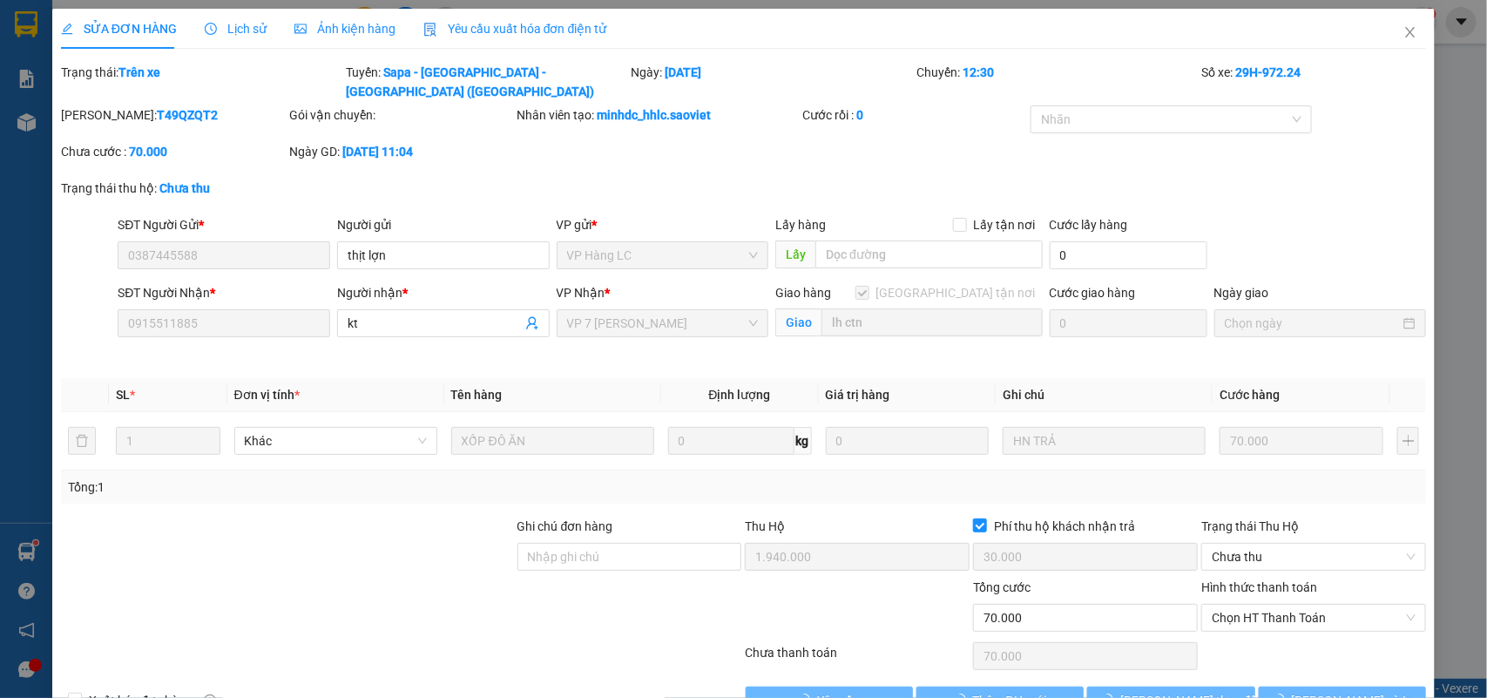
type input "lh ctn"
type input "1.940.000"
type input "30.000"
type input "70.000"
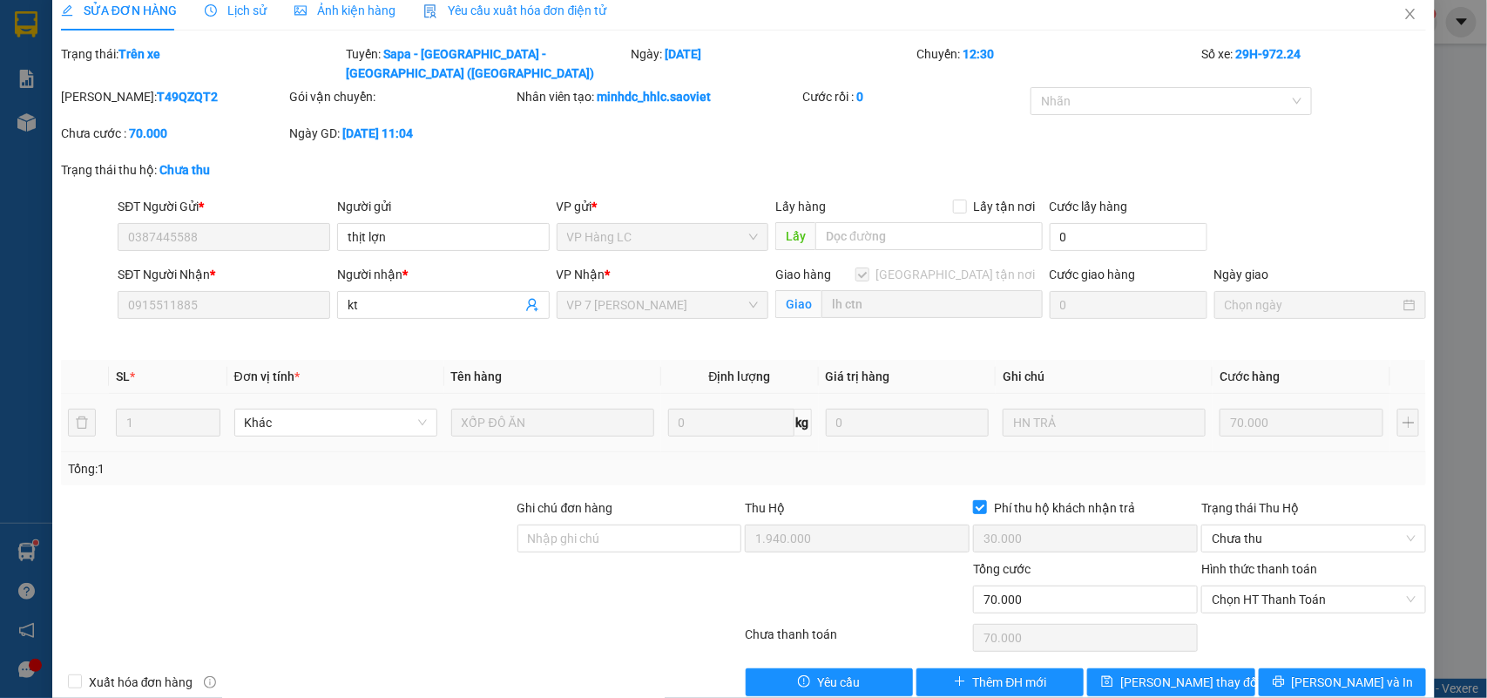
scroll to position [32, 0]
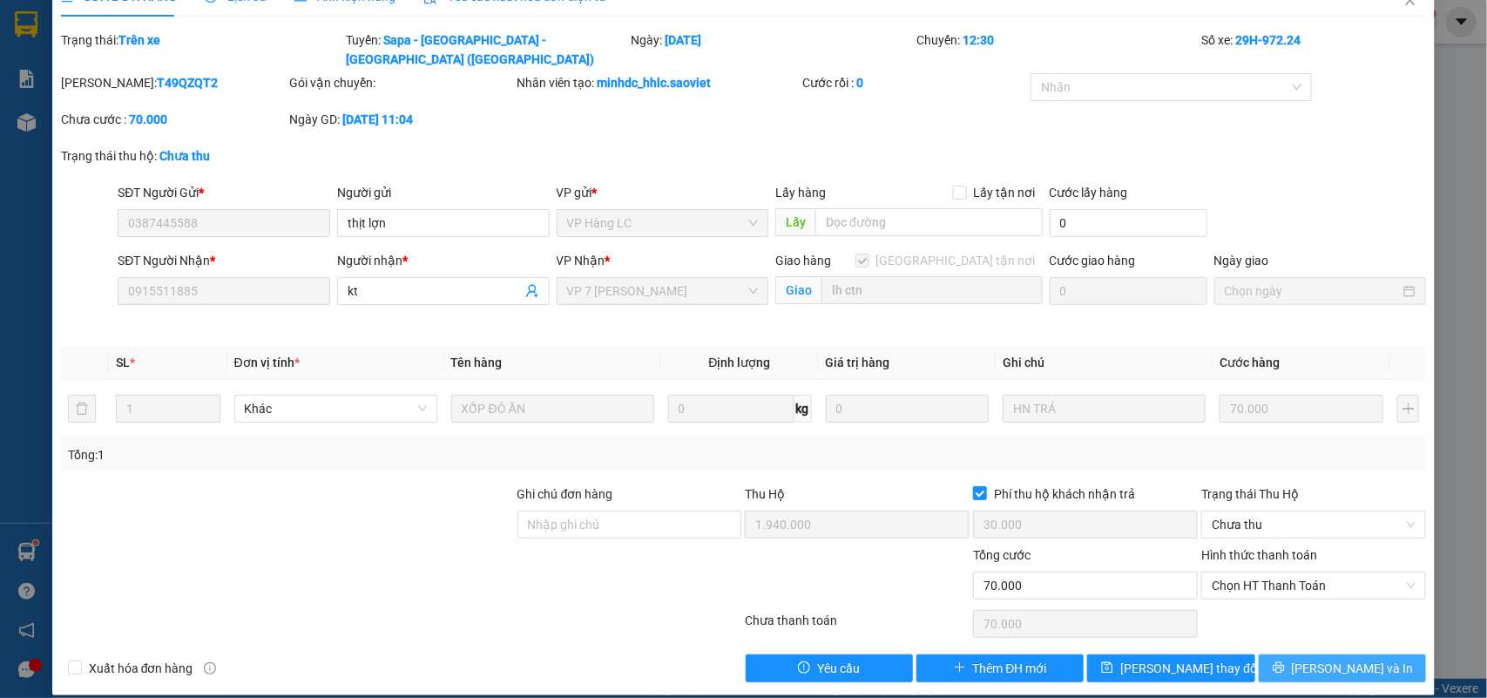
click at [1315, 658] on span "Lưu và In" at bounding box center [1353, 667] width 122 height 19
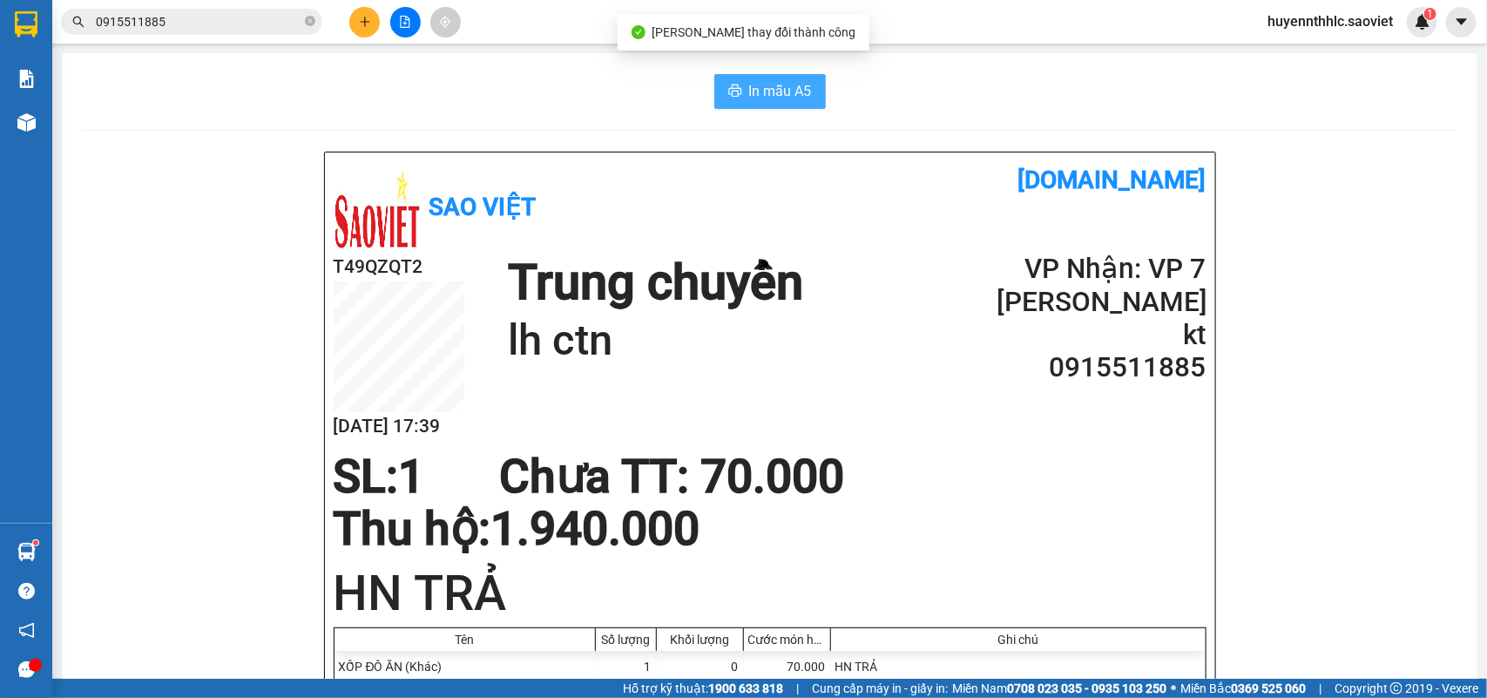
drag, startPoint x: 773, startPoint y: 90, endPoint x: 776, endPoint y: 44, distance: 46.2
click at [785, 87] on span "In mẫu A5" at bounding box center [780, 91] width 63 height 22
click at [1280, 22] on span "huyennthhlc.saoviet" at bounding box center [1329, 21] width 153 height 22
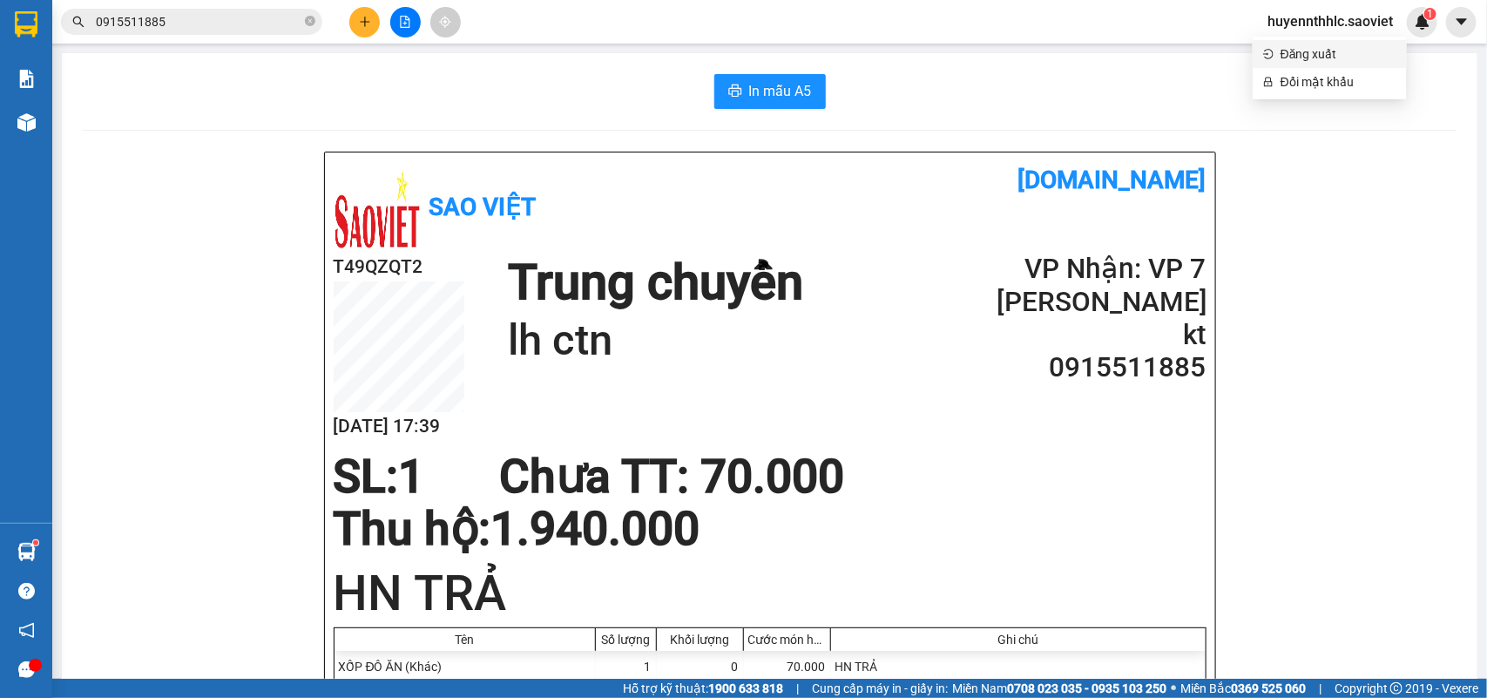
click at [1300, 57] on span "Đăng xuất" at bounding box center [1338, 53] width 116 height 19
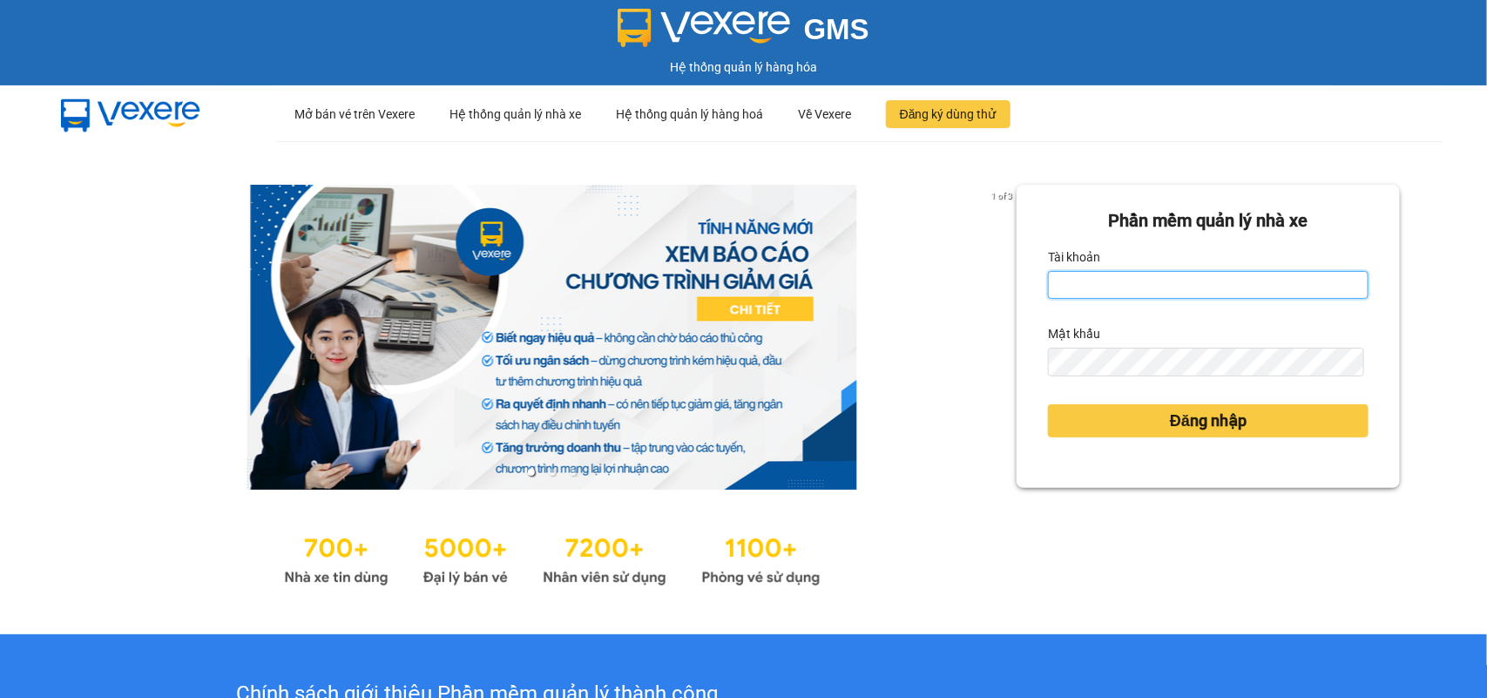
click at [1157, 279] on input "Tài khoản" at bounding box center [1208, 285] width 320 height 28
type input "minhdc_hhlc.saoviet"
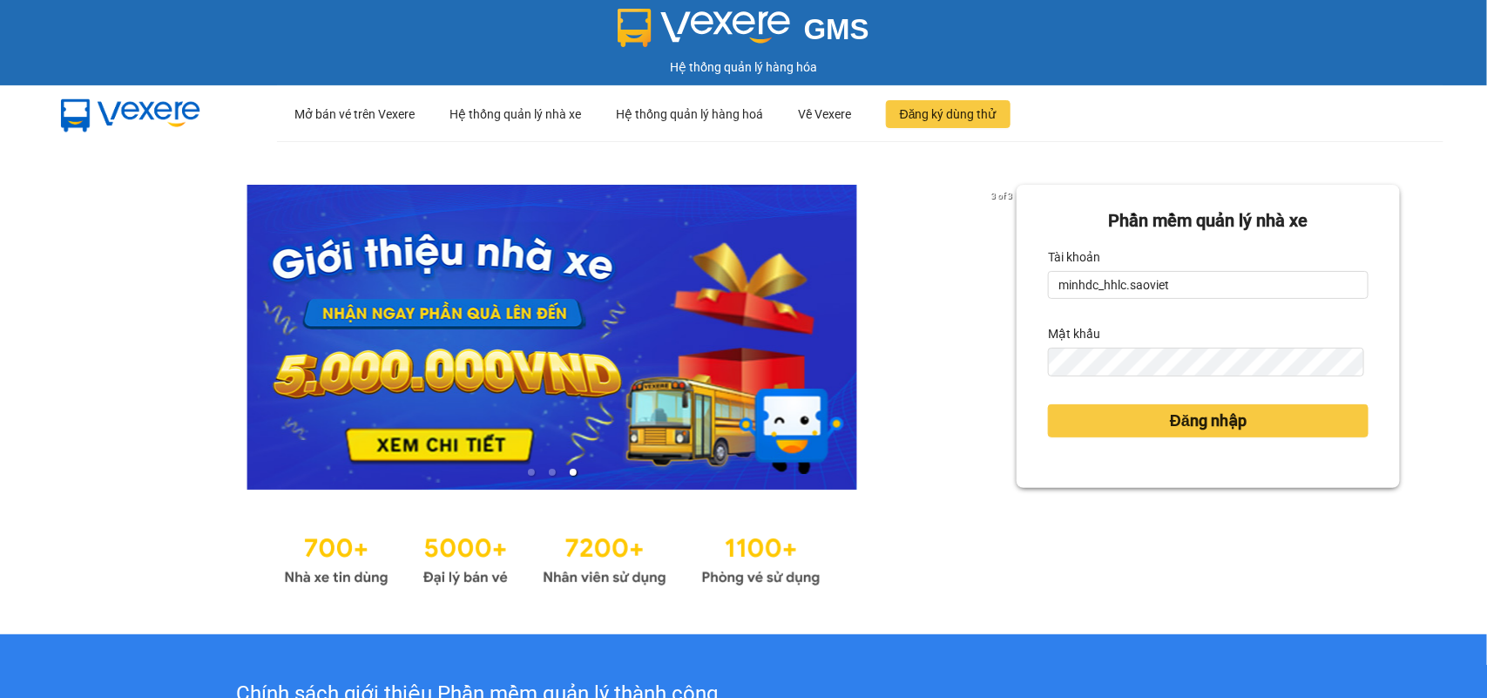
click at [1048, 404] on button "Đăng nhập" at bounding box center [1208, 420] width 320 height 33
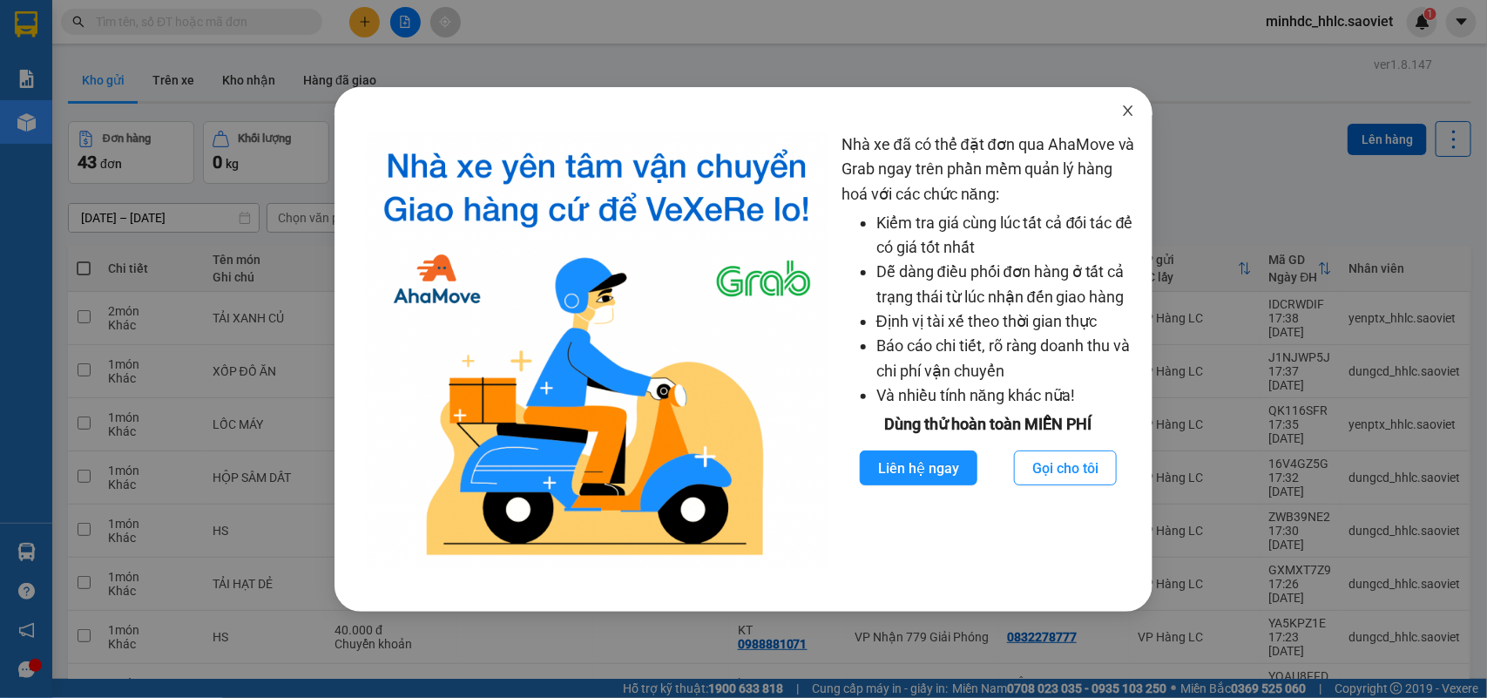
click at [1132, 105] on icon "close" at bounding box center [1128, 111] width 14 height 14
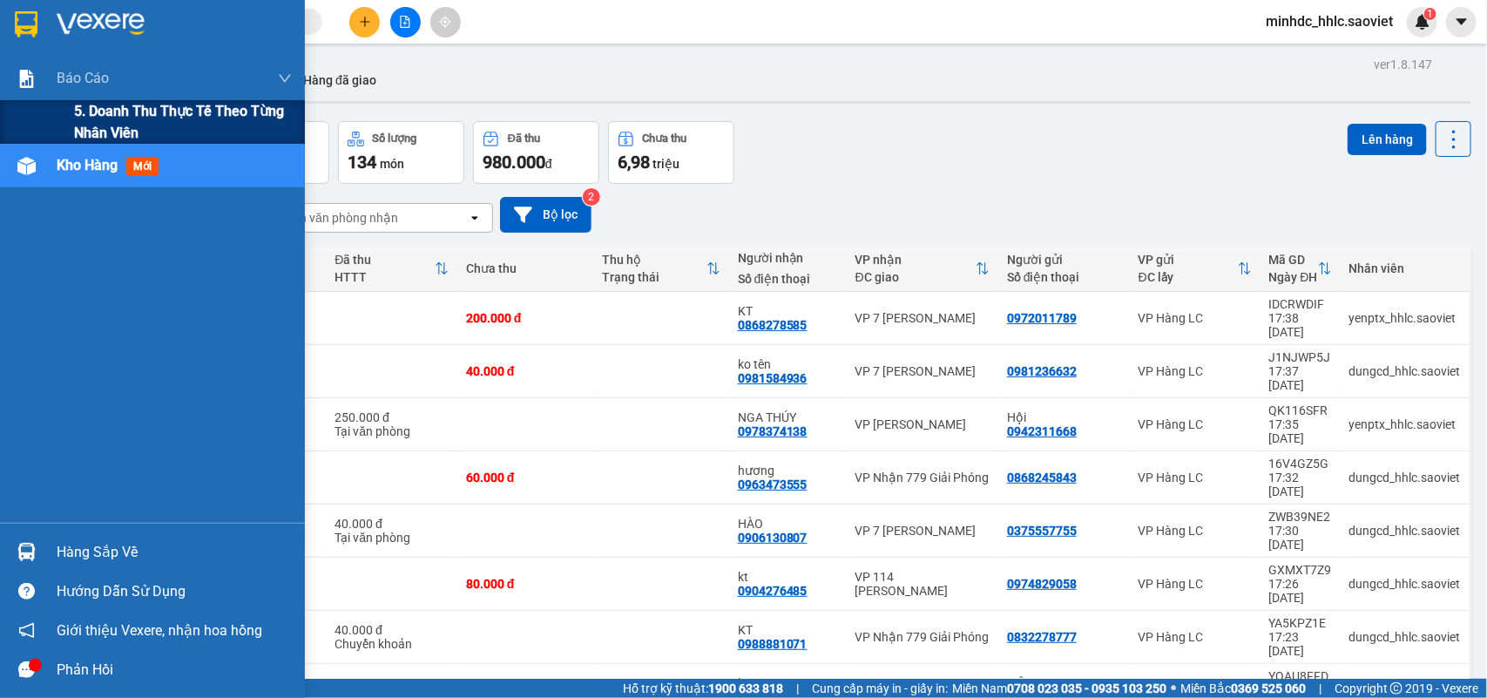
click at [81, 118] on span "5. Doanh thu thực tế theo từng nhân viên" at bounding box center [183, 122] width 218 height 44
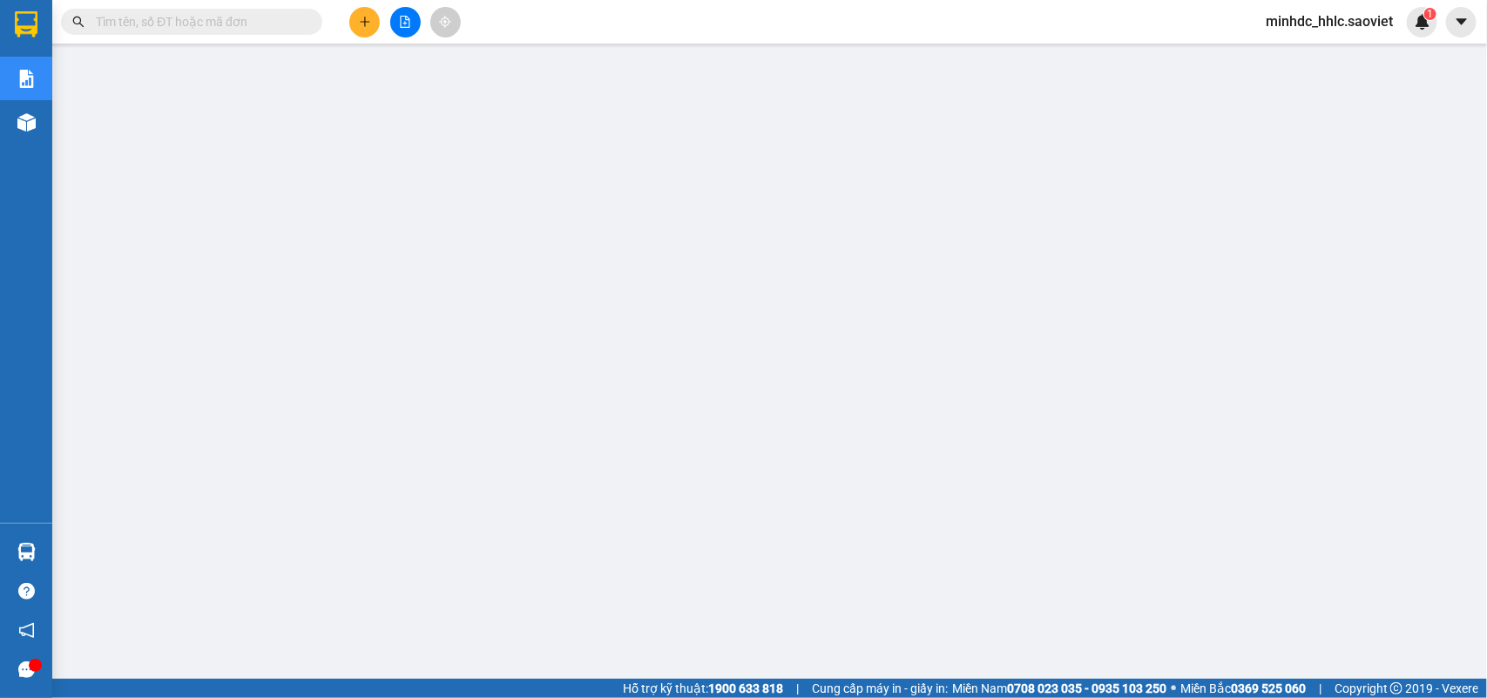
click at [192, 27] on input "text" at bounding box center [199, 21] width 206 height 19
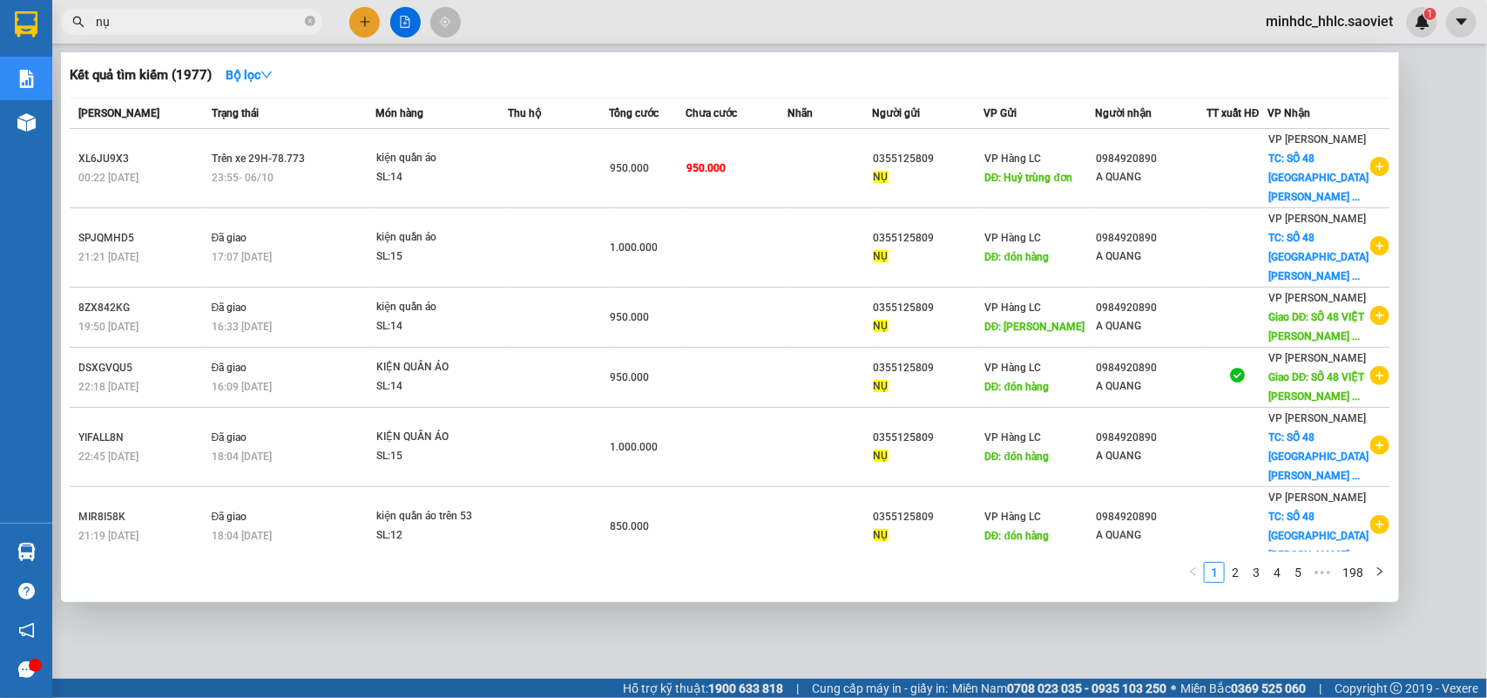
type input "nụ"
click at [1444, 135] on div at bounding box center [743, 349] width 1487 height 698
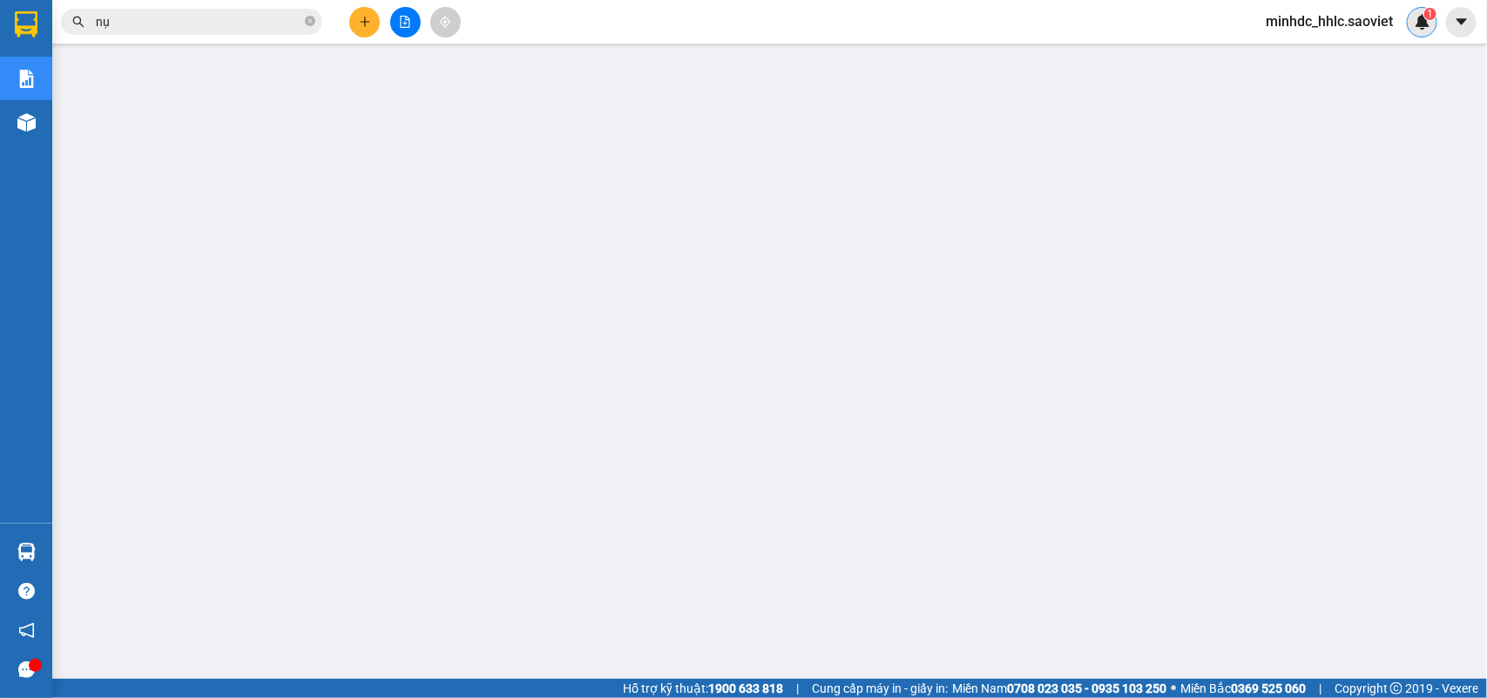
click at [1426, 23] on img at bounding box center [1422, 22] width 16 height 16
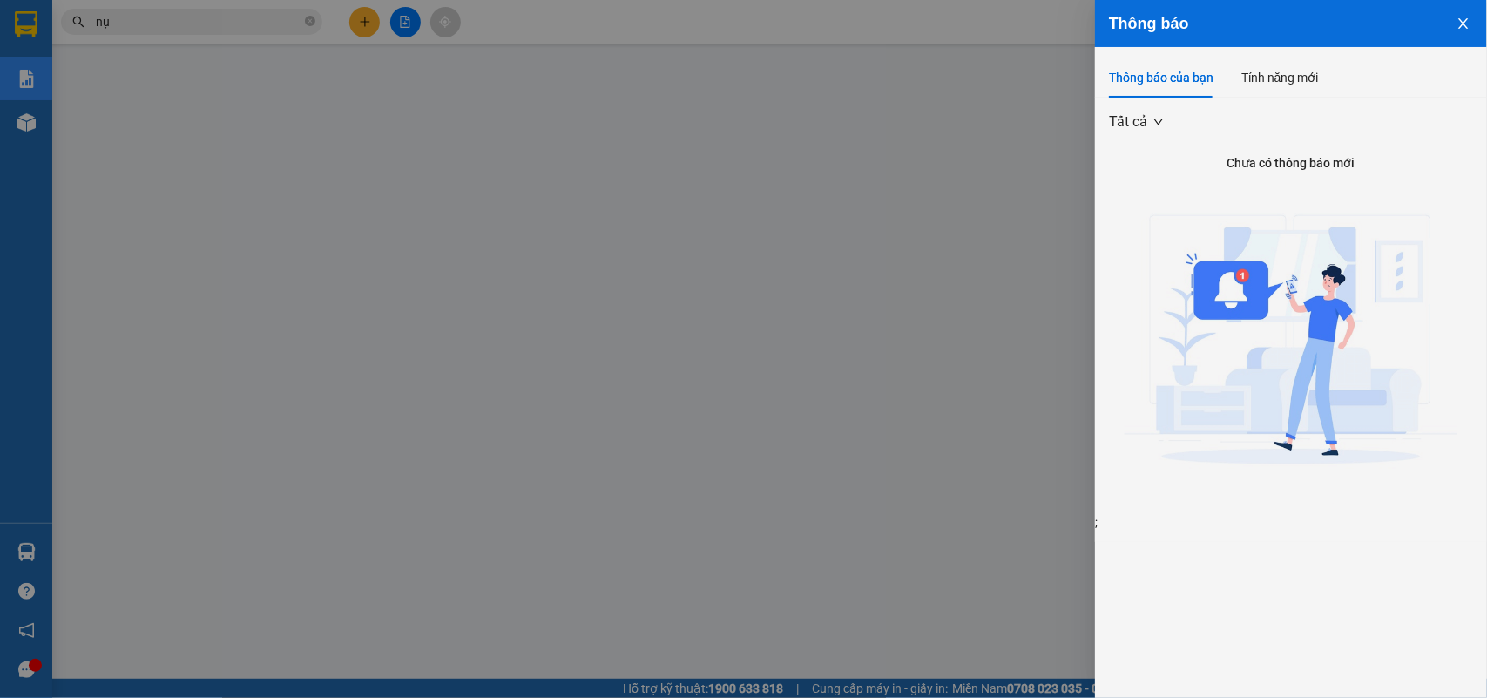
click at [1463, 22] on icon "close" at bounding box center [1463, 24] width 14 height 14
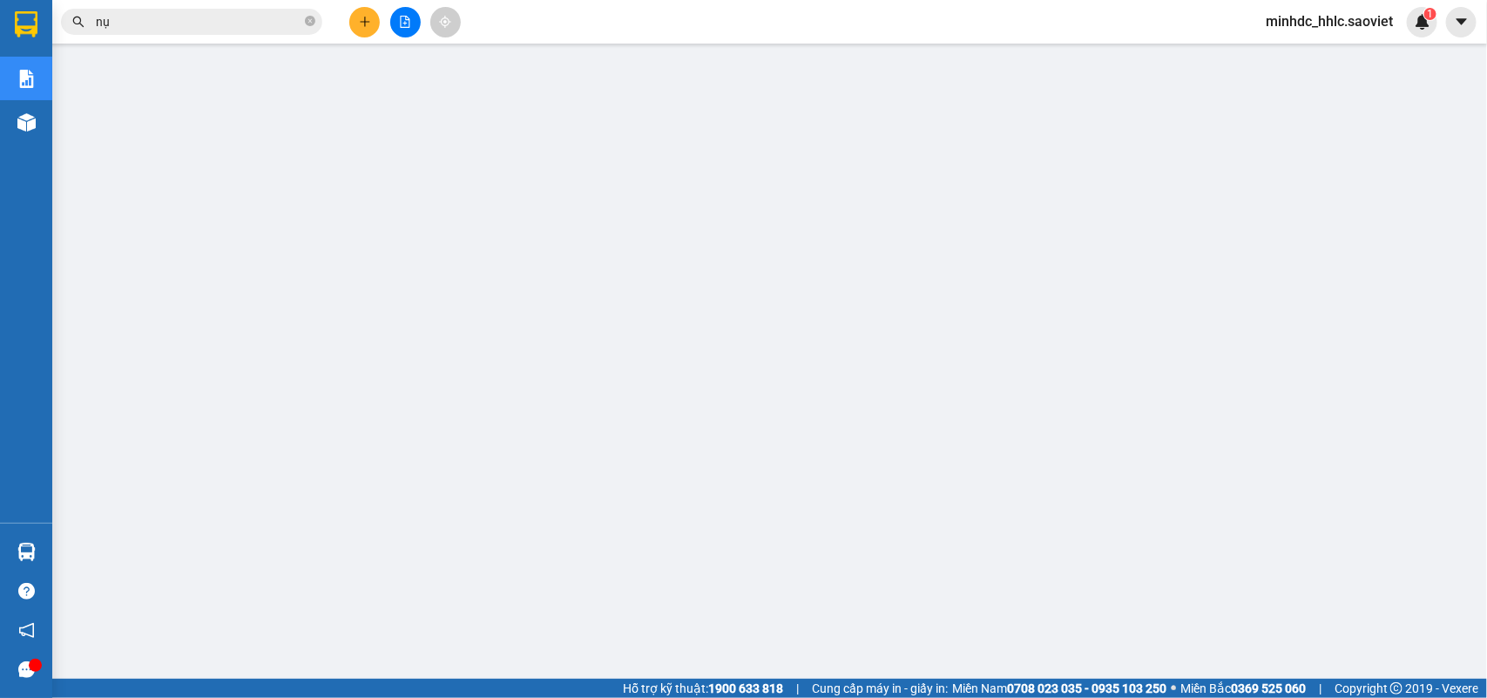
click at [1307, 15] on span "minhdc_hhlc.saoviet" at bounding box center [1328, 21] width 155 height 22
click at [1298, 50] on span "Đăng xuất" at bounding box center [1337, 53] width 117 height 19
